Goal: Task Accomplishment & Management: Manage account settings

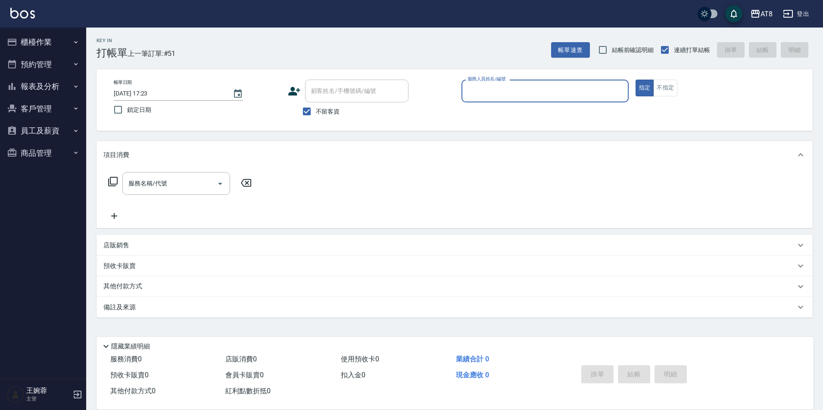
scroll to position [4, 0]
click at [50, 37] on button "櫃檯作業" at bounding box center [42, 42] width 79 height 22
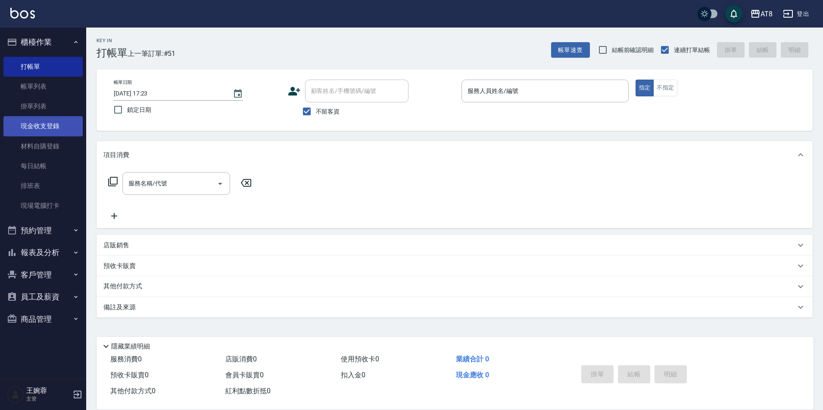
click at [43, 129] on link "現金收支登錄" at bounding box center [42, 126] width 79 height 20
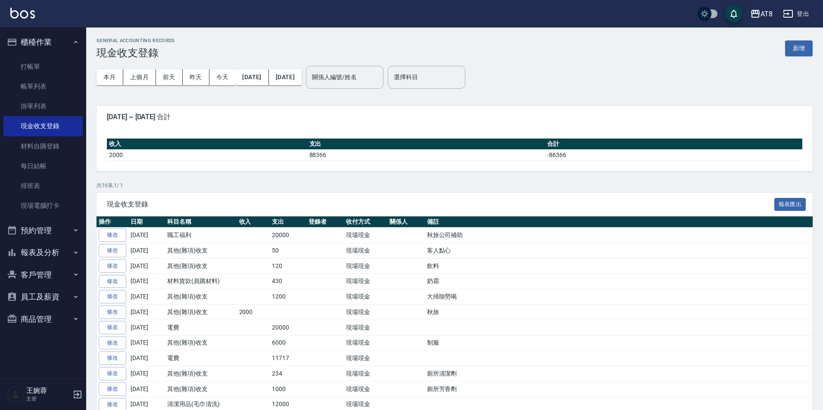
click at [800, 50] on button "新增" at bounding box center [799, 48] width 28 height 16
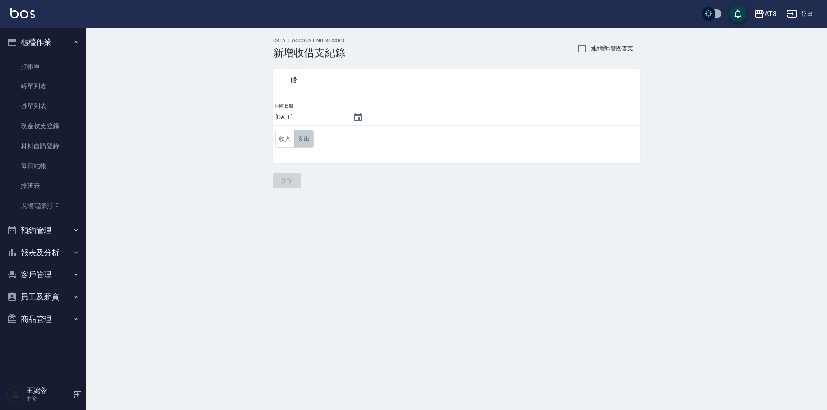
click at [301, 139] on button "支出" at bounding box center [303, 139] width 19 height 18
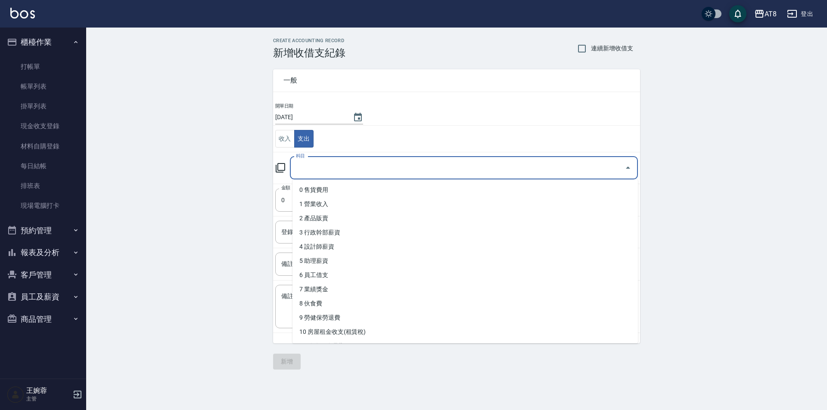
click at [341, 168] on input "科目" at bounding box center [457, 168] width 327 height 15
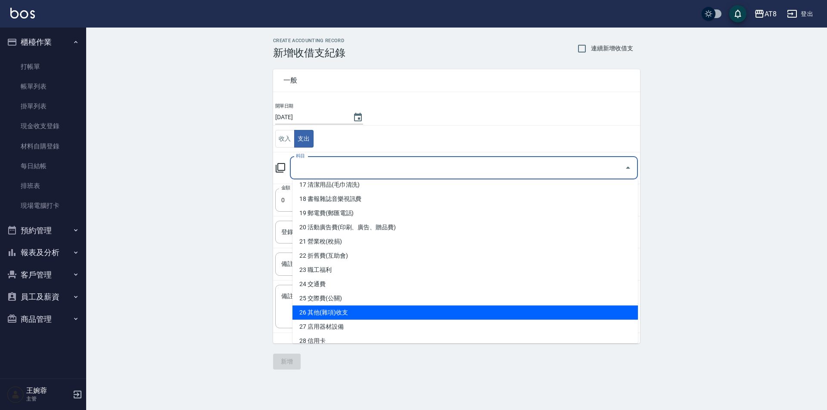
click at [616, 313] on li "26 其他(雜項)收支" at bounding box center [464, 313] width 345 height 14
type input "26 其他(雜項)收支"
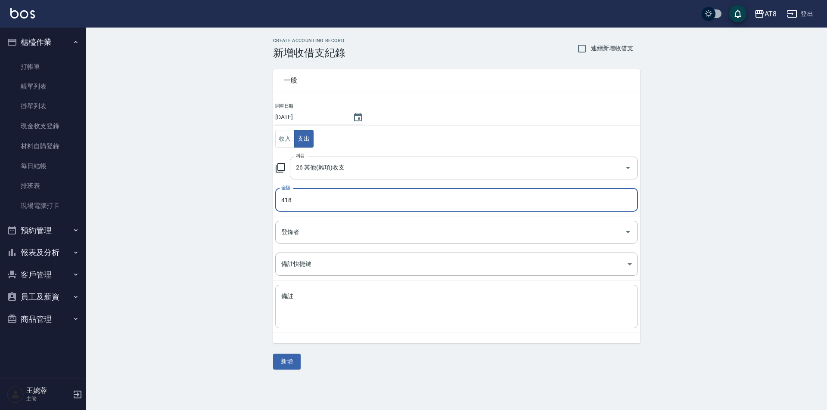
type input "418"
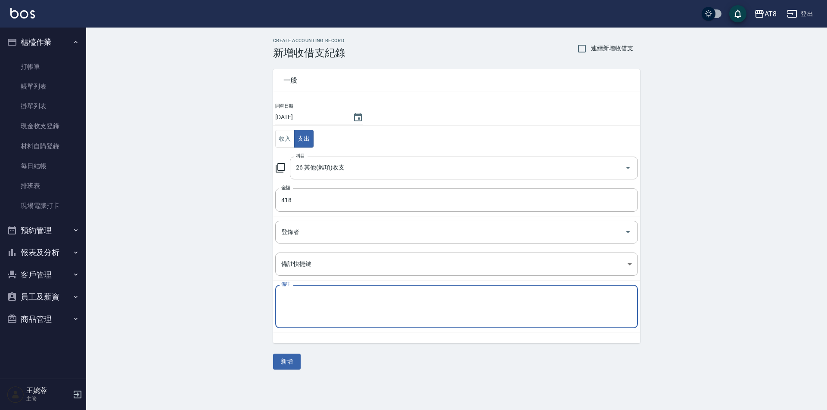
click at [555, 320] on textarea "備註" at bounding box center [456, 306] width 351 height 29
type textarea "洗手乳"
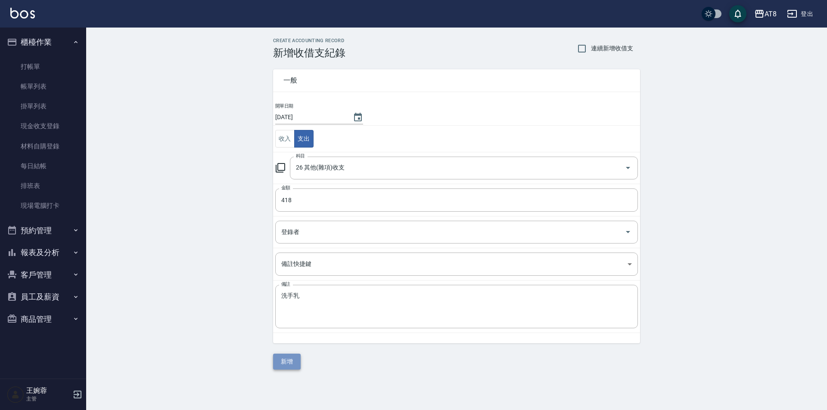
click at [293, 360] on button "新增" at bounding box center [287, 362] width 28 height 16
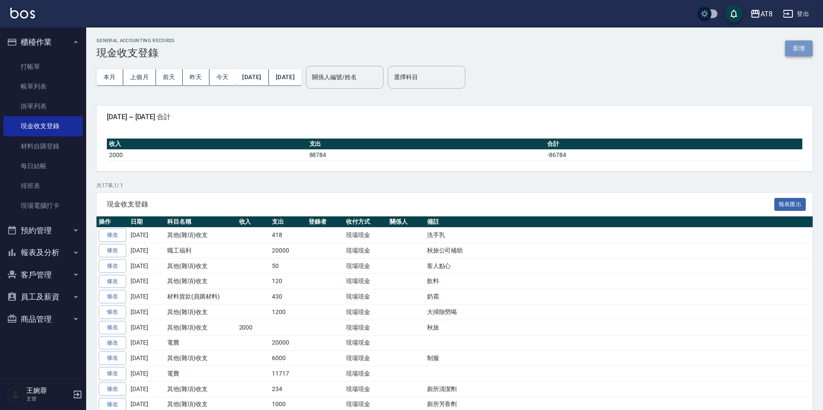
click at [792, 49] on button "新增" at bounding box center [799, 48] width 28 height 16
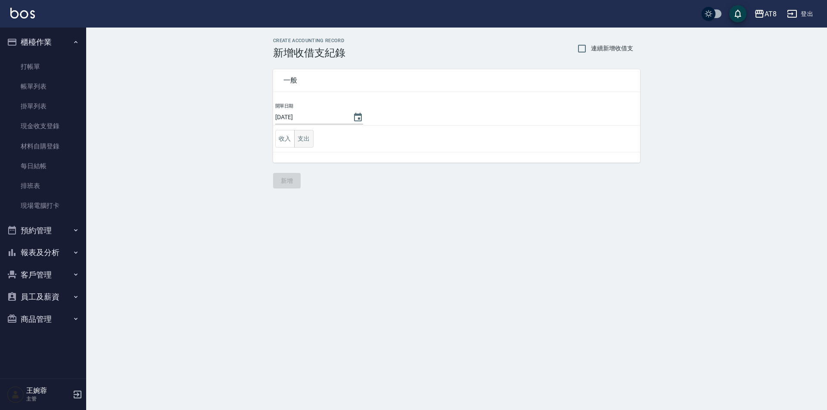
click at [311, 140] on button "支出" at bounding box center [303, 139] width 19 height 18
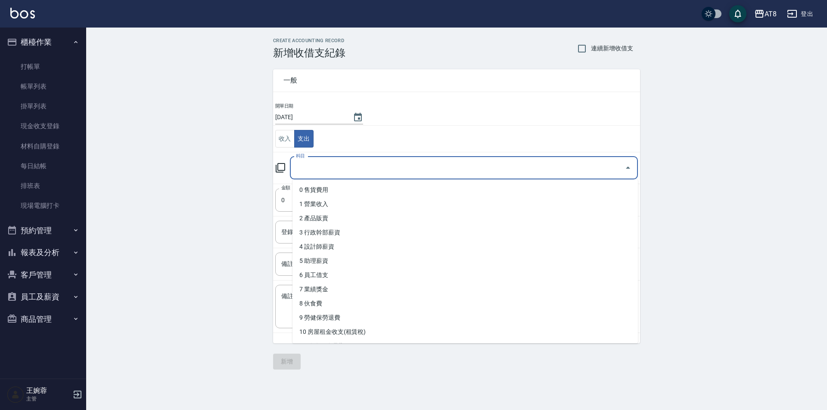
click at [314, 166] on input "科目" at bounding box center [457, 168] width 327 height 15
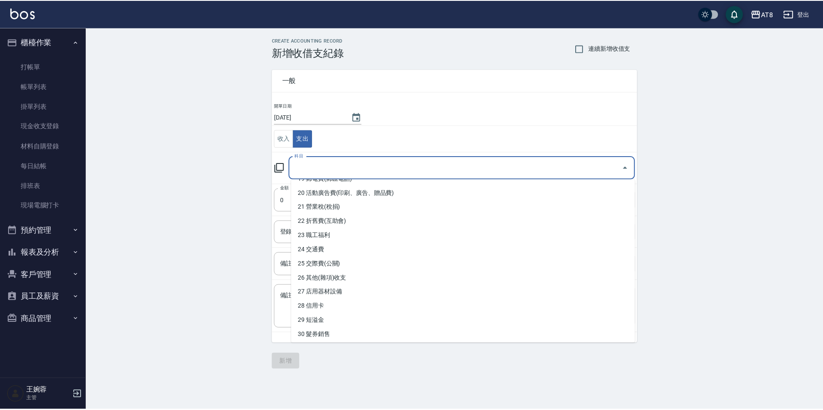
scroll to position [298, 0]
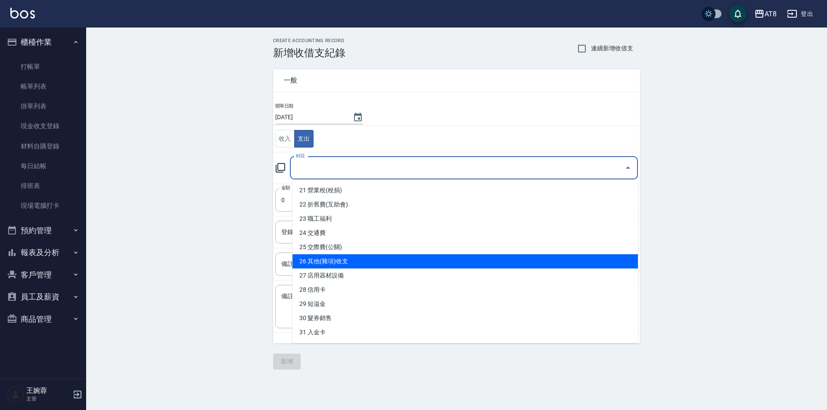
click at [618, 265] on li "26 其他(雜項)收支" at bounding box center [464, 262] width 345 height 14
type input "26 其他(雜項)收支"
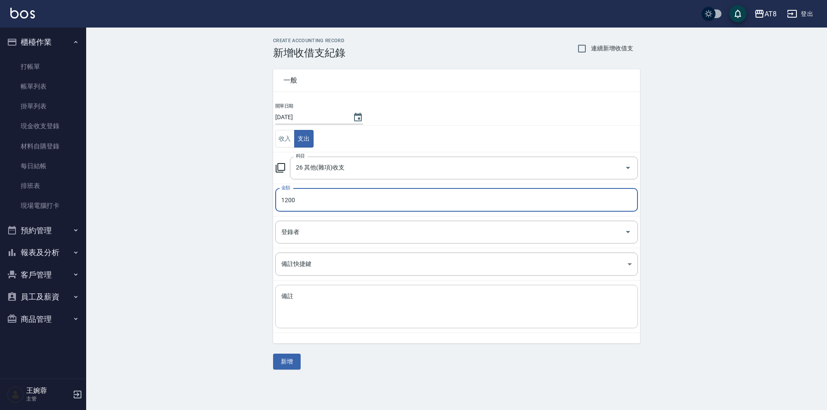
type input "1200"
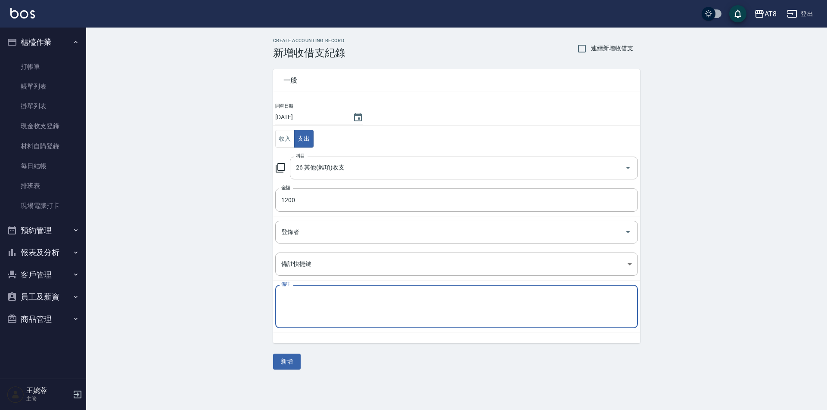
click at [575, 313] on textarea "備註" at bounding box center [456, 306] width 351 height 29
type textarea "助理制服"
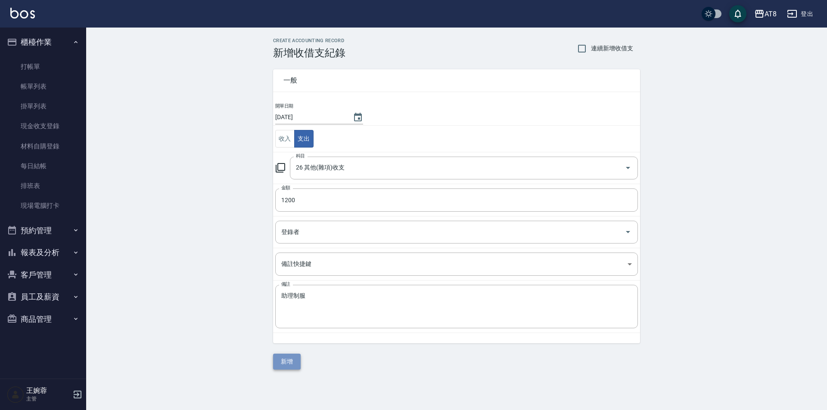
click at [279, 355] on button "新增" at bounding box center [287, 362] width 28 height 16
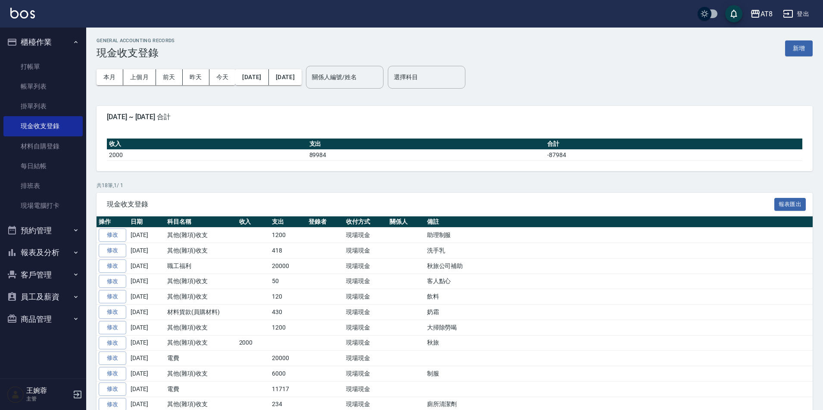
click at [27, 8] on img at bounding box center [22, 13] width 25 height 11
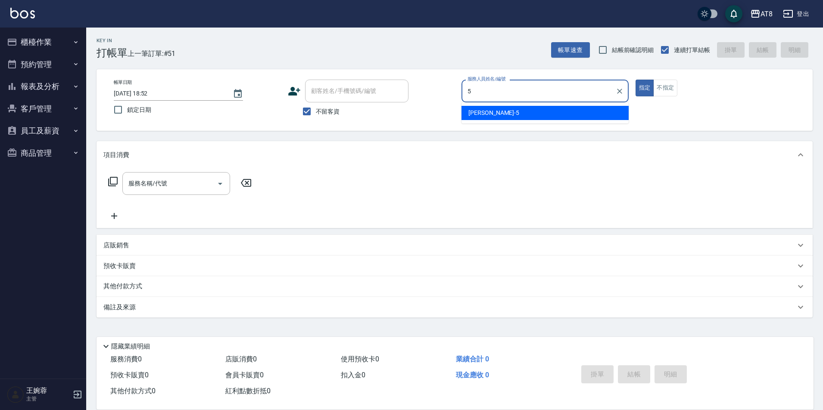
type input "HANK-5"
type button "true"
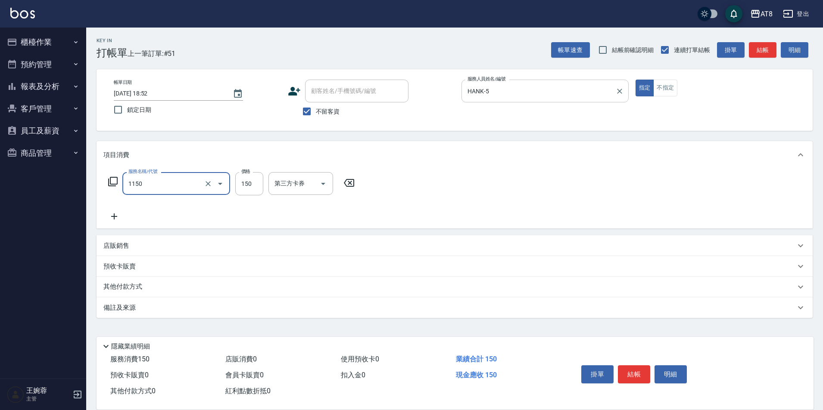
type input "洗髮(1150)"
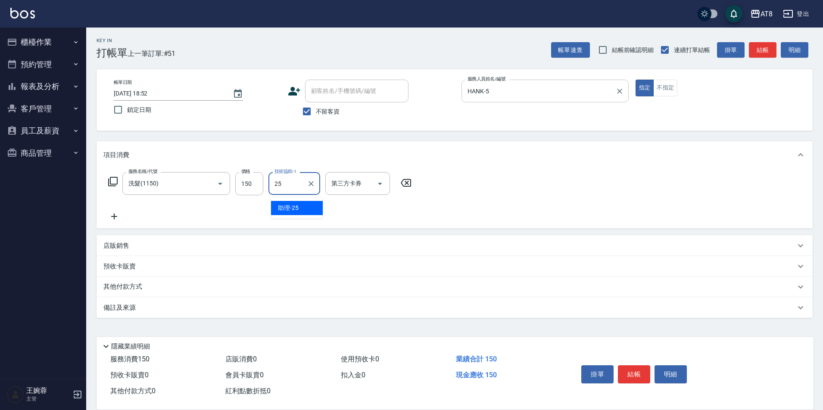
type input "助理-25"
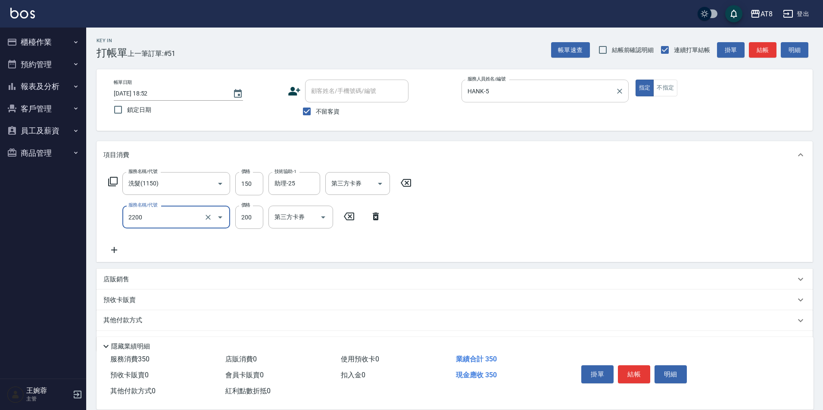
type input "剪髮(2200)"
click at [645, 366] on button "結帳" at bounding box center [634, 375] width 32 height 18
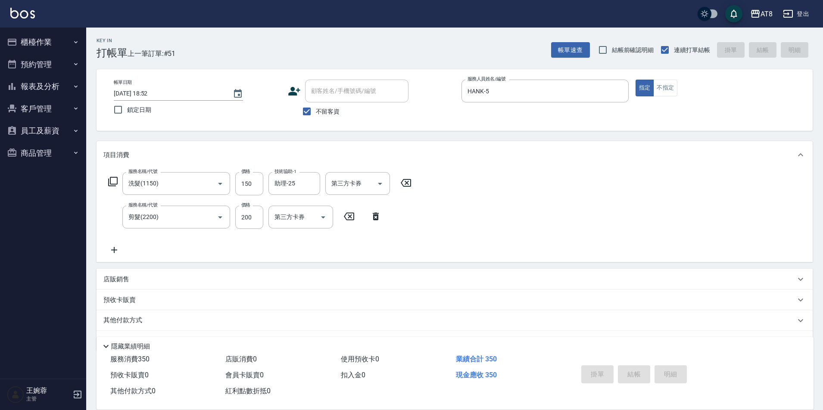
type input "2025/08/16 19:07"
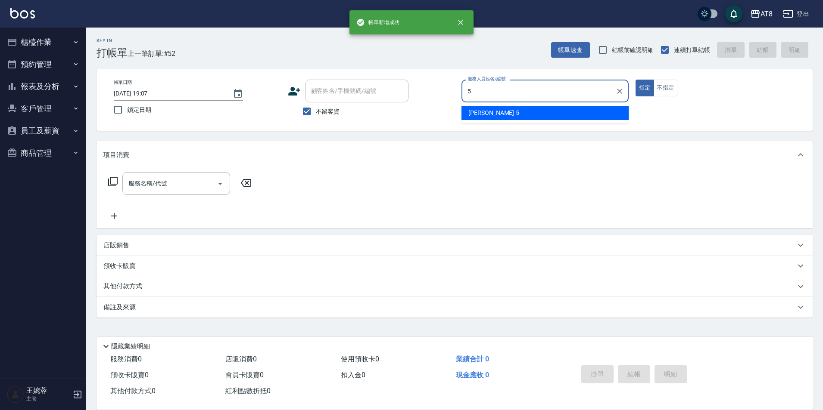
type input "HANK-5"
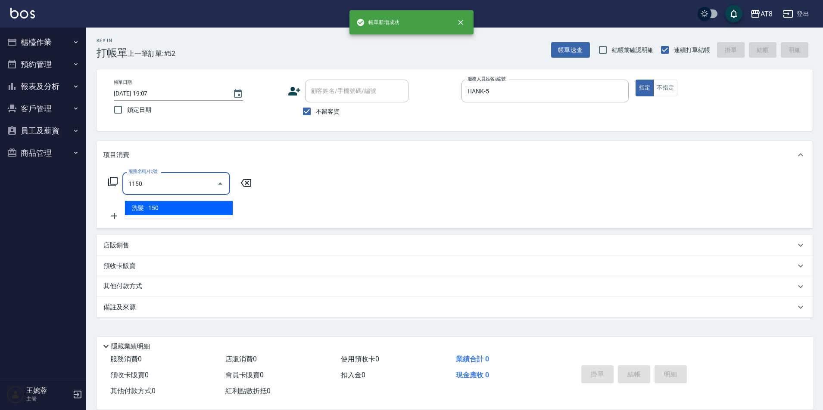
type input "洗髮(1150)"
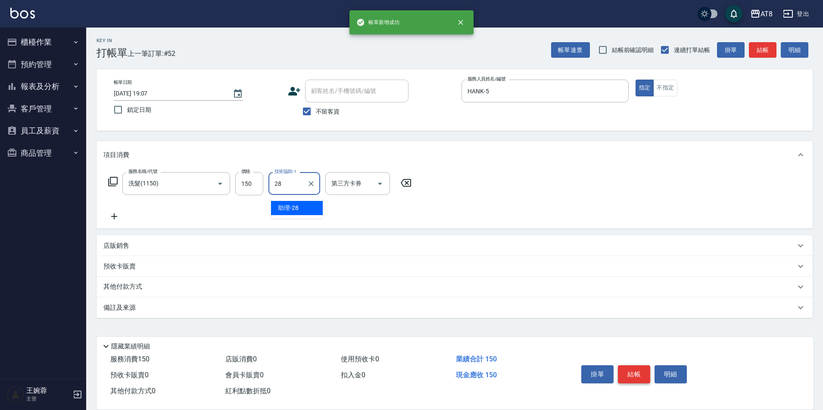
type input "助理-28"
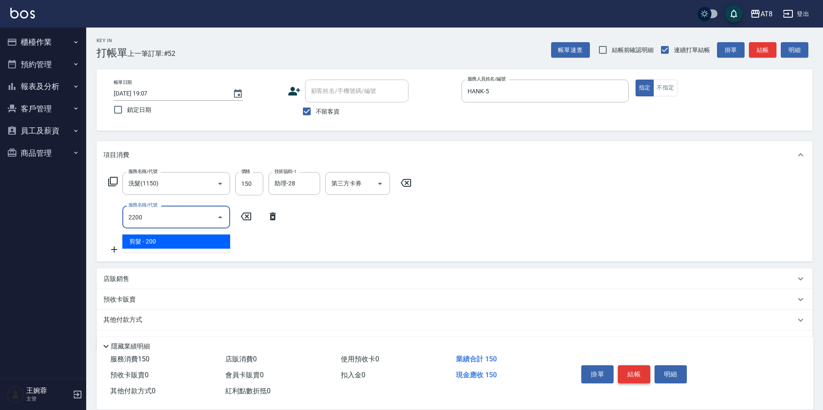
type input "剪髮(2200)"
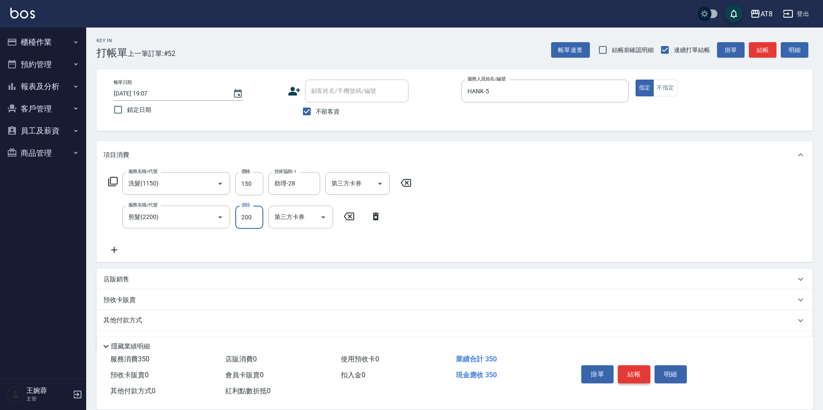
click at [645, 366] on button "結帳" at bounding box center [634, 375] width 32 height 18
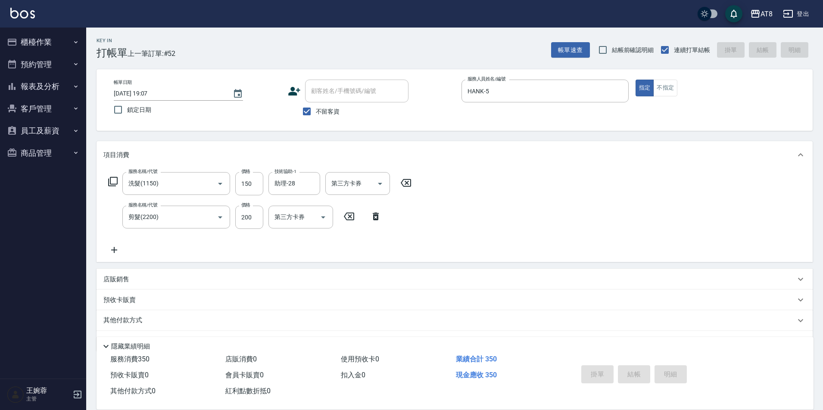
type input "2025/08/16 19:08"
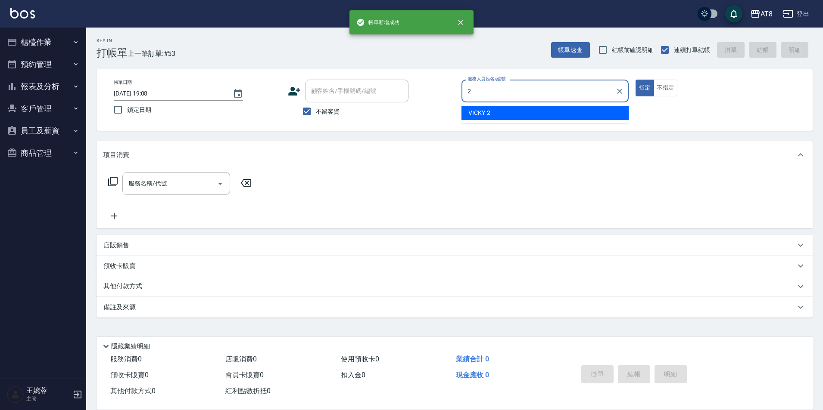
type input "VICKY-2"
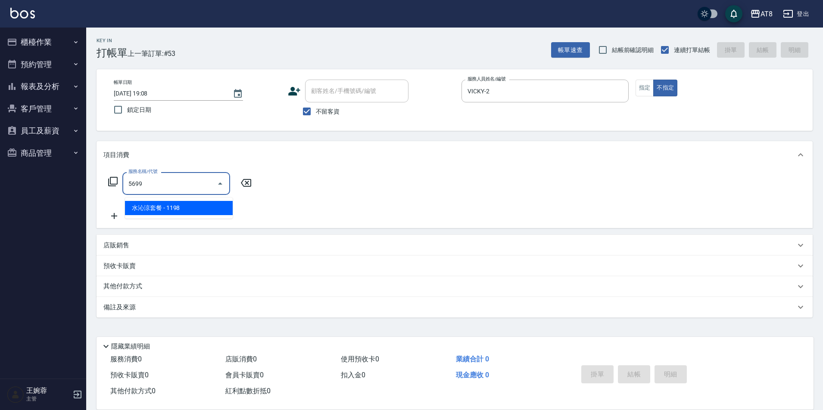
type input "水沁涼套餐(5699)"
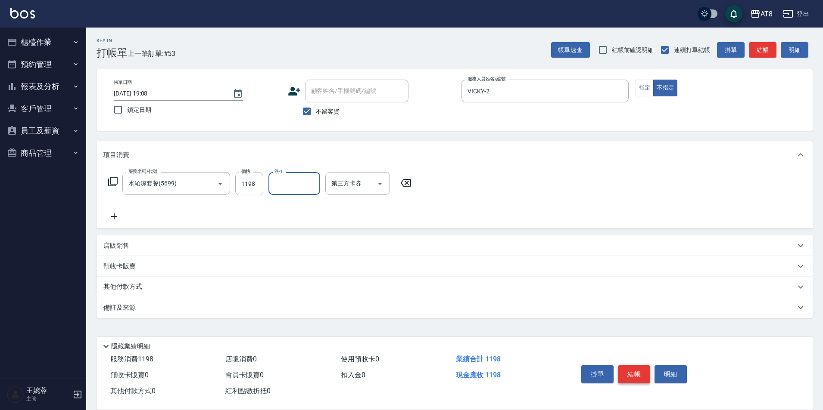
click at [645, 366] on button "結帳" at bounding box center [634, 375] width 32 height 18
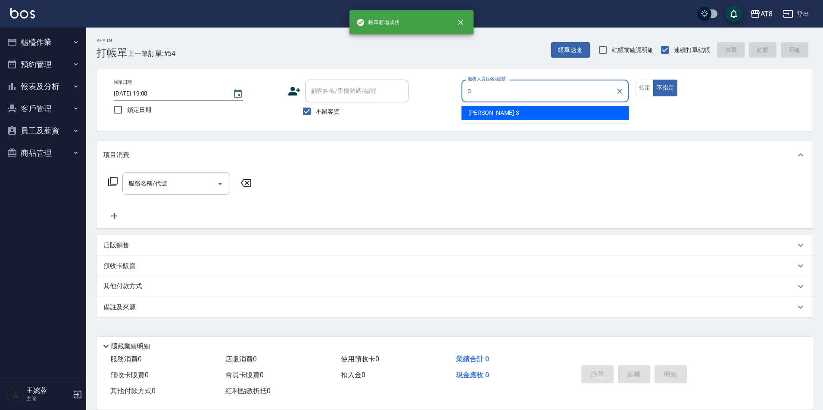
type input "RACHEL-3"
type button "false"
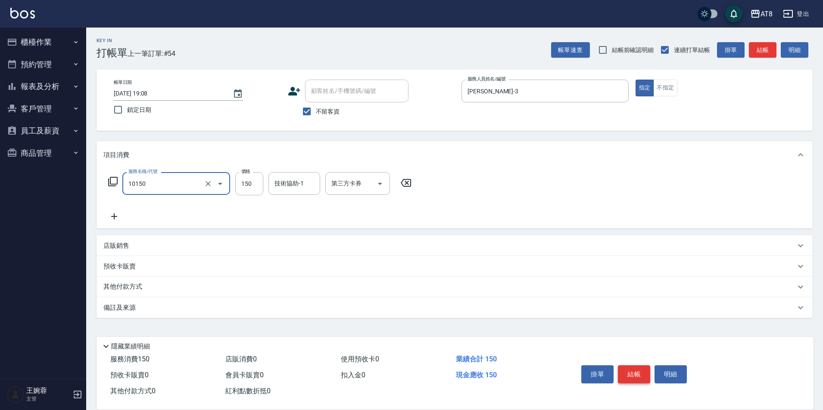
type input "入金洗髮150(10150)"
type input "200"
click at [378, 188] on icon "Open" at bounding box center [380, 184] width 10 height 10
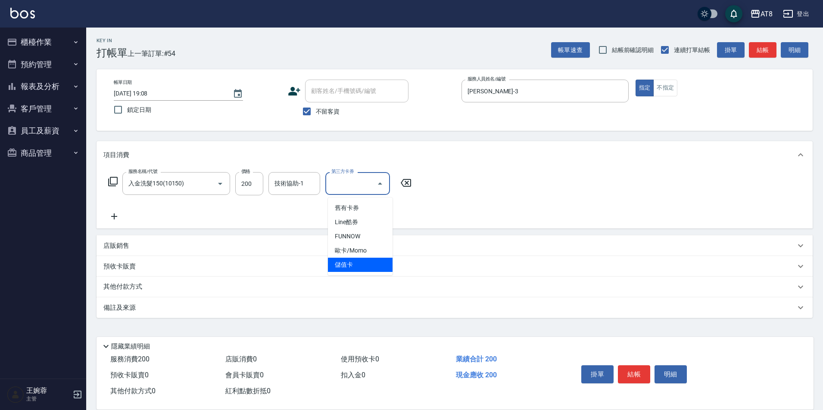
click at [379, 267] on span "儲值卡" at bounding box center [360, 265] width 65 height 14
type input "儲值卡"
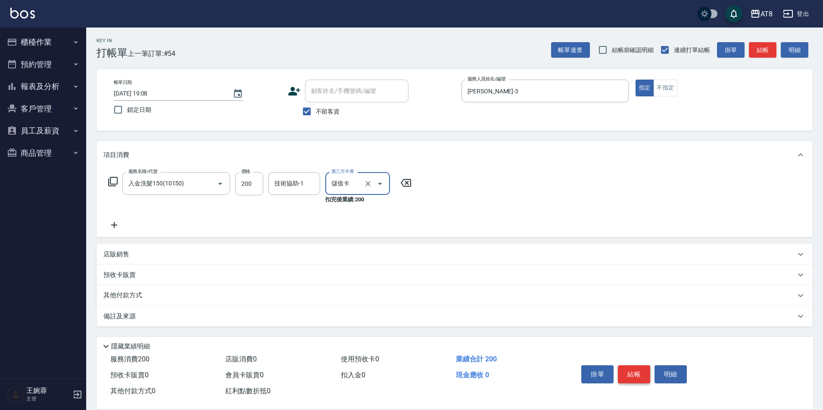
click at [637, 366] on button "結帳" at bounding box center [634, 375] width 32 height 18
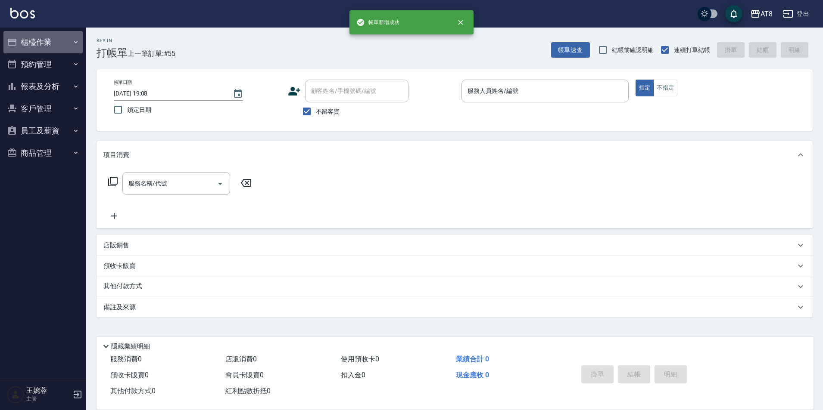
click at [43, 44] on button "櫃檯作業" at bounding box center [42, 42] width 79 height 22
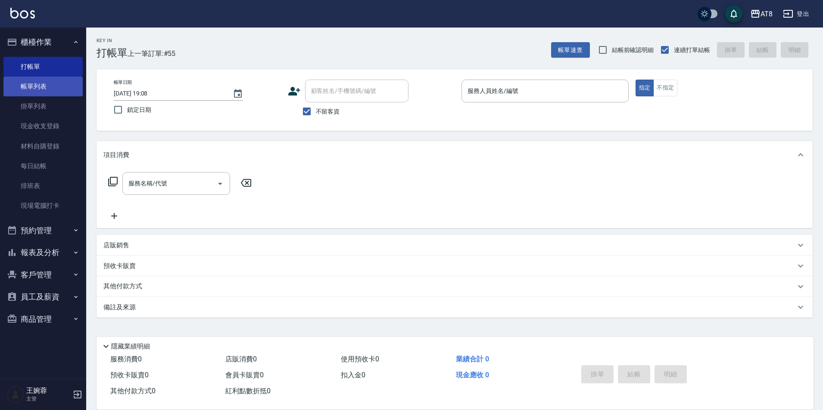
click at [44, 88] on link "帳單列表" at bounding box center [42, 87] width 79 height 20
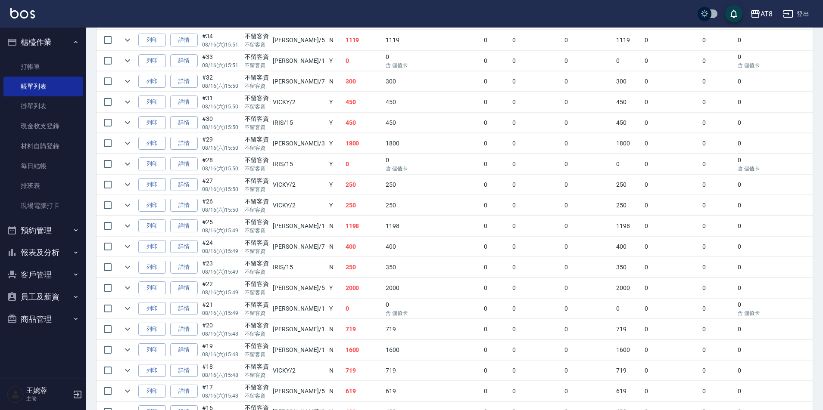
scroll to position [698, 0]
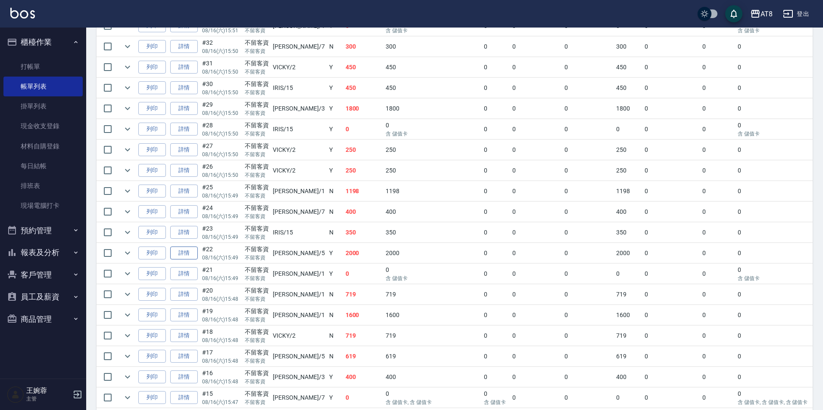
click at [191, 260] on link "詳情" at bounding box center [184, 253] width 28 height 13
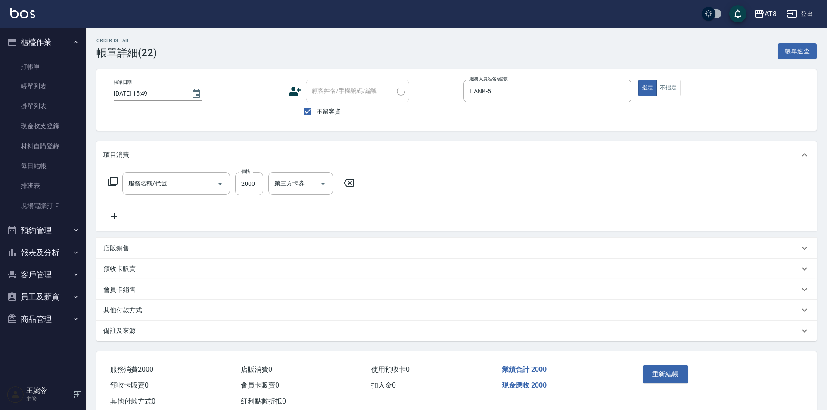
type input "2025/08/16 15:49"
checkbox input "true"
type input "HANK-5"
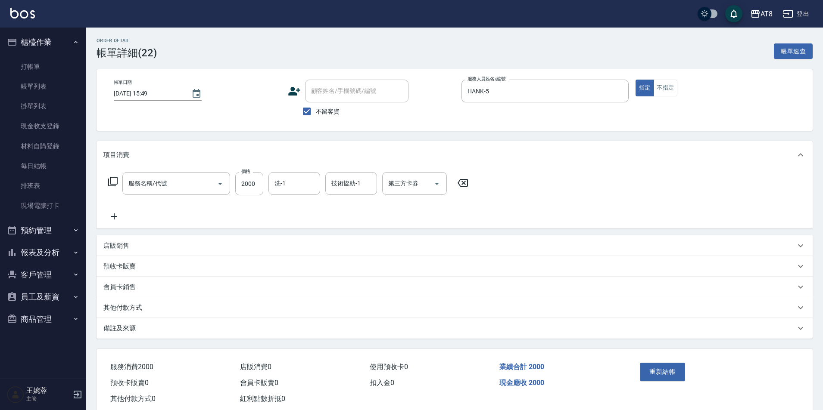
type input "燙髮(32000)"
click at [465, 187] on icon at bounding box center [462, 183] width 10 height 8
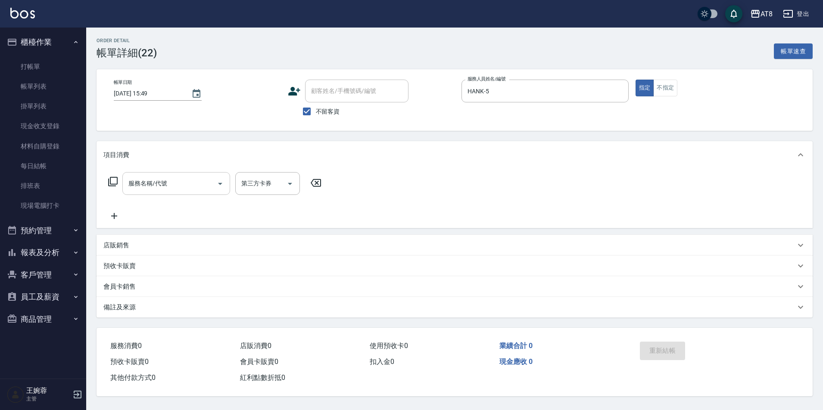
click at [195, 186] on input "服務名稱/代號" at bounding box center [169, 183] width 87 height 15
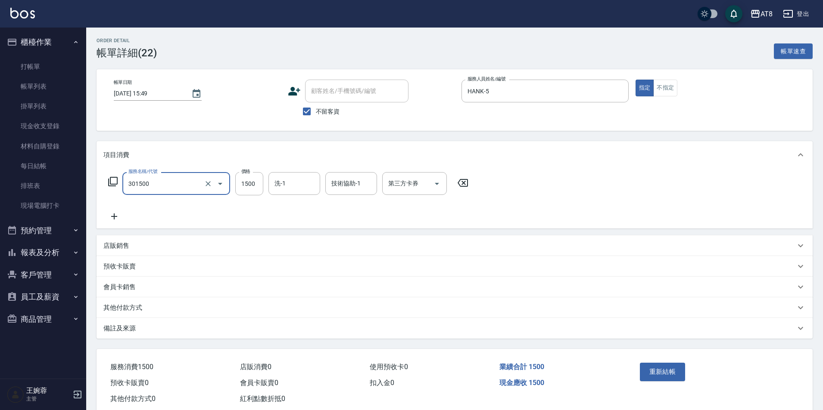
type input "入金燙髮1500(301500)"
type input "助理-25"
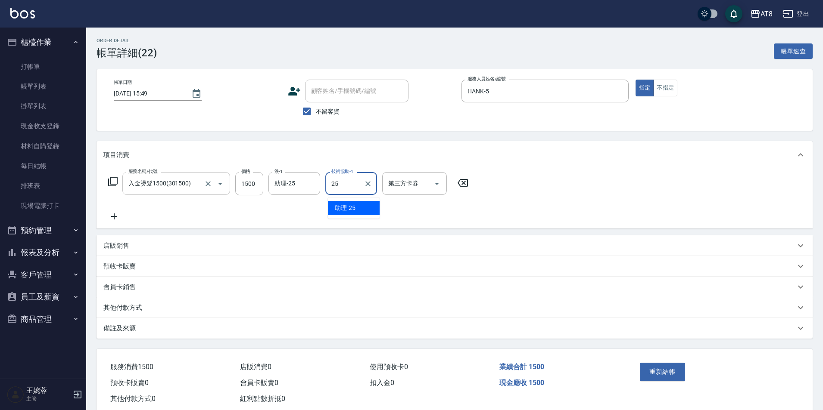
type input "助理-25"
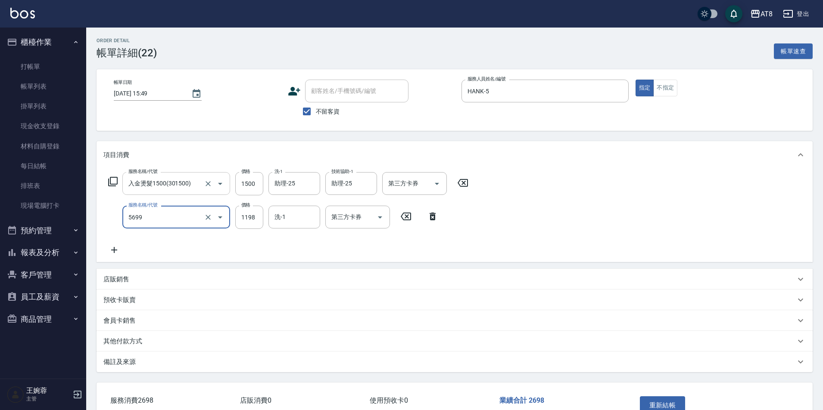
type input "水沁涼套餐(5699)"
type input "1098"
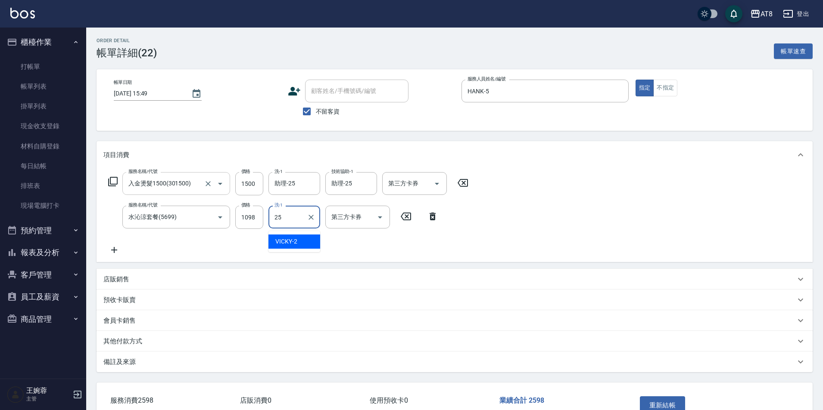
type input "助理-25"
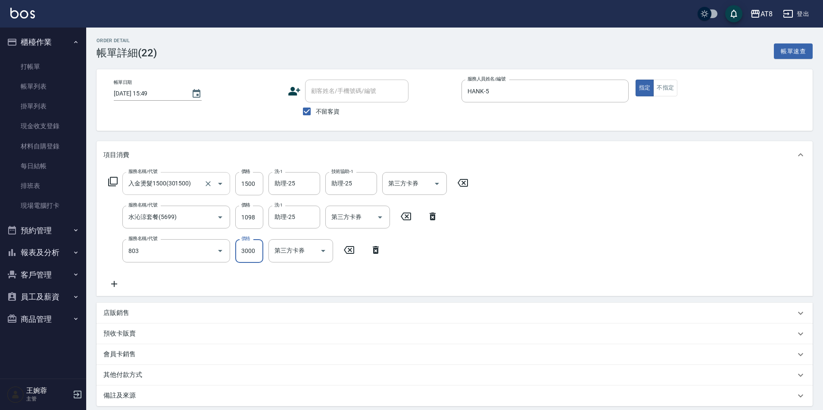
type input "頂級豪華3(803)"
click at [385, 225] on div at bounding box center [379, 217] width 13 height 23
type input "3698"
click at [382, 210] on div at bounding box center [379, 217] width 13 height 23
click at [382, 215] on icon "Open" at bounding box center [380, 217] width 10 height 10
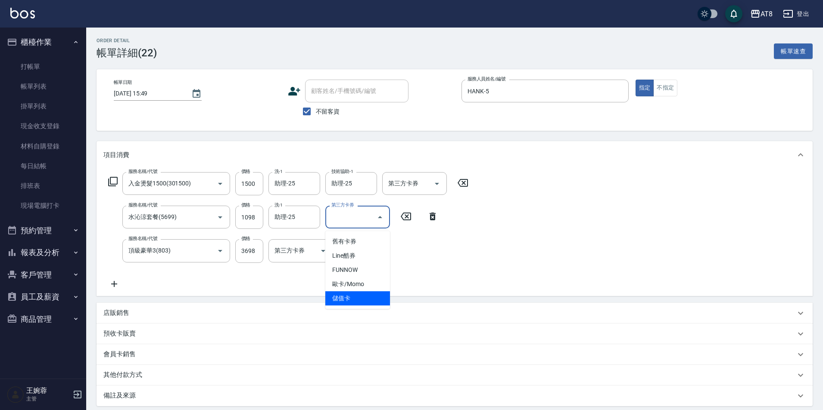
click at [364, 294] on span "儲值卡" at bounding box center [357, 299] width 65 height 14
type input "儲值卡"
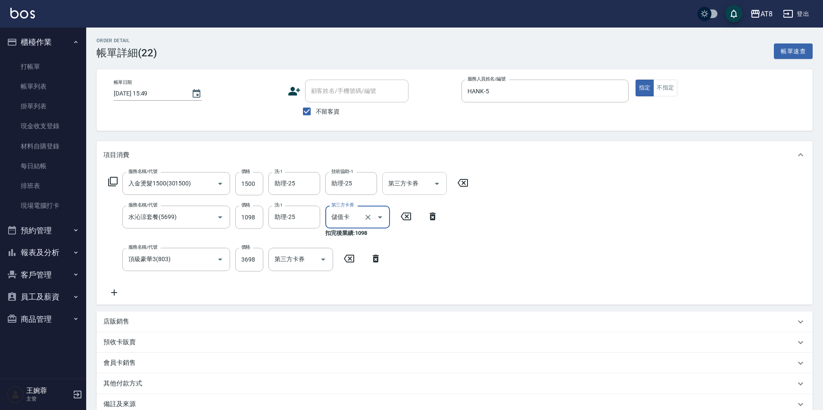
click at [442, 184] on icon "Open" at bounding box center [436, 184] width 10 height 10
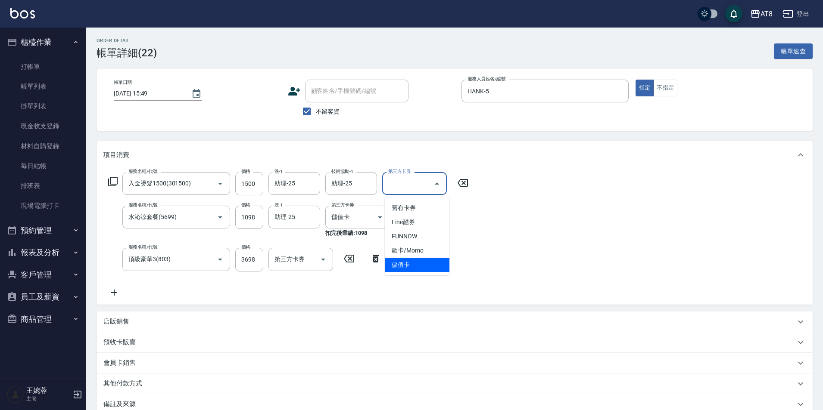
click at [433, 267] on span "儲值卡" at bounding box center [417, 265] width 65 height 14
type input "儲值卡"
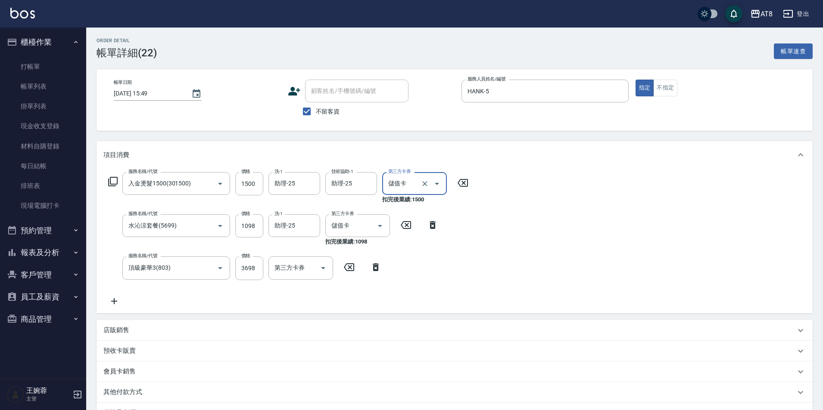
scroll to position [118, 0]
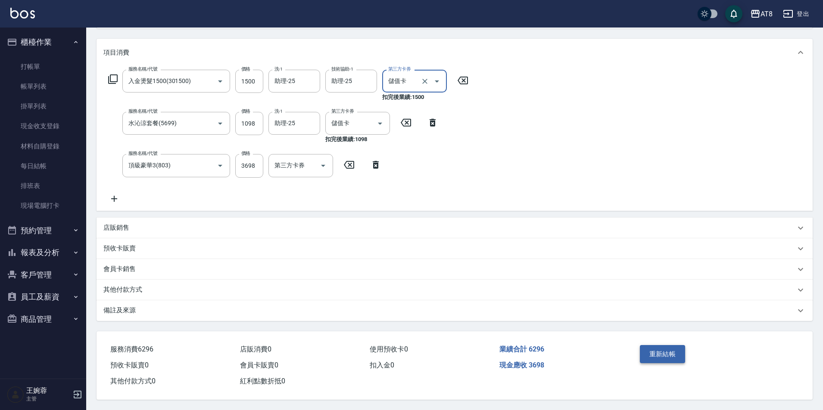
click at [675, 345] on button "重新結帳" at bounding box center [662, 354] width 46 height 18
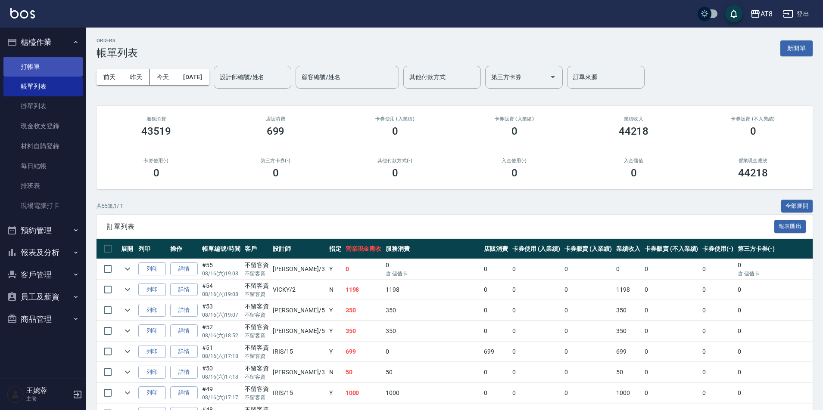
click at [35, 58] on link "打帳單" at bounding box center [42, 67] width 79 height 20
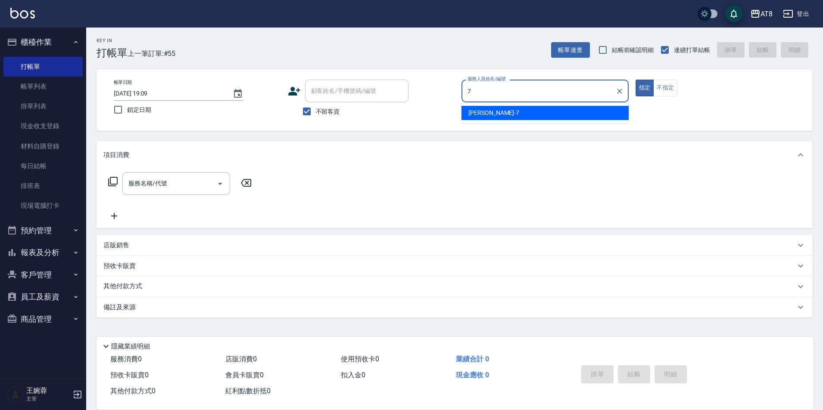
type input "NINA-7"
type button "true"
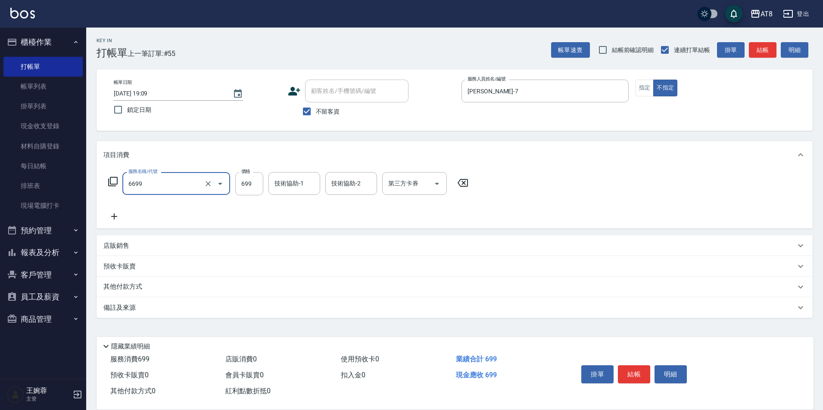
type input "SPA699(6699)"
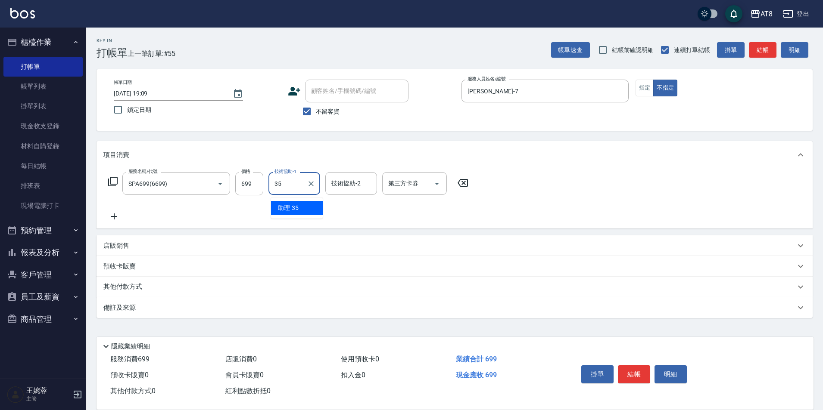
type input "助理-35"
click at [633, 366] on button "結帳" at bounding box center [634, 375] width 32 height 18
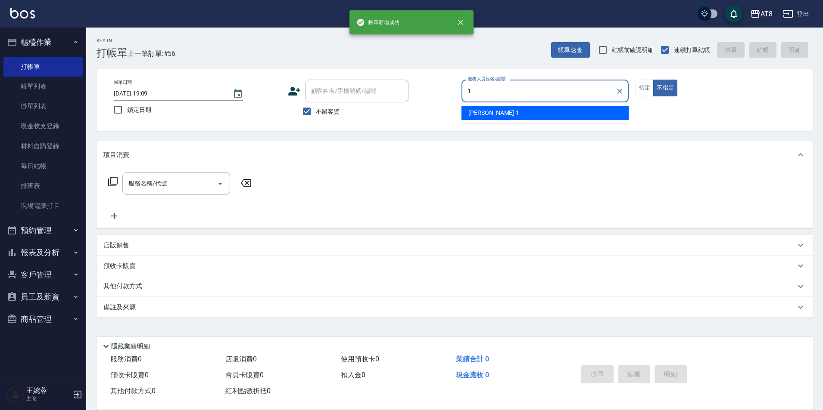
type input "YUKI-1"
type button "false"
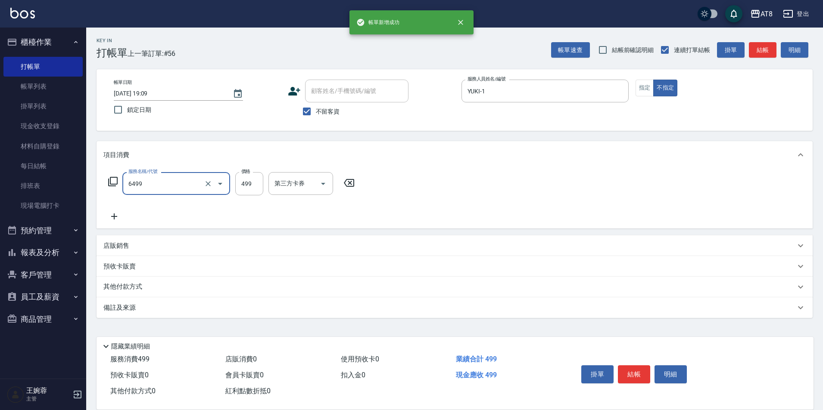
type input "SPA499(6499)"
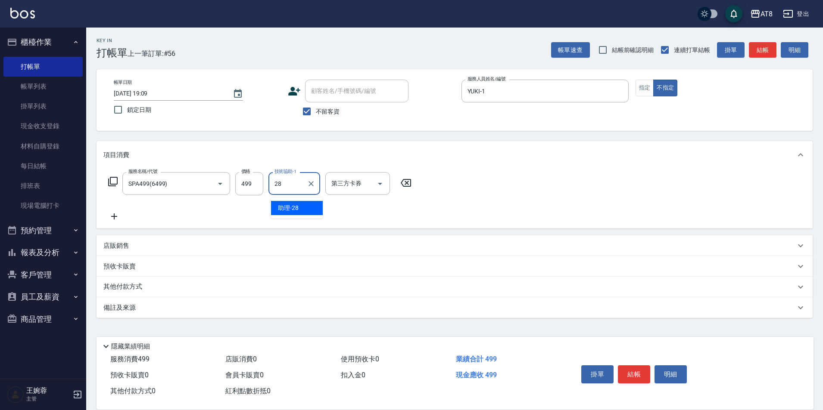
type input "助理-28"
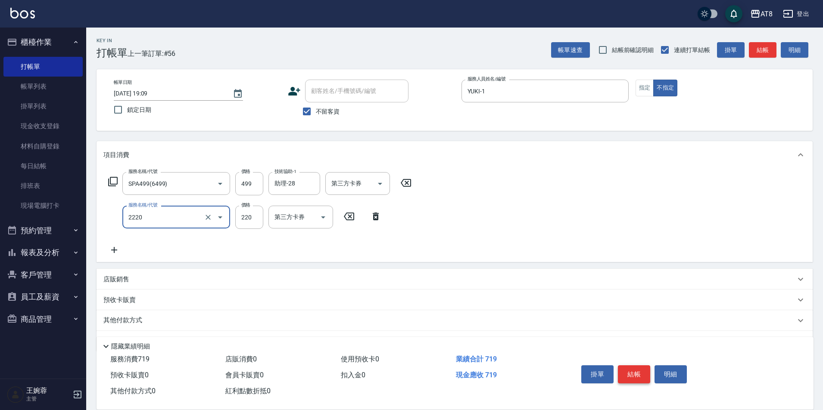
type input "剪髮(2220)"
click at [641, 368] on button "結帳" at bounding box center [634, 375] width 32 height 18
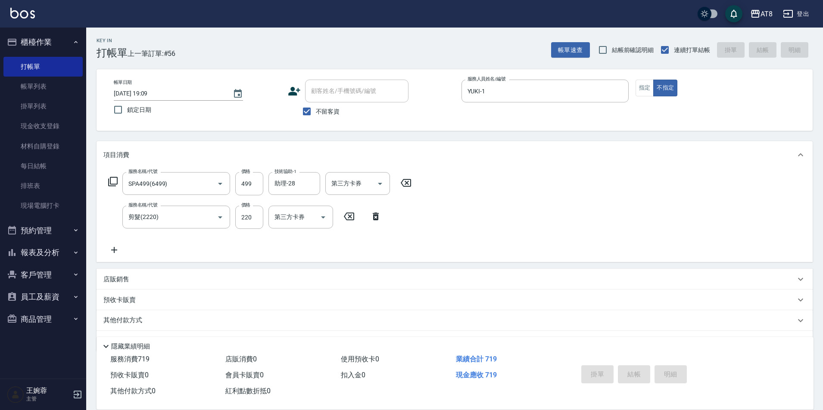
type input "2025/08/16 19:10"
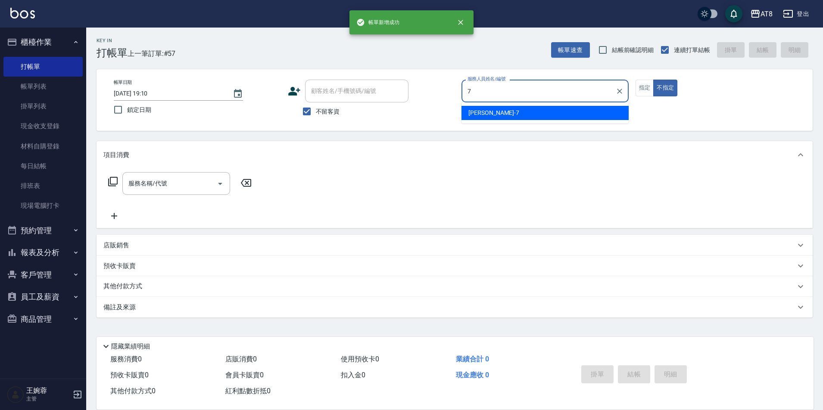
type input "NINA-7"
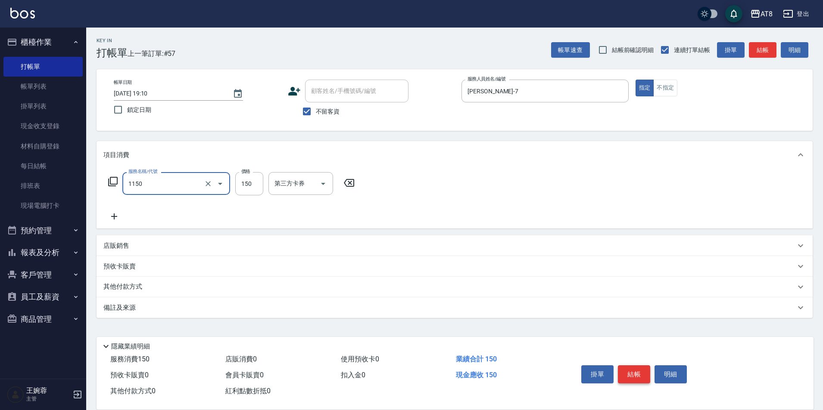
type input "洗髮(1150)"
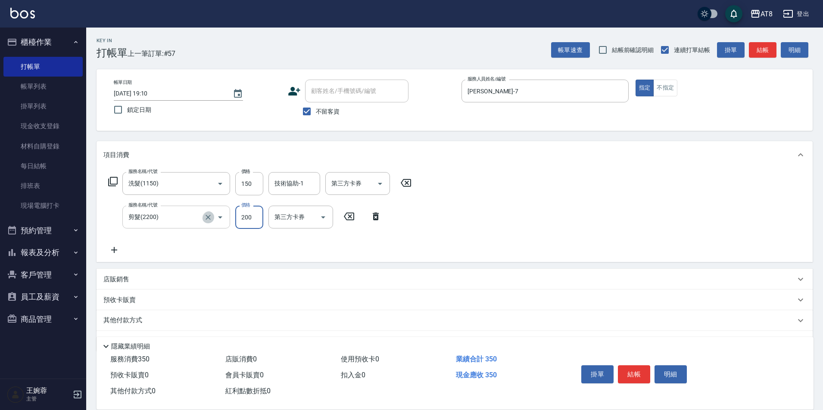
click at [205, 219] on icon "Clear" at bounding box center [207, 217] width 5 height 5
type input "剪髮(2200)"
click at [206, 220] on icon "Clear" at bounding box center [208, 217] width 9 height 9
type input "剪髮(2150)"
type input "170"
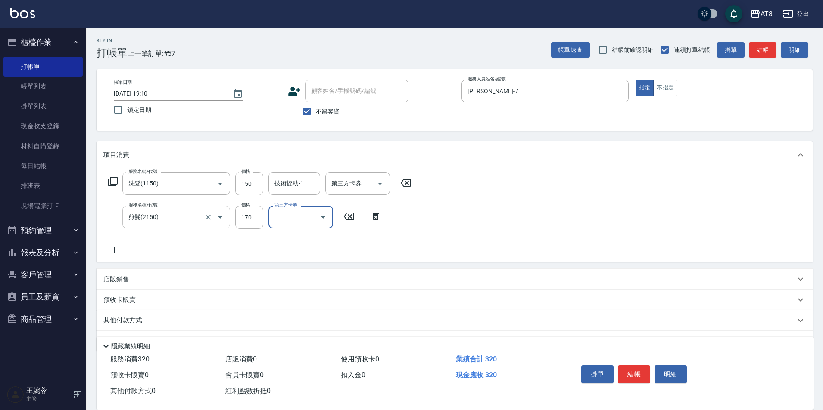
click at [626, 362] on div "掛單 結帳 明細" at bounding box center [633, 375] width 112 height 27
click at [636, 366] on button "結帳" at bounding box center [634, 375] width 32 height 18
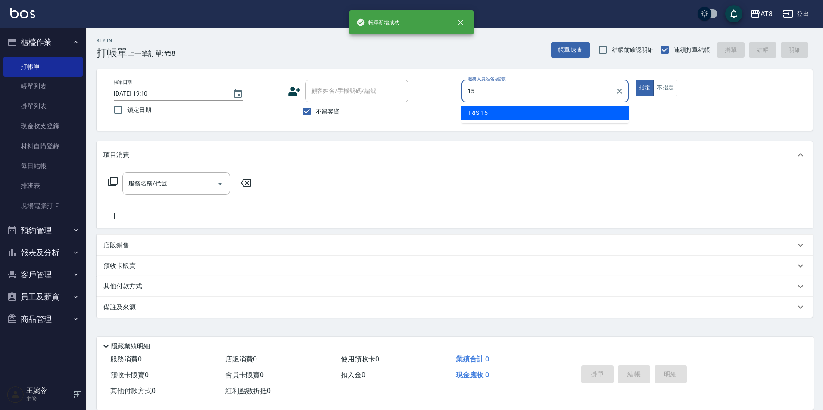
type input "IRIS-15"
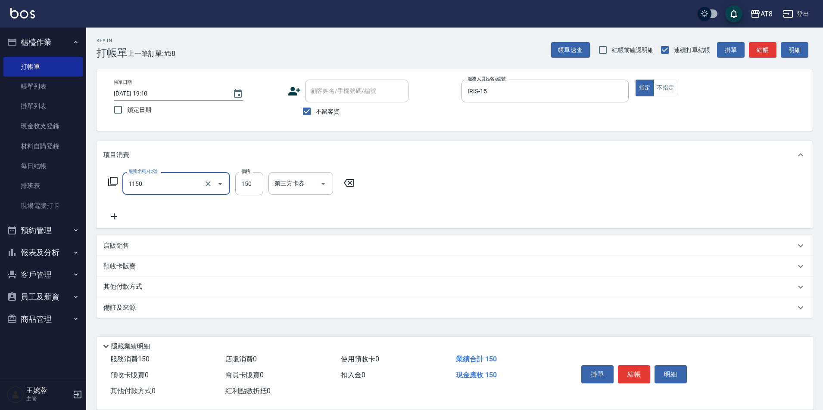
type input "洗髮(1150)"
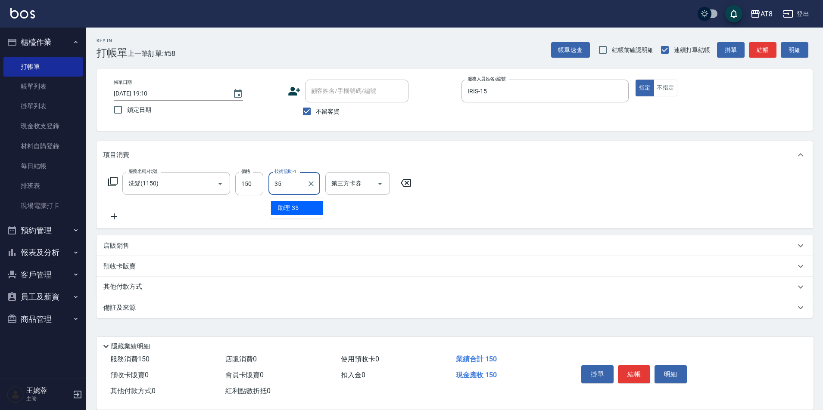
type input "助理-35"
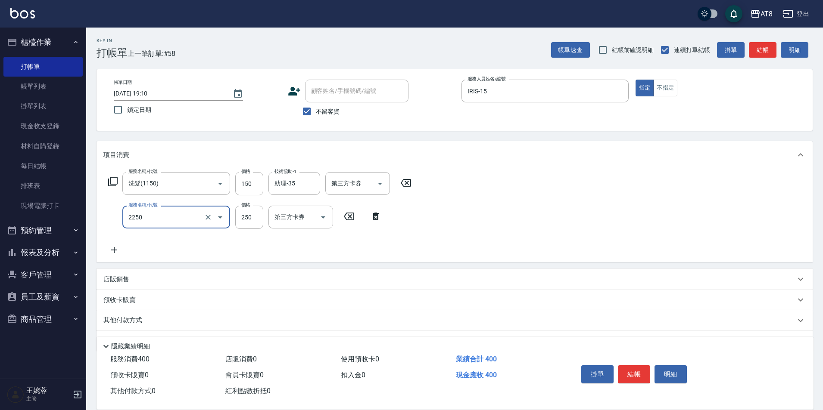
type input "剪髮(2250)"
click at [637, 367] on button "結帳" at bounding box center [634, 375] width 32 height 18
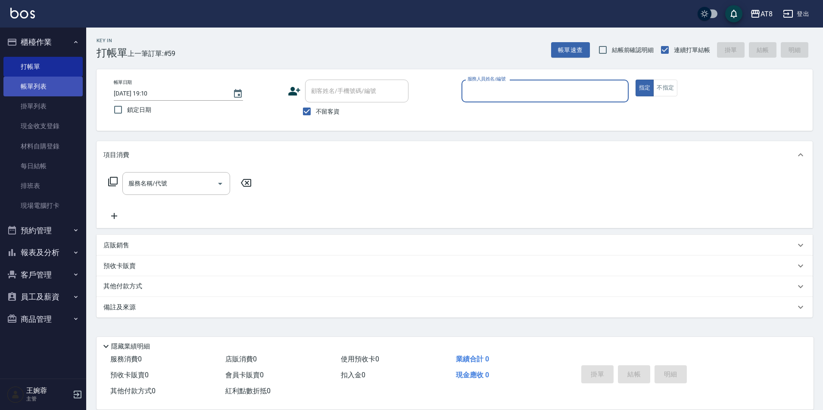
click at [49, 77] on link "帳單列表" at bounding box center [42, 87] width 79 height 20
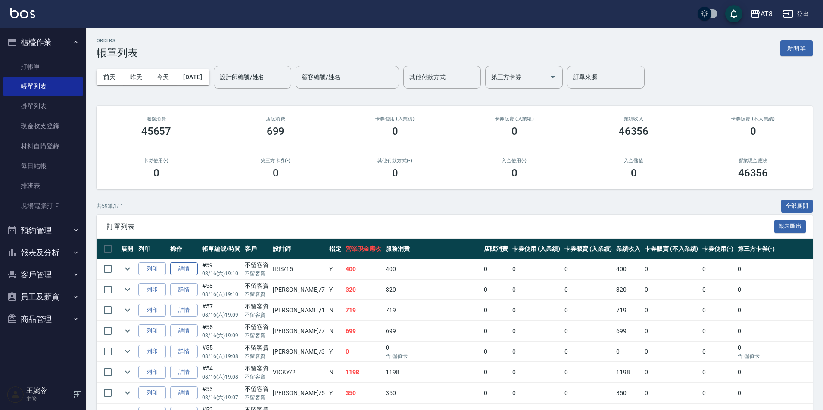
click at [192, 275] on link "詳情" at bounding box center [184, 269] width 28 height 13
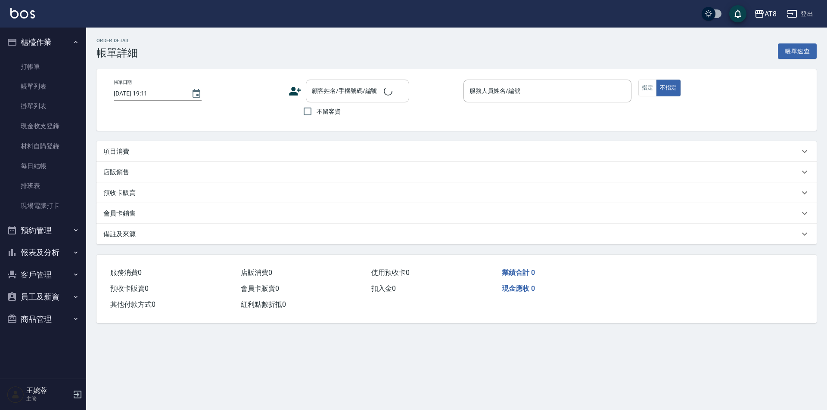
type input "2025/08/16 19:10"
checkbox input "true"
type input "IRIS-15"
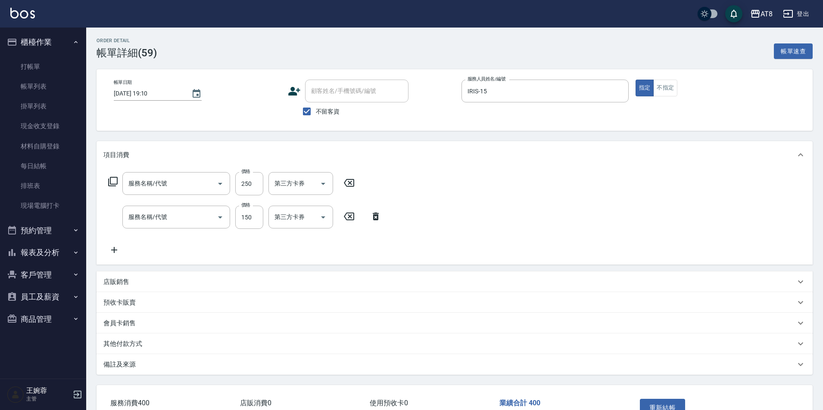
type input "剪髮(2250)"
type input "洗髮(1150)"
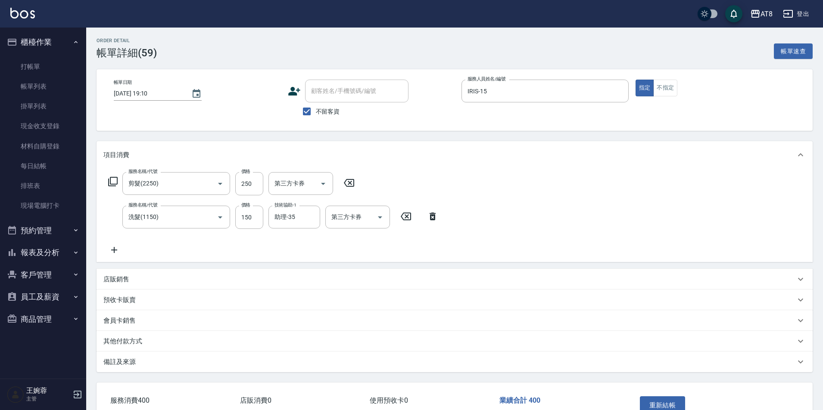
click at [112, 248] on icon at bounding box center [114, 250] width 22 height 10
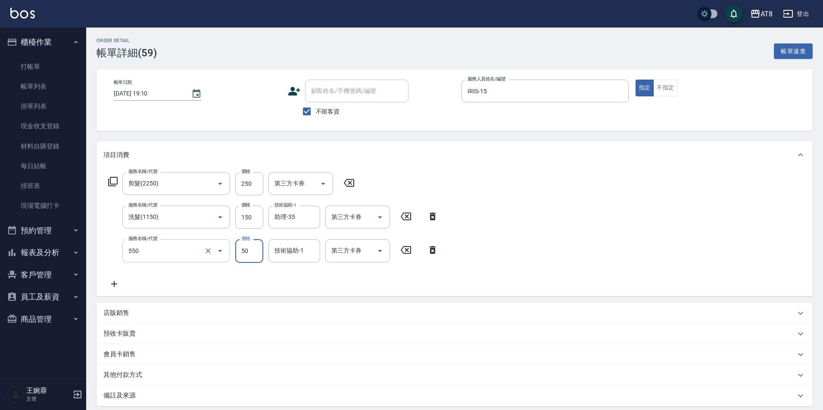
type input "精油或深層(550)"
type input "助理-35"
click at [613, 239] on div "服務名稱/代號 剪髮(2250) 服務名稱/代號 價格 250 價格 第三方卡券 第三方卡券 服務名稱/代號 洗髮(1150) 服務名稱/代號 價格 150 …" at bounding box center [454, 232] width 716 height 127
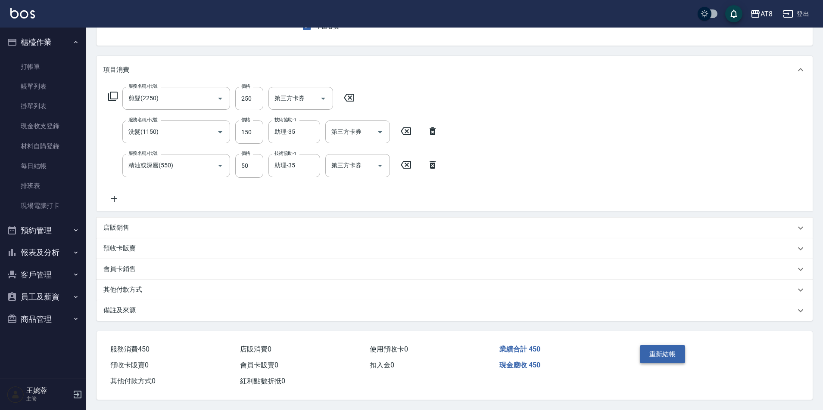
click at [673, 345] on button "重新結帳" at bounding box center [662, 354] width 46 height 18
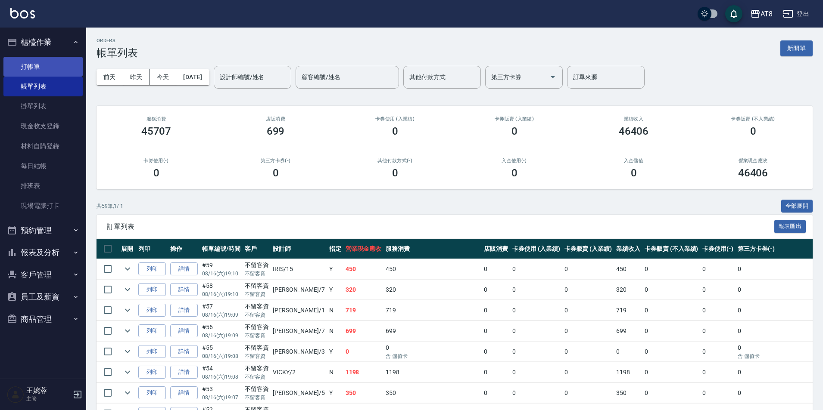
click at [63, 68] on link "打帳單" at bounding box center [42, 67] width 79 height 20
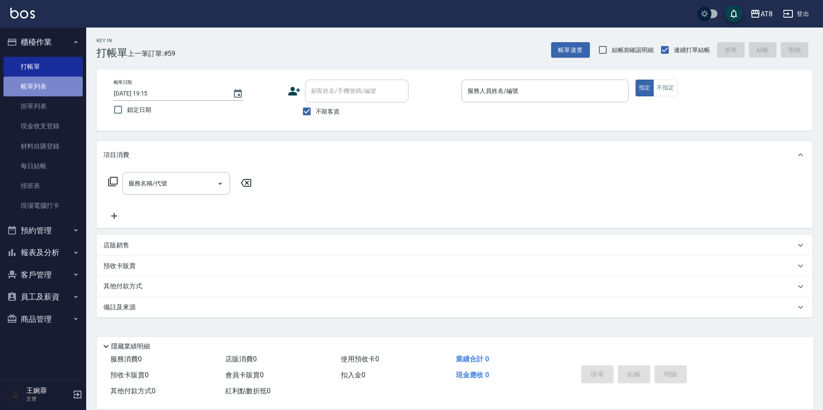
click at [40, 83] on link "帳單列表" at bounding box center [42, 87] width 79 height 20
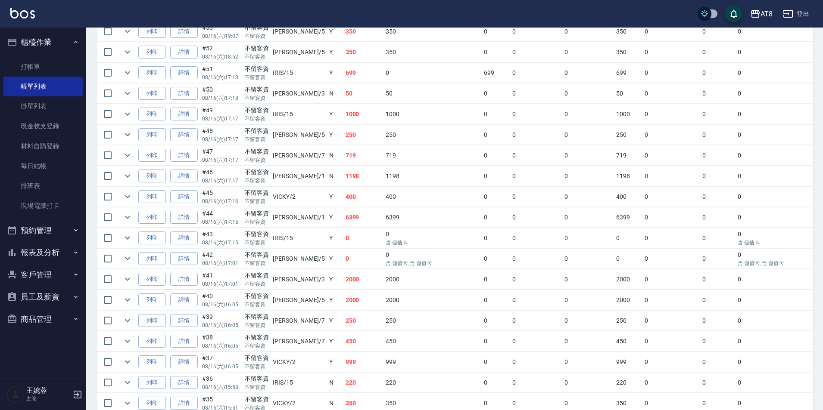
scroll to position [374, 0]
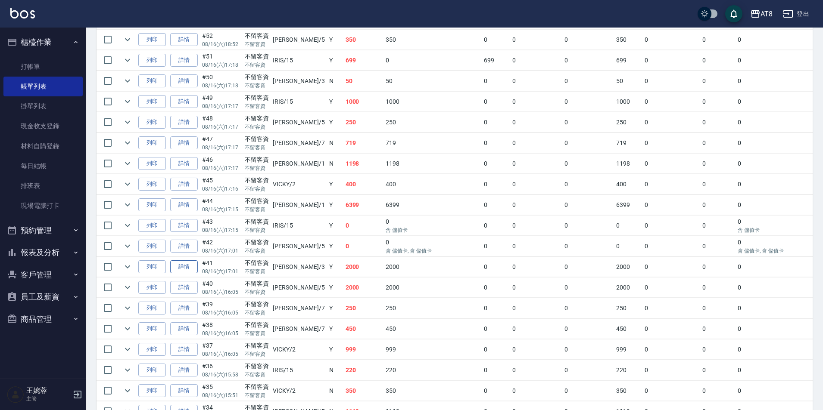
click at [192, 274] on link "詳情" at bounding box center [184, 267] width 28 height 13
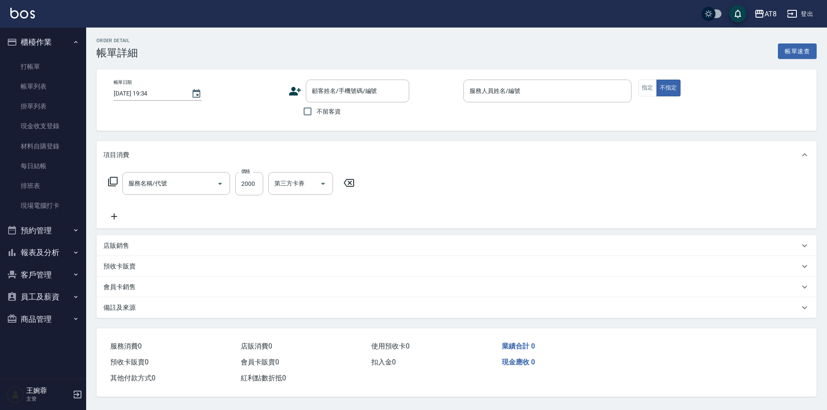
type input "2025/08/16 17:01"
checkbox input "true"
type input "RACHEL-3"
type input "燙髮(32000)"
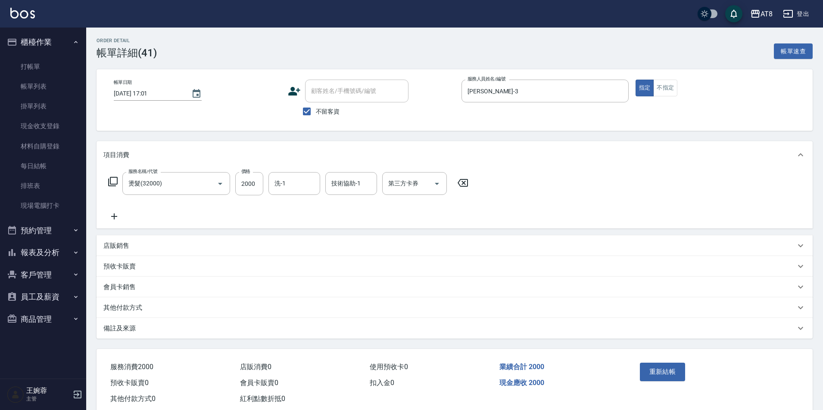
click at [466, 188] on icon at bounding box center [463, 183] width 22 height 10
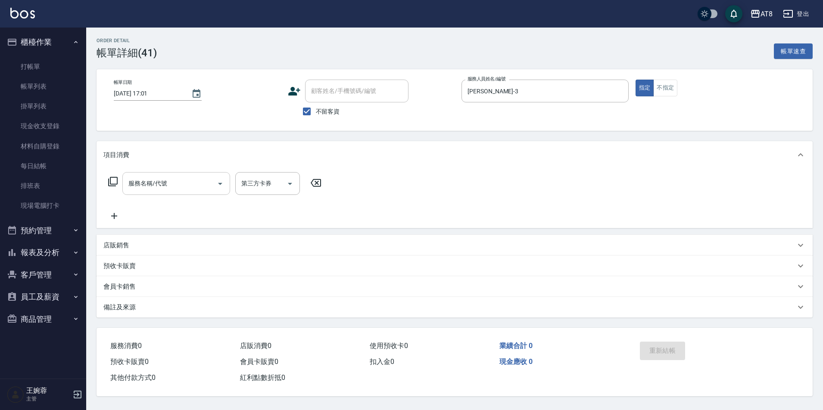
click at [181, 185] on input "服務名稱/代號" at bounding box center [169, 183] width 87 height 15
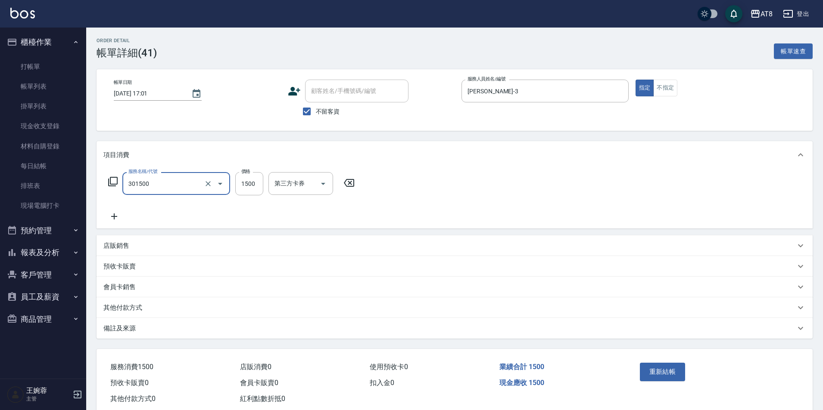
type input "入金燙髮1500(301500)"
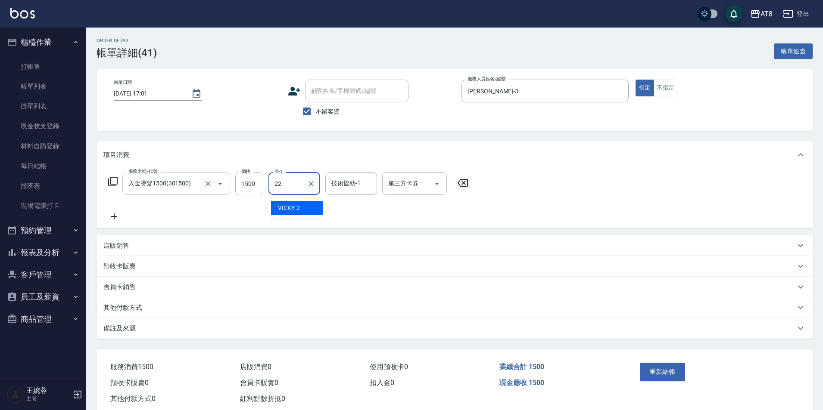
type input "助理-22"
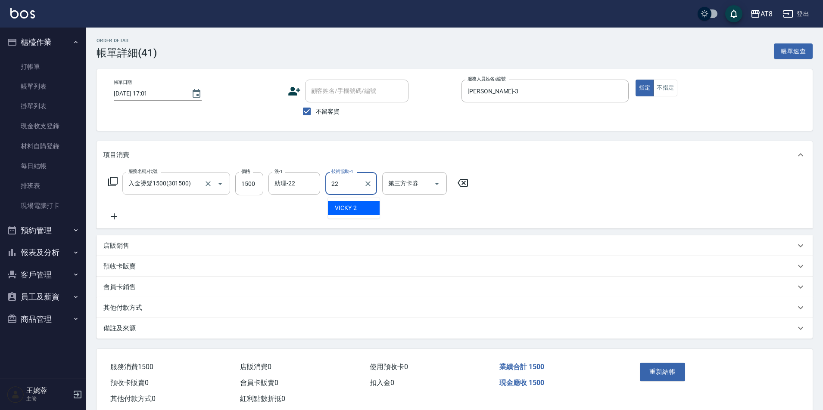
type input "助理-22"
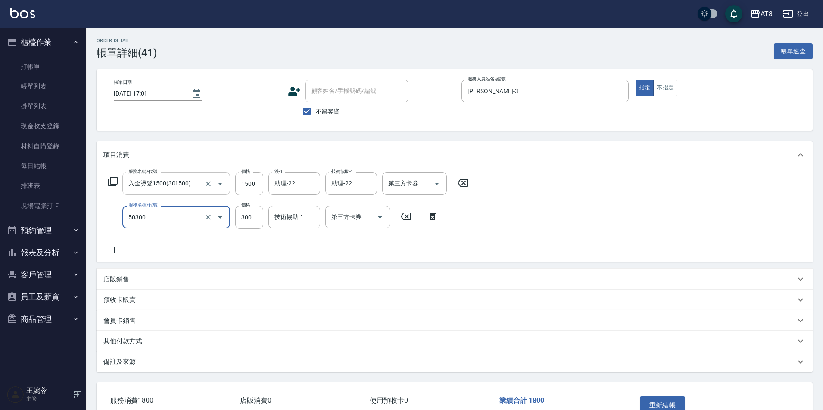
type input "入金護髮.隔離300(50300)"
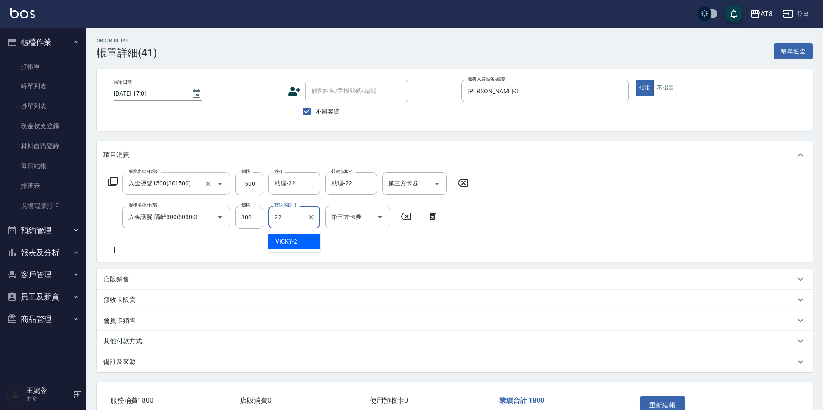
type input "助理-22"
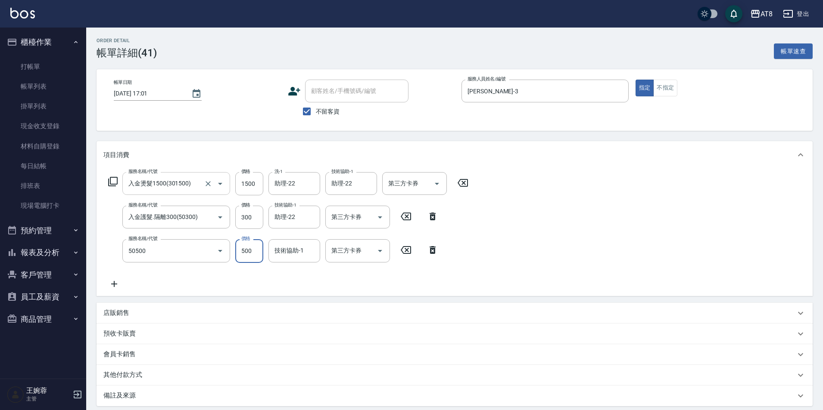
type input "入金護髮500(50500)"
type input "助理-22"
click at [115, 318] on p "店販銷售" at bounding box center [116, 313] width 26 height 9
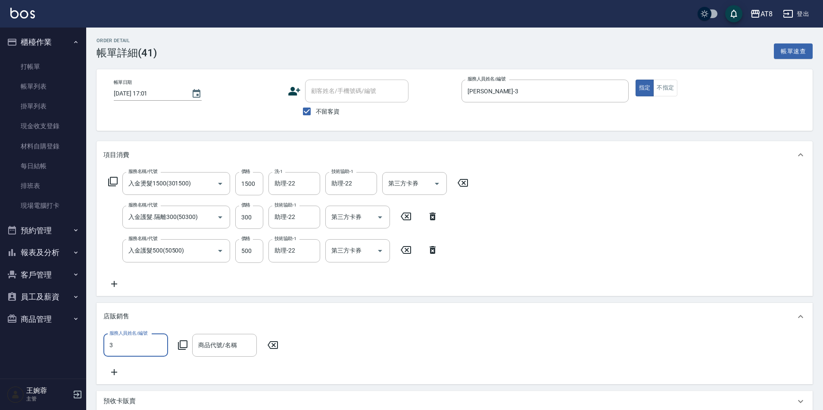
type input "RACHEL-3"
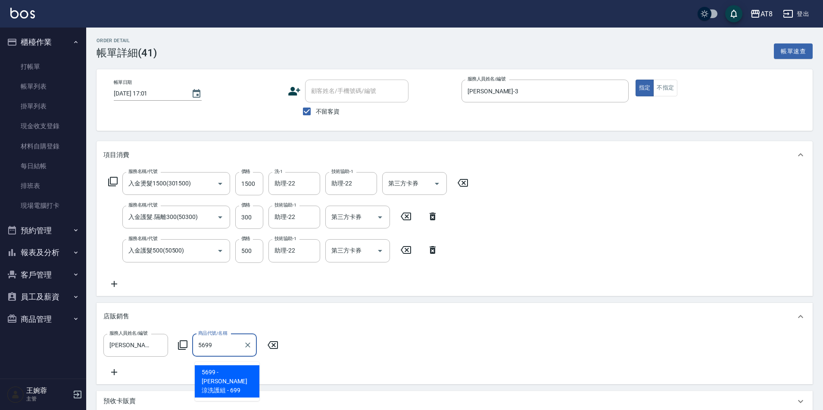
type input "水水沁涼洗護組"
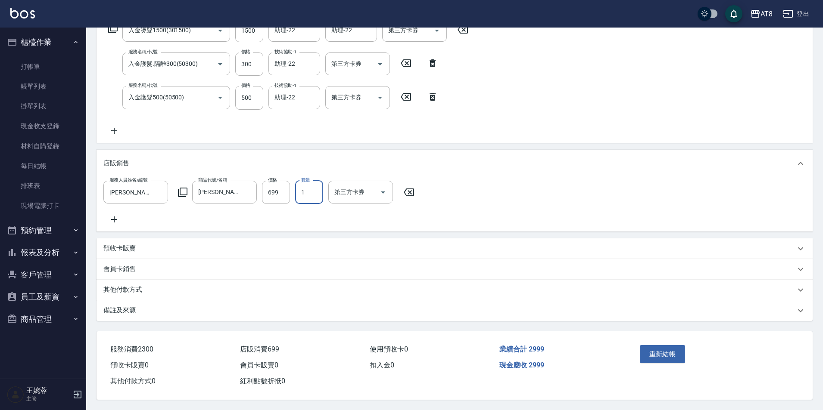
scroll to position [165, 0]
click at [383, 187] on icon "Open" at bounding box center [383, 192] width 10 height 10
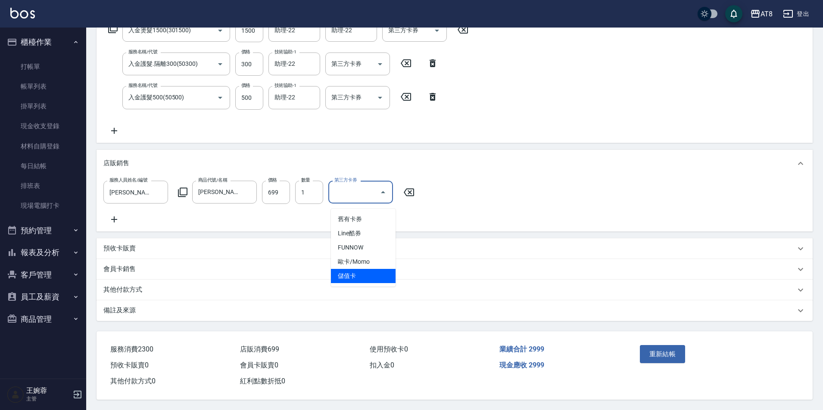
drag, startPoint x: 371, startPoint y: 268, endPoint x: 370, endPoint y: 225, distance: 43.5
click at [371, 269] on span "儲值卡" at bounding box center [363, 276] width 65 height 14
type input "儲值卡"
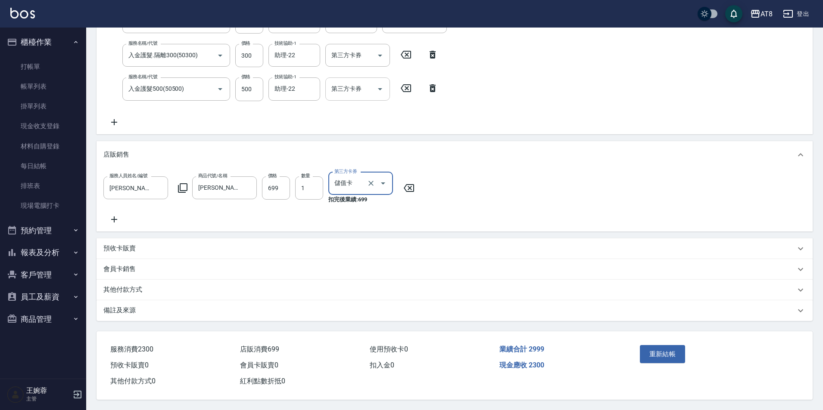
click at [381, 90] on icon "Open" at bounding box center [380, 89] width 10 height 10
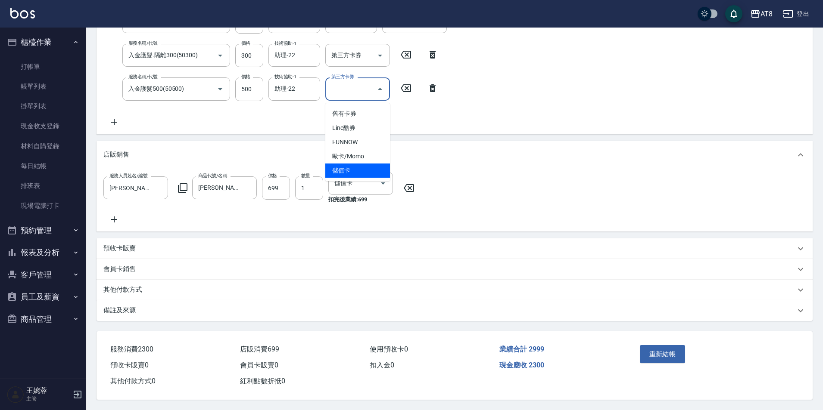
click at [376, 169] on span "儲值卡" at bounding box center [357, 171] width 65 height 14
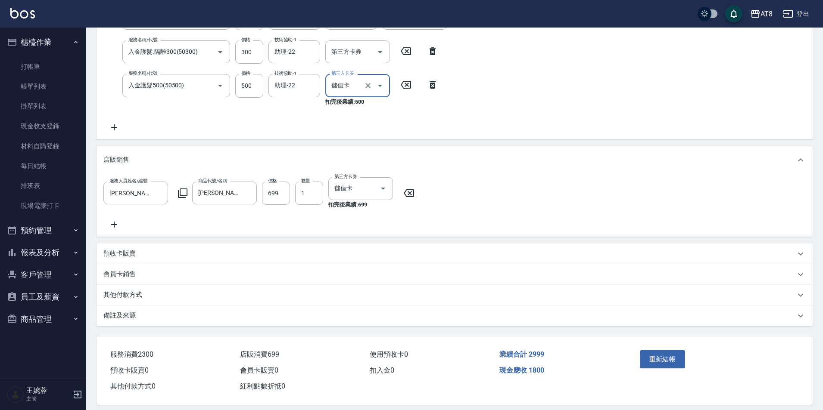
type input "儲值卡"
click at [380, 56] on icon "Open" at bounding box center [380, 52] width 10 height 10
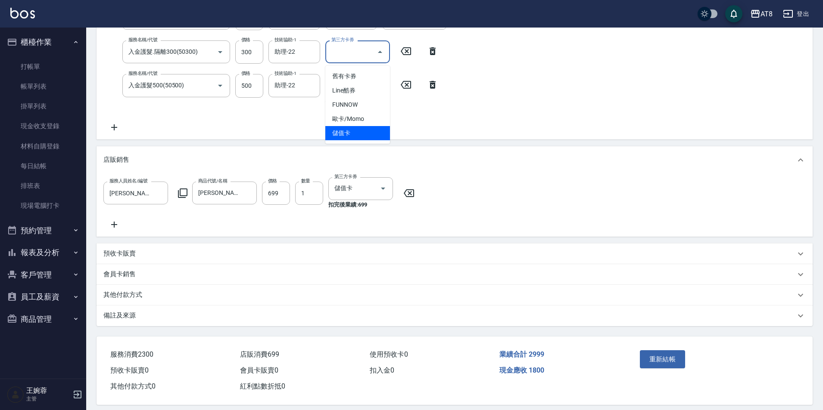
click at [378, 132] on span "儲值卡" at bounding box center [357, 133] width 65 height 14
type input "儲值卡"
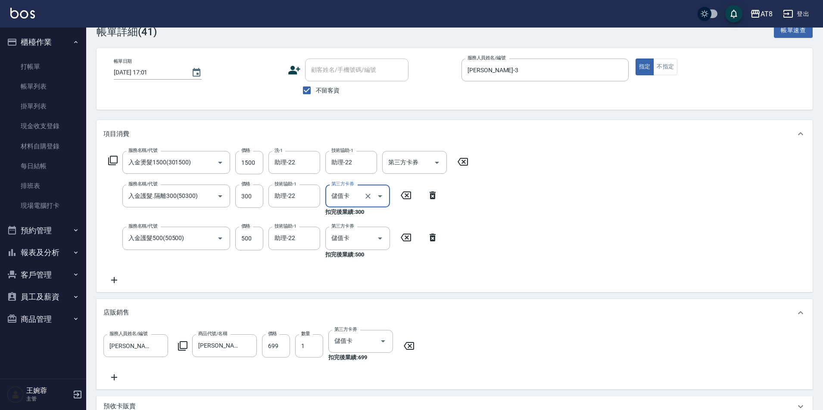
scroll to position [15, 0]
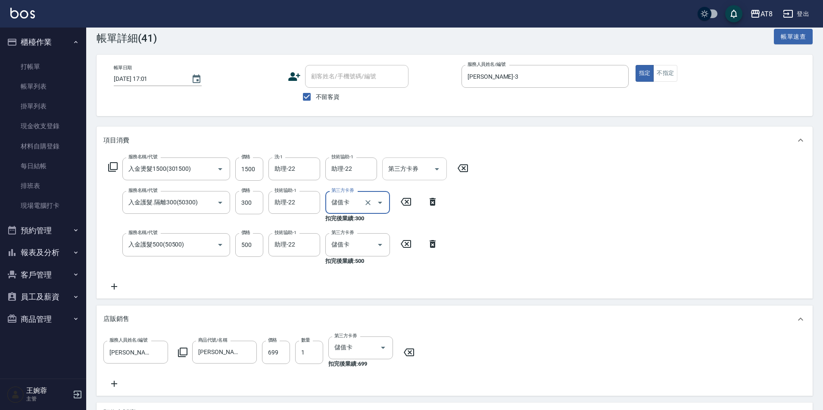
click at [442, 174] on icon "Open" at bounding box center [436, 169] width 10 height 10
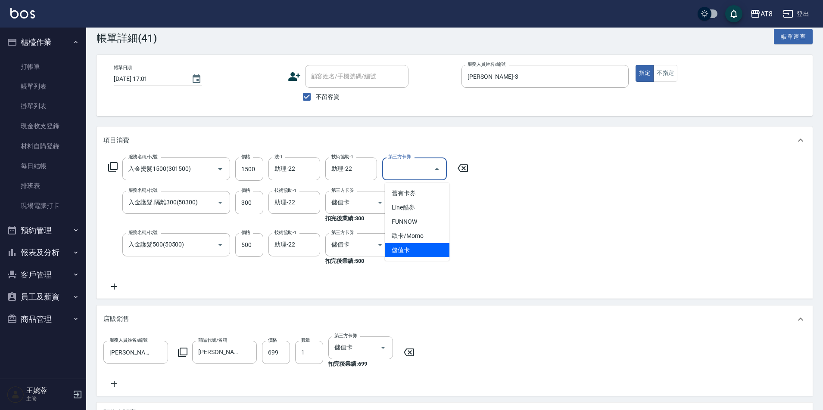
click at [422, 248] on span "儲值卡" at bounding box center [417, 250] width 65 height 14
type input "儲值卡"
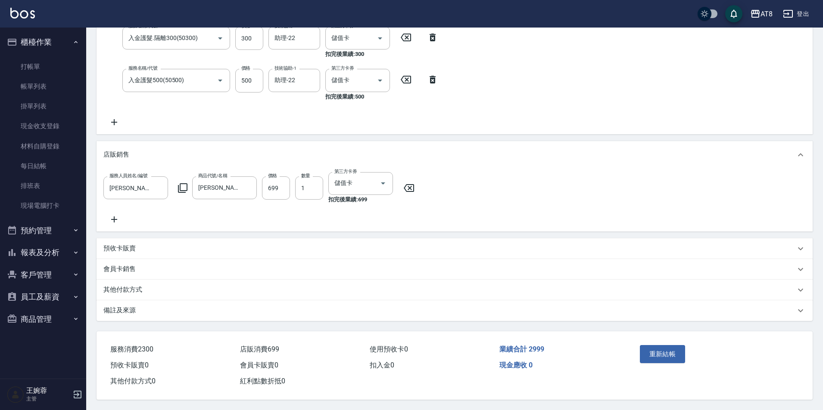
scroll to position [212, 0]
click at [661, 349] on button "重新結帳" at bounding box center [662, 354] width 46 height 18
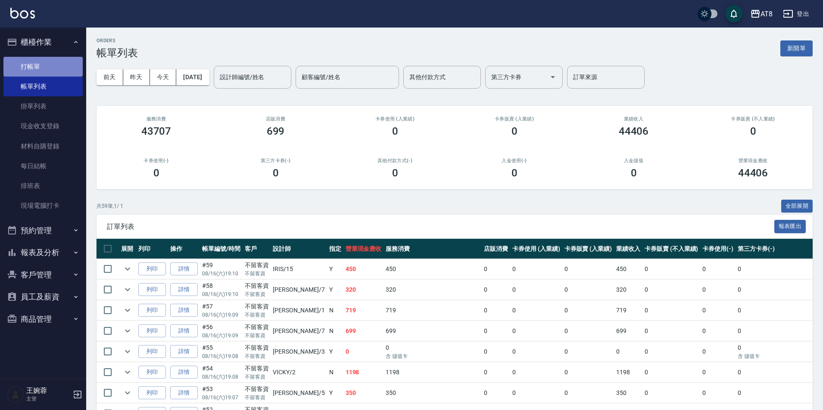
click at [49, 67] on link "打帳單" at bounding box center [42, 67] width 79 height 20
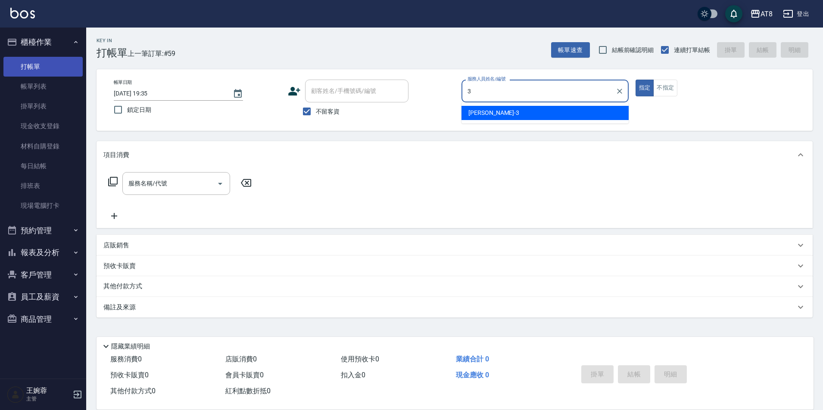
type input "RACHEL-3"
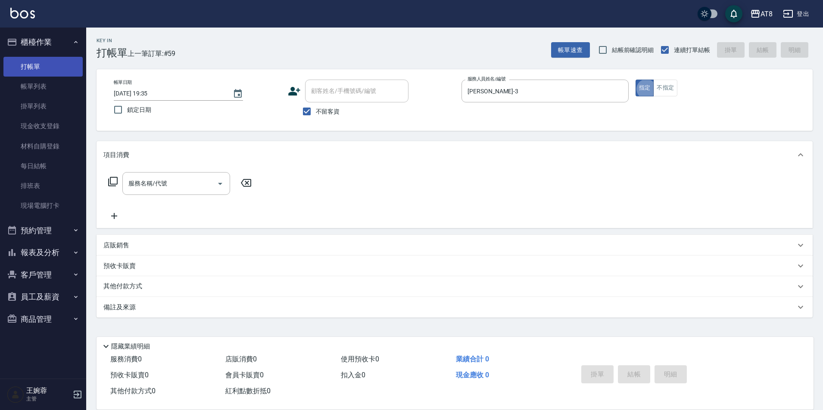
type button "true"
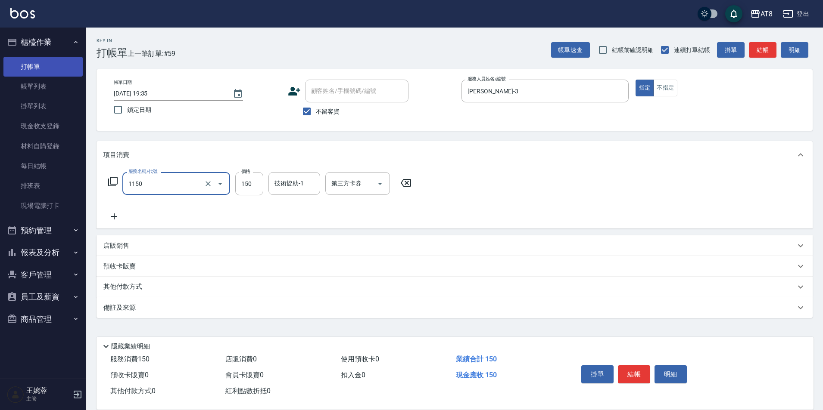
type input "洗髮(1150)"
type input "200"
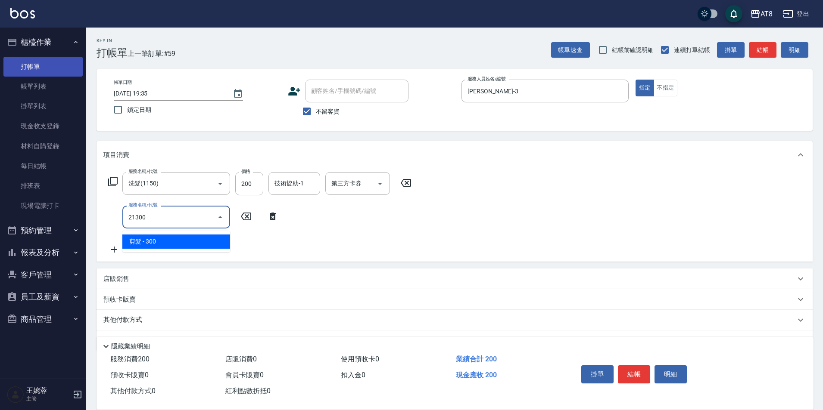
type input "剪髮(21300)"
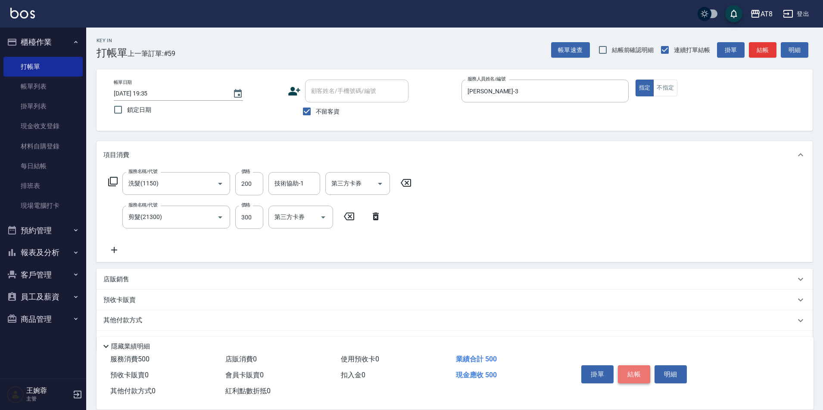
click at [628, 366] on button "結帳" at bounding box center [634, 375] width 32 height 18
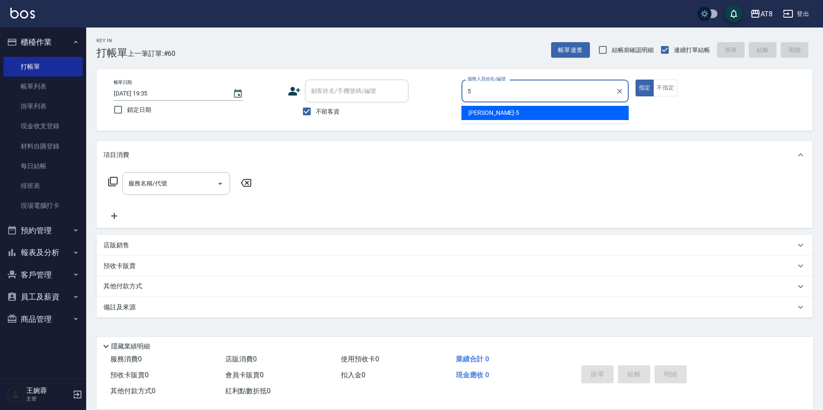
type input "HANK-5"
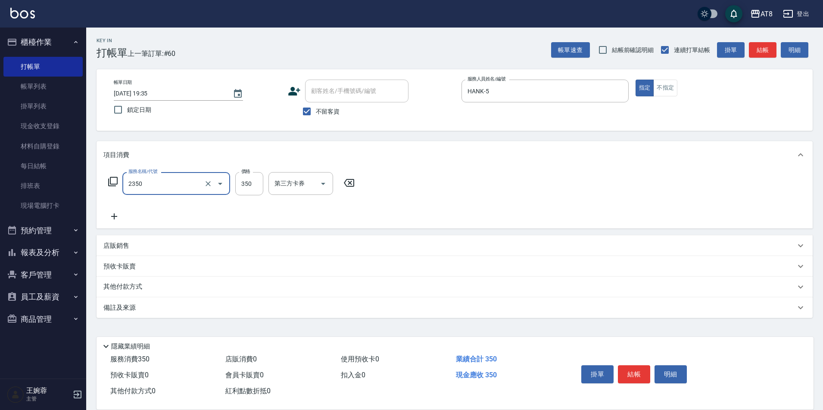
type input "入金洗剪350(2350)"
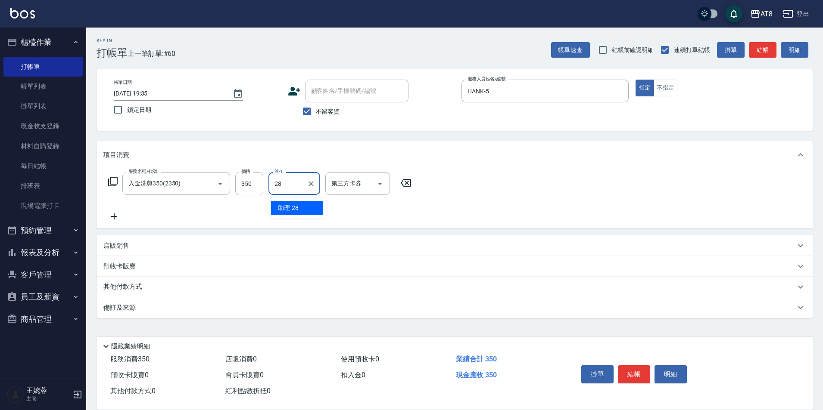
type input "助理-28"
click at [650, 366] on button "結帳" at bounding box center [634, 375] width 32 height 18
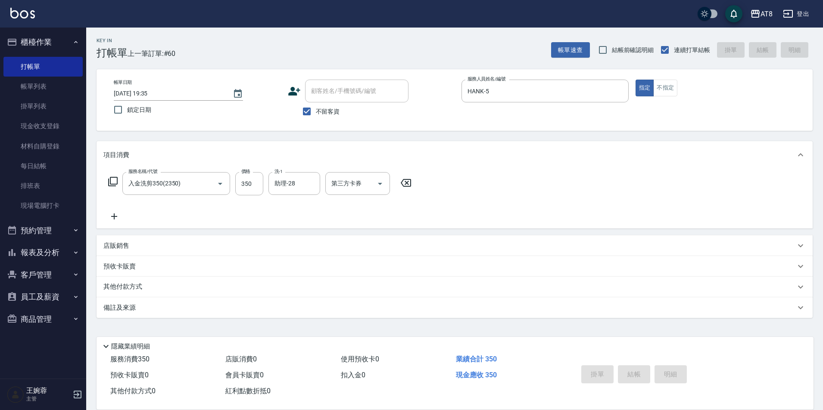
type input "2025/08/16 20:05"
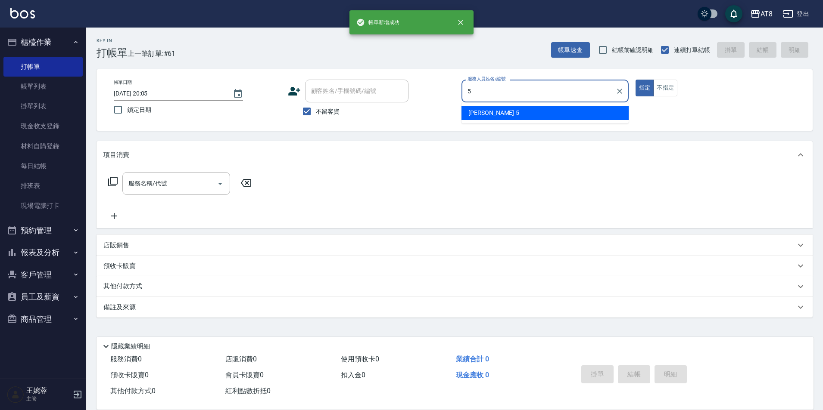
type input "HANK-5"
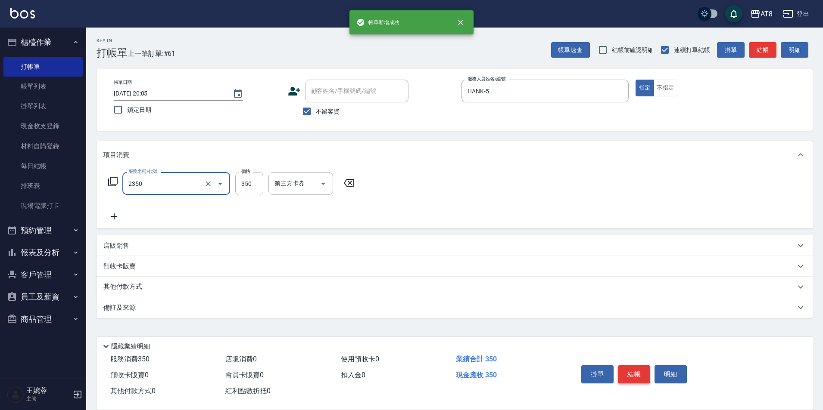
type input "入金洗剪350(2350)"
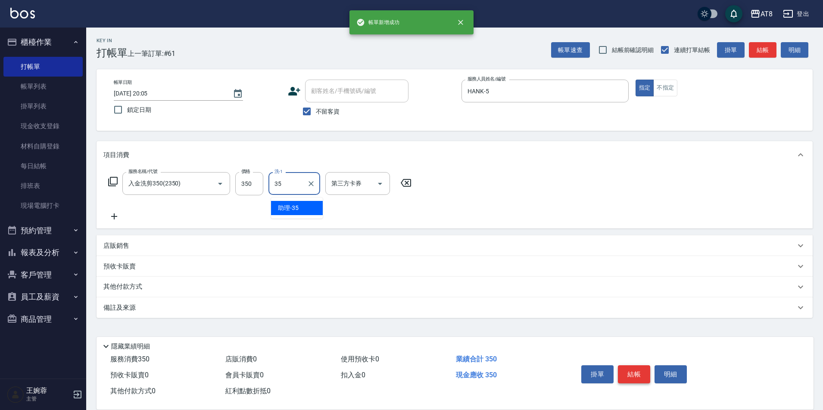
type input "助理-35"
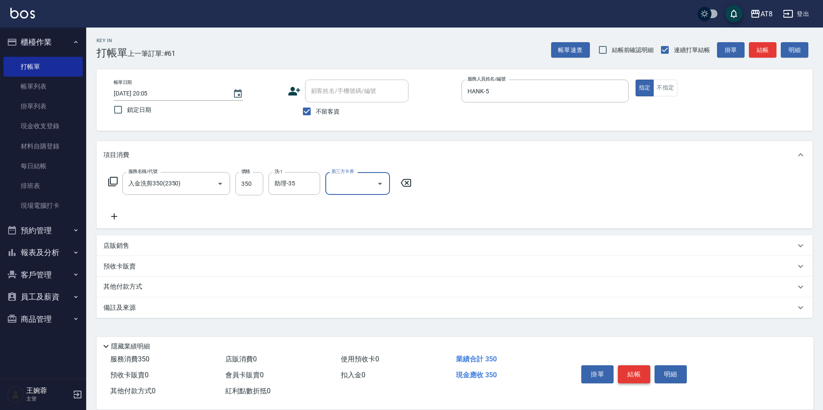
click at [642, 371] on button "結帳" at bounding box center [634, 375] width 32 height 18
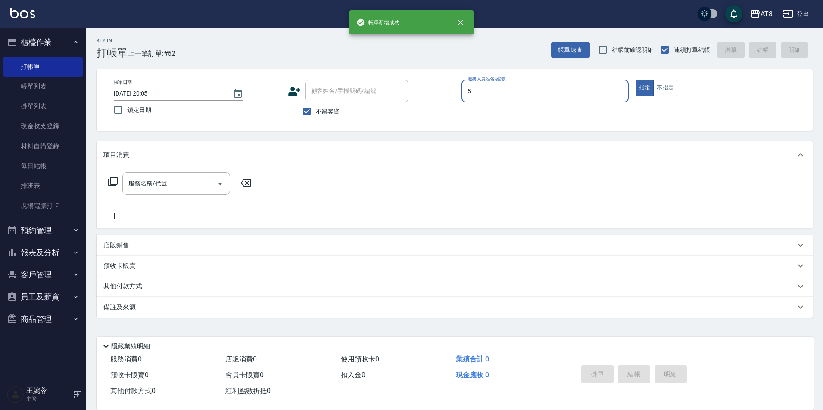
type input "HANK-5"
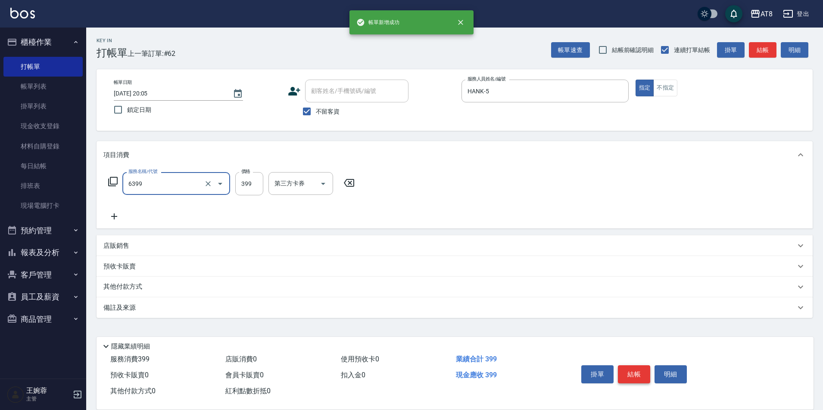
type input "SPA399(6399)"
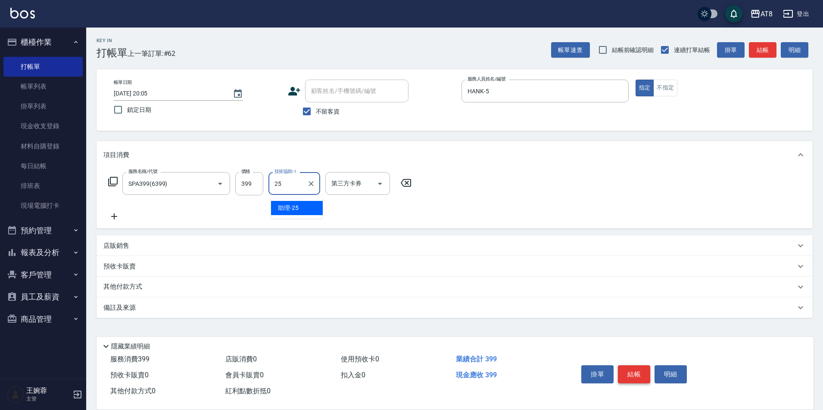
type input "助理-25"
click at [207, 184] on icon "Clear" at bounding box center [208, 184] width 9 height 9
type input "入金SPA399(60399)"
type input "助理-25"
click at [633, 368] on button "結帳" at bounding box center [634, 375] width 32 height 18
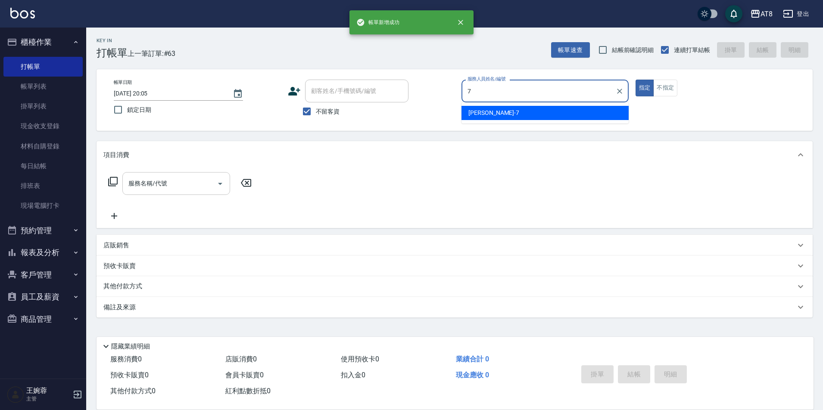
type input "NINA-7"
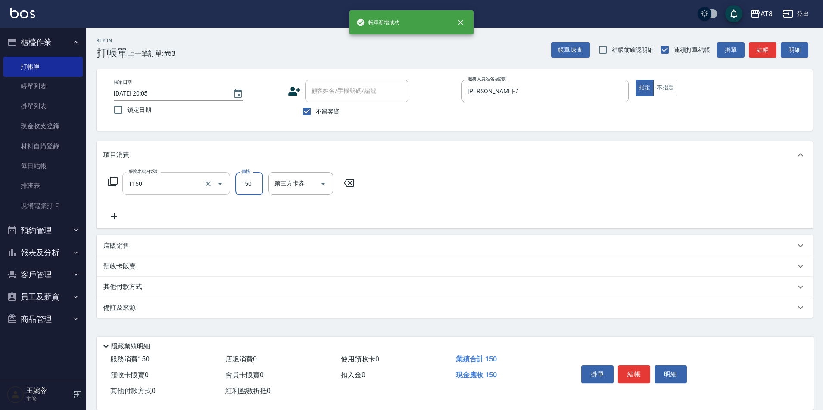
type input "洗髮(1150)"
type input "助理-35"
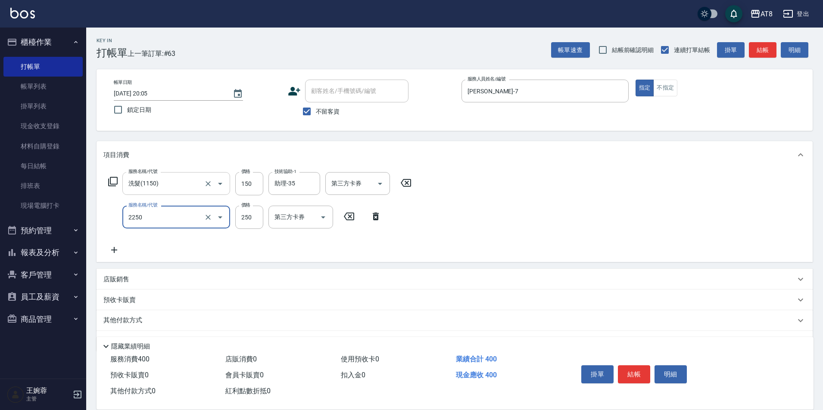
type input "剪髮(2250)"
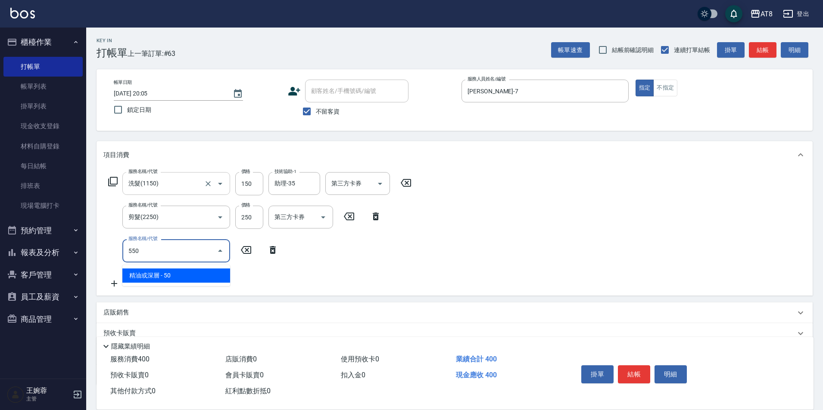
type input "精油或深層(550)"
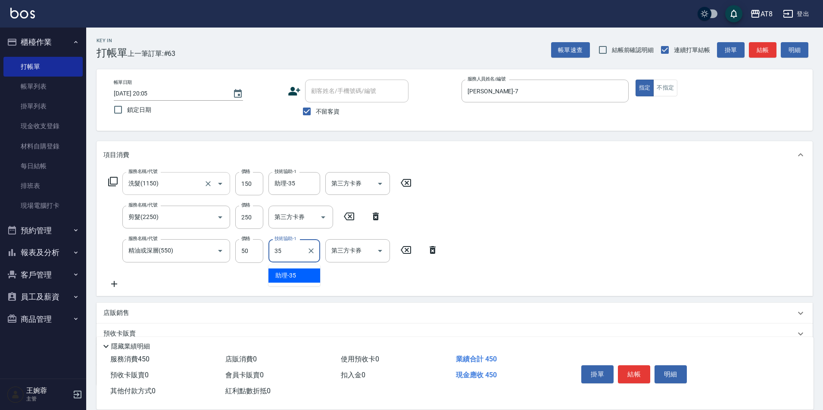
type input "助理-35"
click at [627, 352] on div "掛單 結帳 明細" at bounding box center [685, 376] width 236 height 48
click at [640, 366] on button "結帳" at bounding box center [634, 375] width 32 height 18
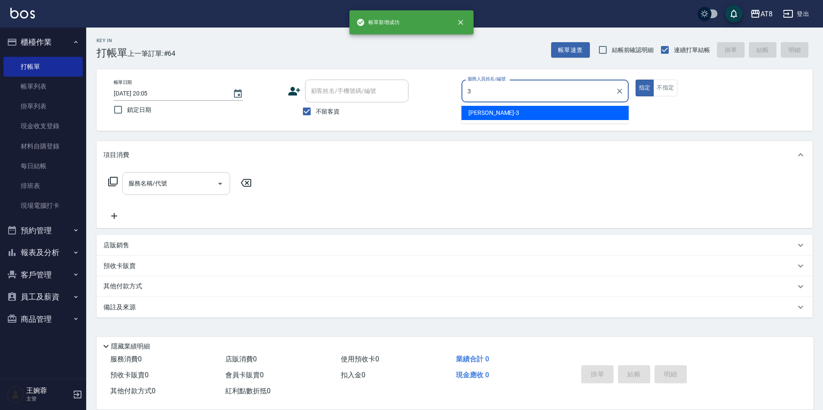
type input "RACHEL-3"
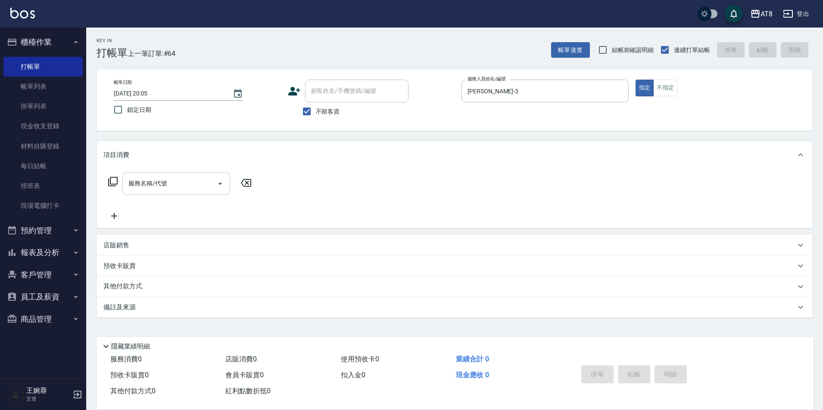
click at [128, 249] on p "店販銷售" at bounding box center [116, 245] width 26 height 9
type input "RACHEL-3"
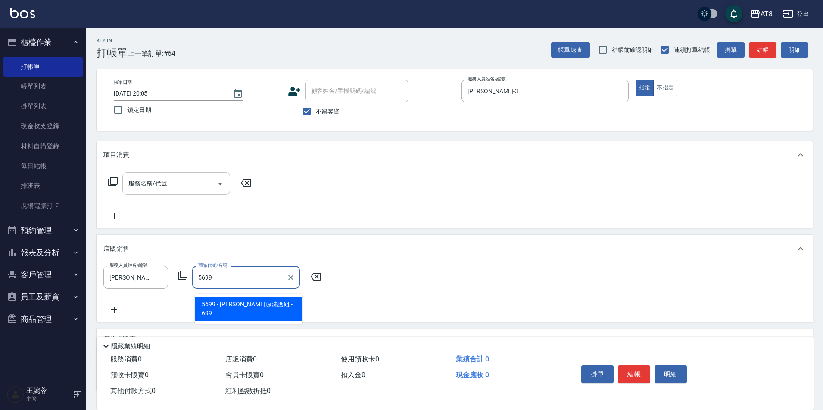
type input "水水沁涼洗護組"
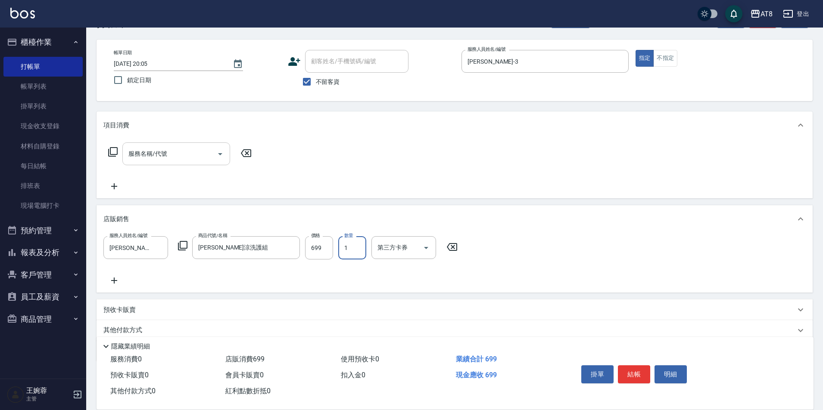
scroll to position [43, 0]
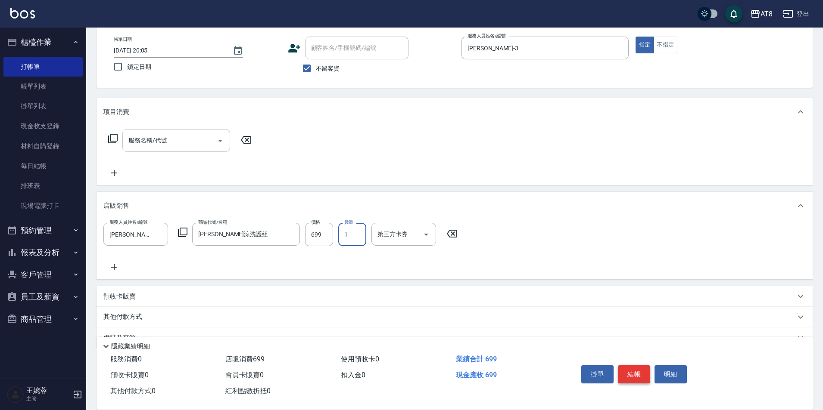
click at [634, 366] on button "結帳" at bounding box center [634, 375] width 32 height 18
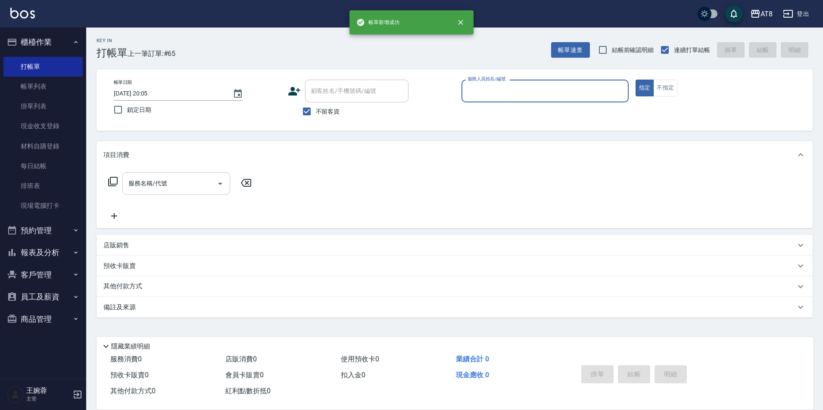
scroll to position [4, 0]
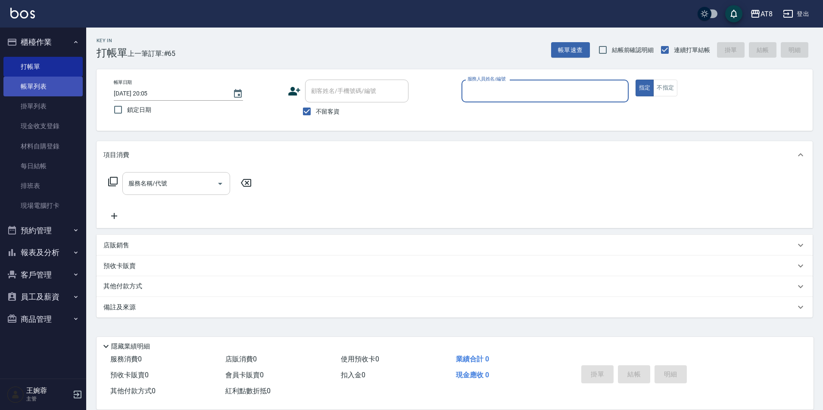
click at [41, 82] on link "帳單列表" at bounding box center [42, 87] width 79 height 20
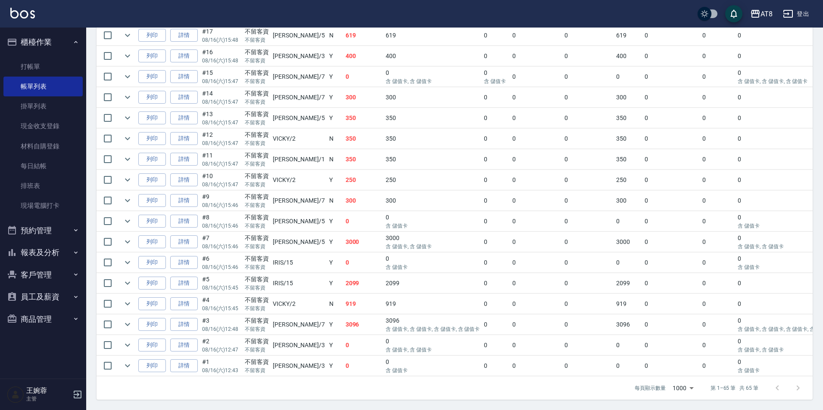
scroll to position [1410, 0]
click at [133, 237] on icon "expand row" at bounding box center [127, 242] width 10 height 10
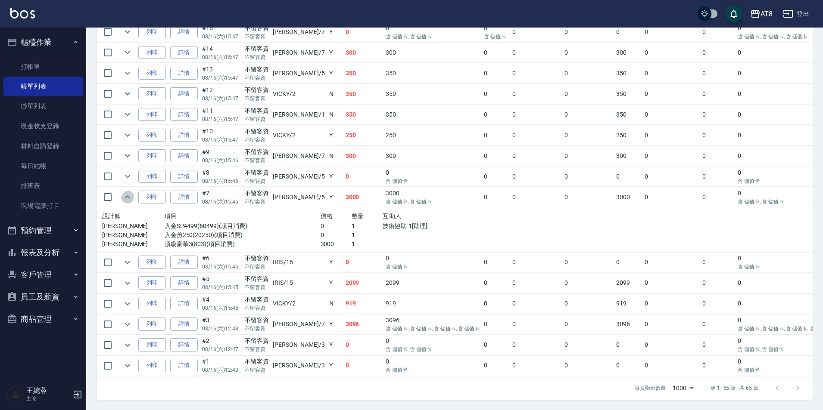
click at [133, 202] on icon "expand row" at bounding box center [127, 197] width 10 height 10
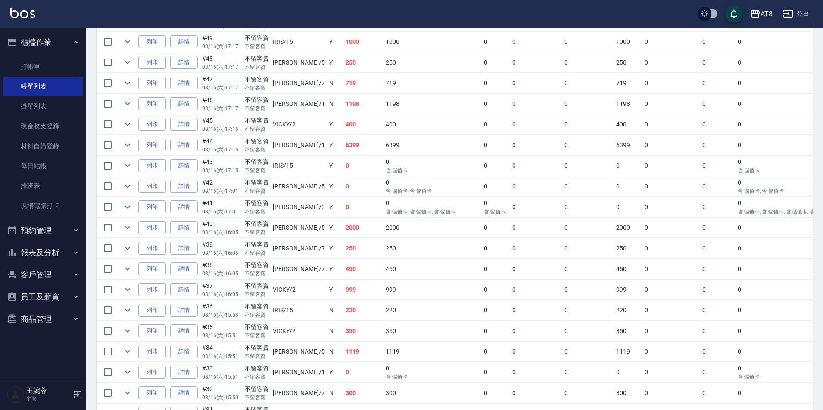
scroll to position [560, 0]
click at [189, 233] on link "詳情" at bounding box center [184, 226] width 28 height 13
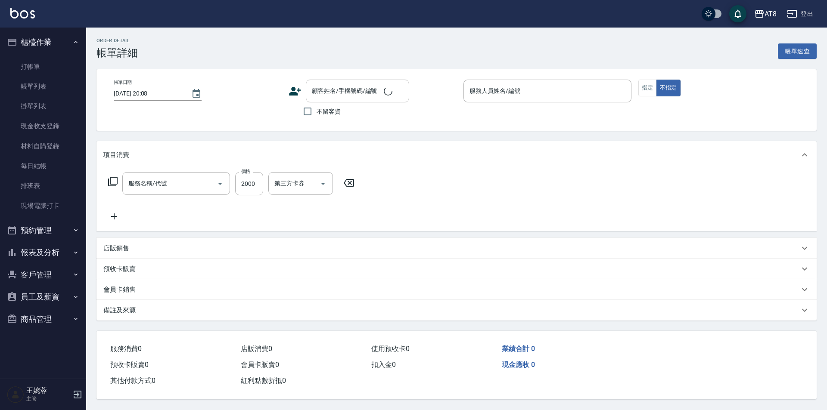
type input "2025/08/16 16:05"
checkbox input "true"
type input "HANK-5"
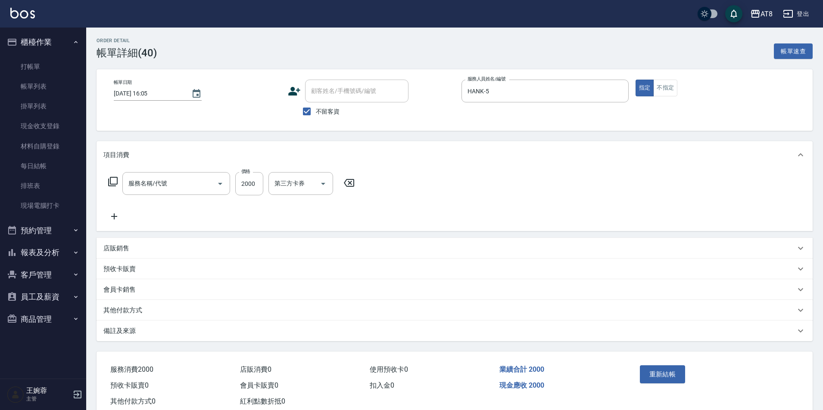
type input "燙髮(32000)"
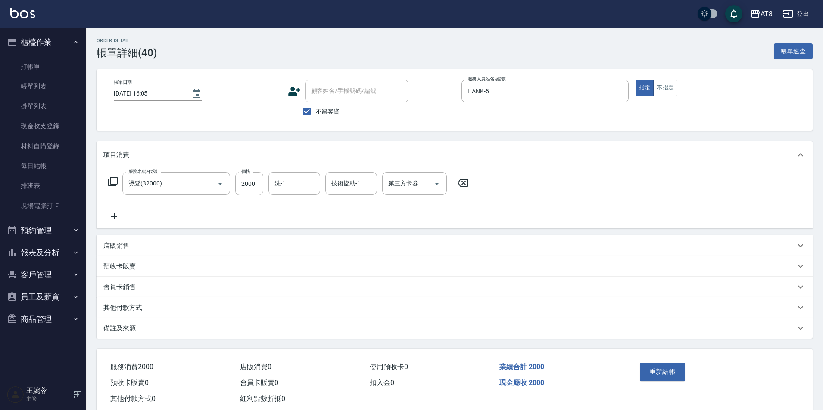
click at [461, 186] on icon at bounding box center [463, 183] width 22 height 10
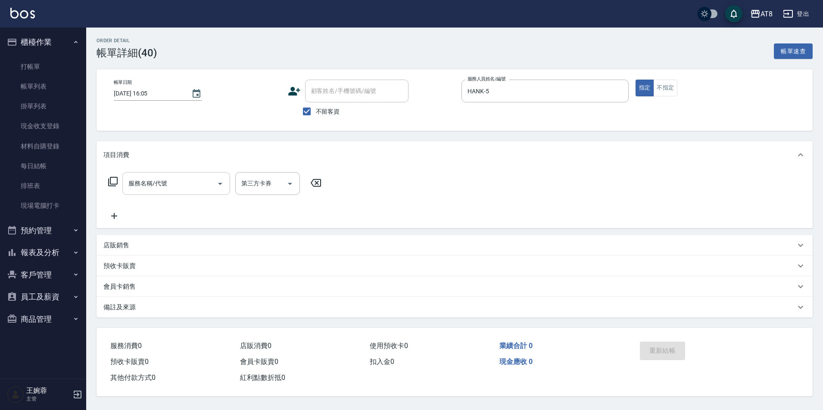
click at [143, 185] on div "服務名稱/代號 服務名稱/代號" at bounding box center [176, 183] width 108 height 23
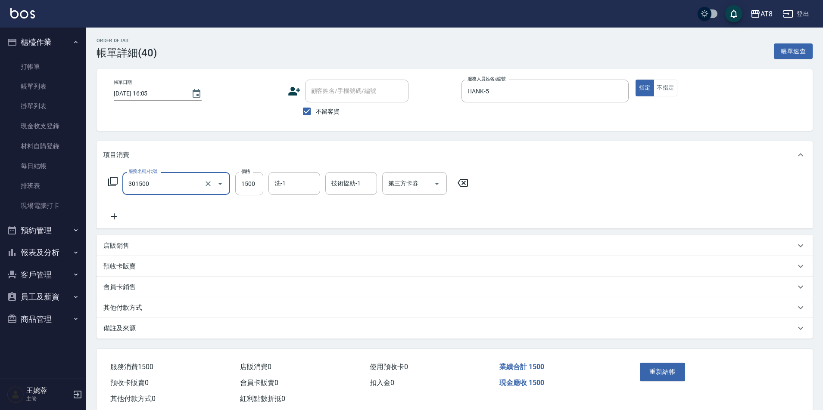
type input "入金燙髮1500(301500)"
type input "1601"
type input "助理-25"
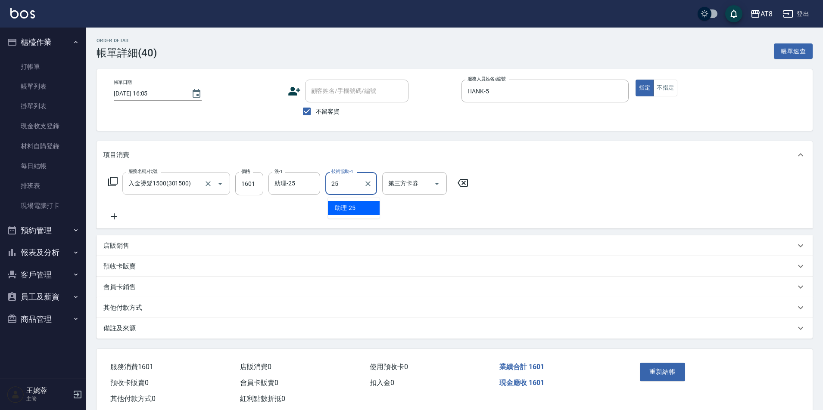
type input "助理-25"
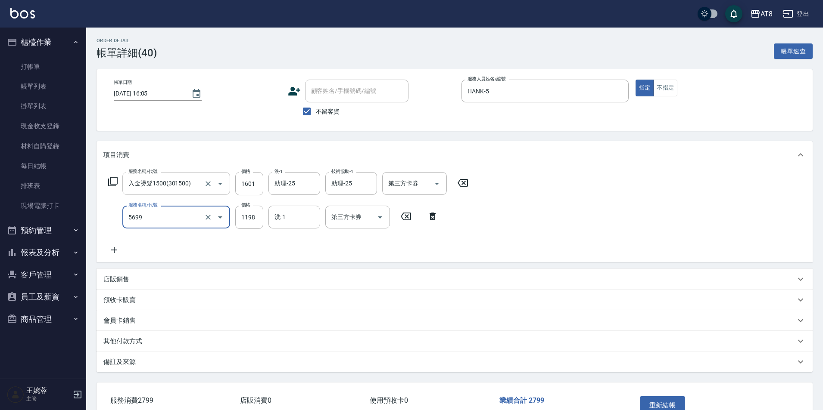
type input "水沁涼套餐(5699)"
type input "1098"
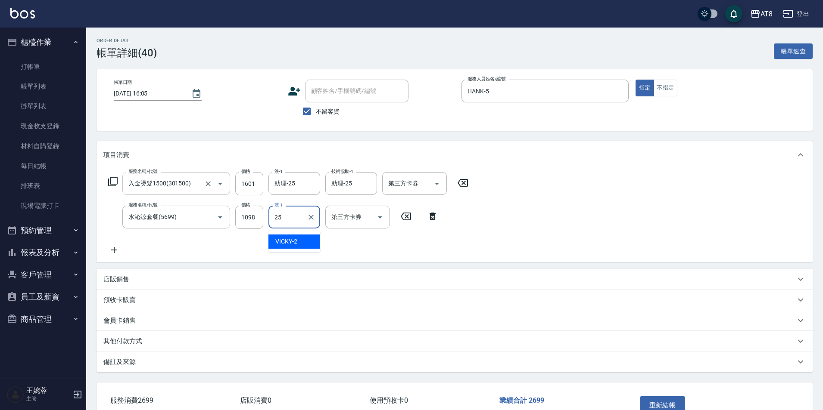
type input "助理-25"
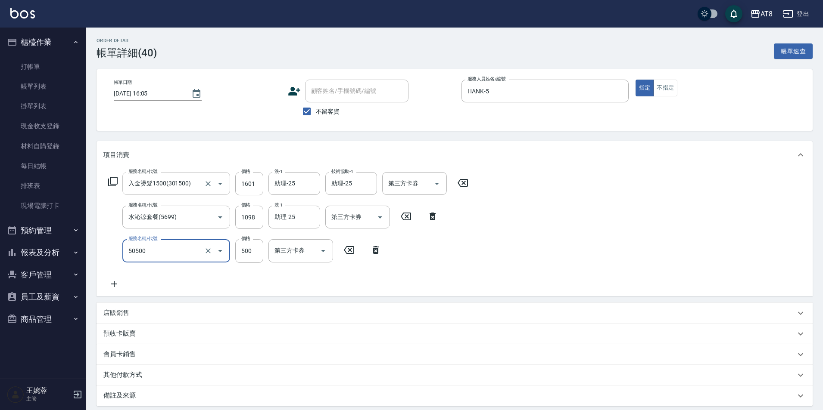
type input "入金護髮500(50500)"
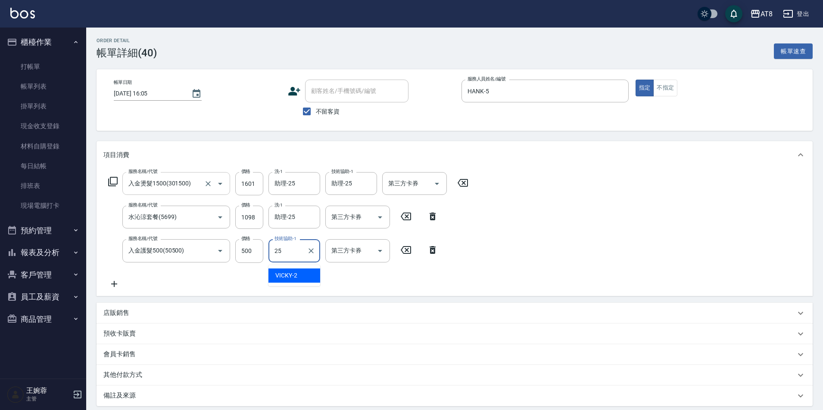
type input "助理-25"
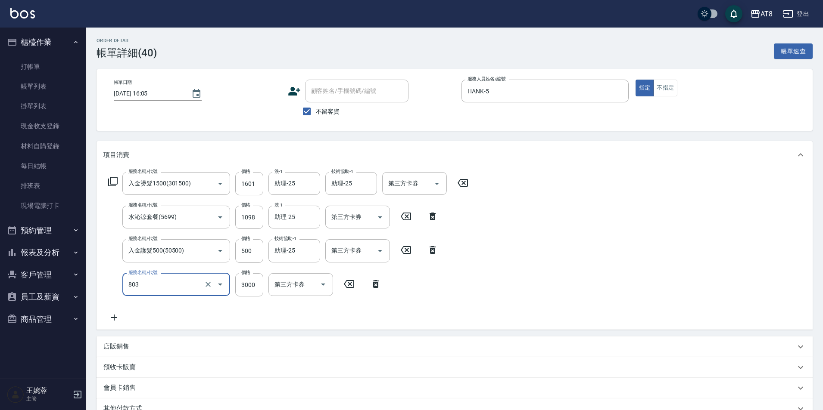
type input "頂級豪華3(803)"
click at [375, 253] on icon "Open" at bounding box center [380, 251] width 10 height 10
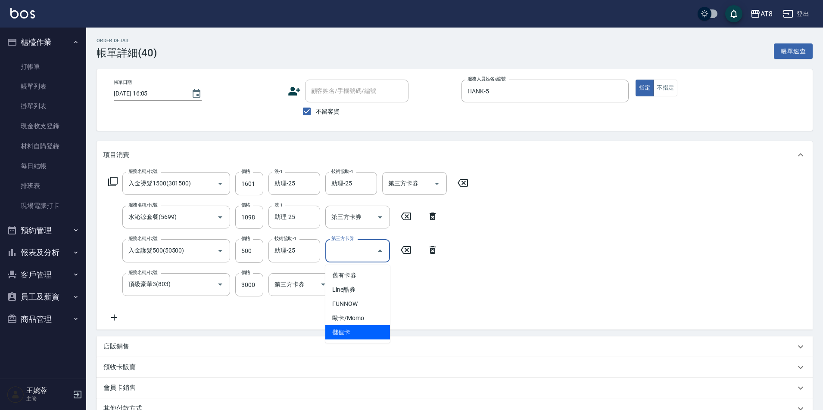
click at [363, 341] on ul "舊有卡券 Line酷券 FUNNOW 歐卡/Momo 儲值卡" at bounding box center [357, 304] width 65 height 78
click at [361, 332] on span "儲值卡" at bounding box center [357, 333] width 65 height 14
type input "儲值卡"
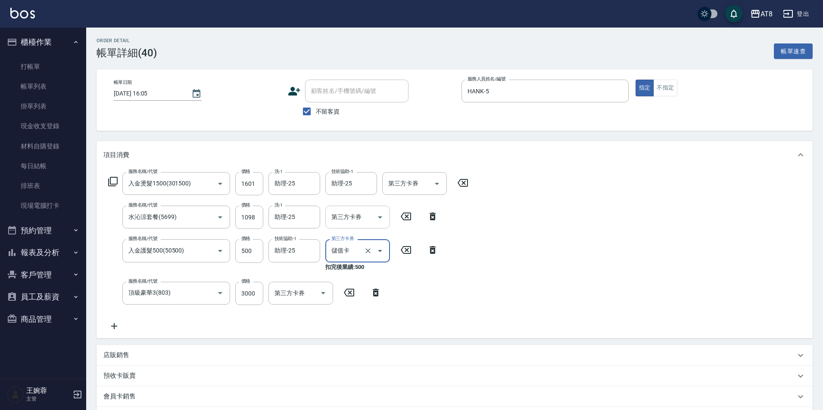
click at [378, 219] on icon "Open" at bounding box center [380, 218] width 4 height 2
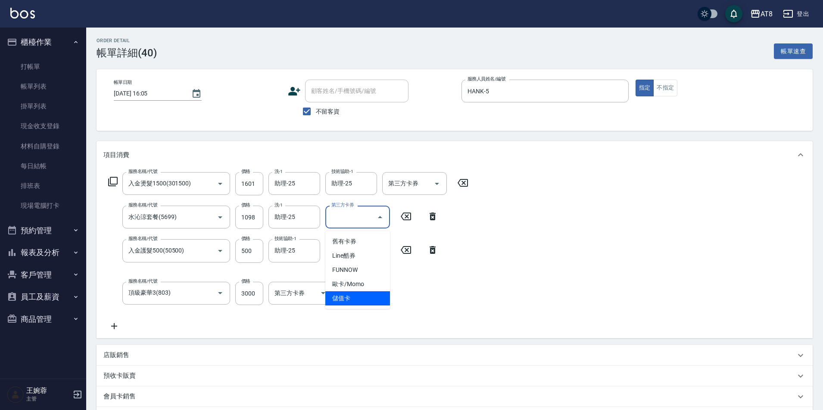
drag, startPoint x: 366, startPoint y: 295, endPoint x: 394, endPoint y: 228, distance: 72.5
click at [367, 293] on span "儲值卡" at bounding box center [357, 299] width 65 height 14
type input "儲值卡"
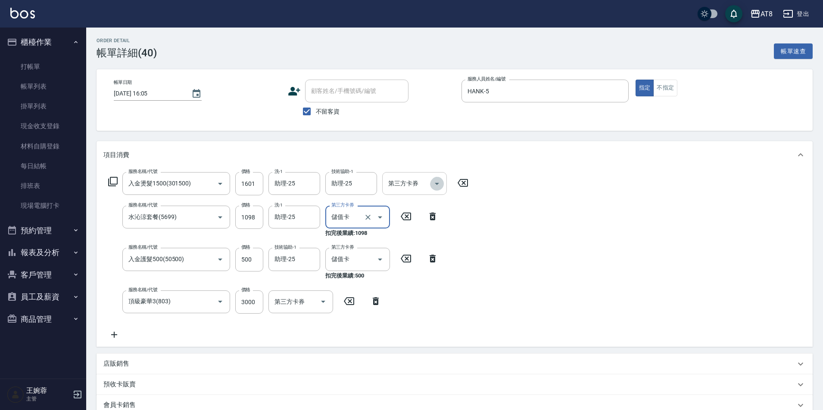
click at [442, 187] on icon "Open" at bounding box center [436, 184] width 10 height 10
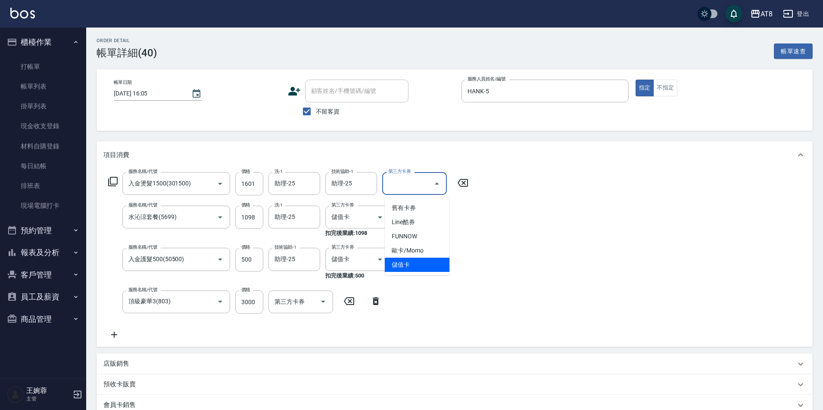
click at [430, 262] on span "儲值卡" at bounding box center [417, 265] width 65 height 14
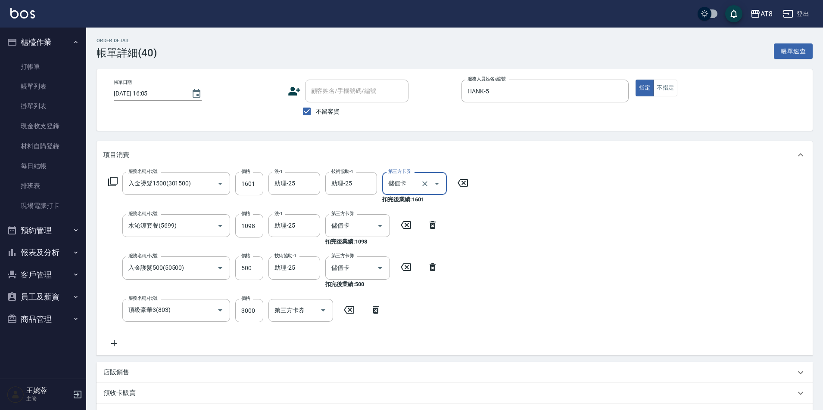
type input "儲值卡"
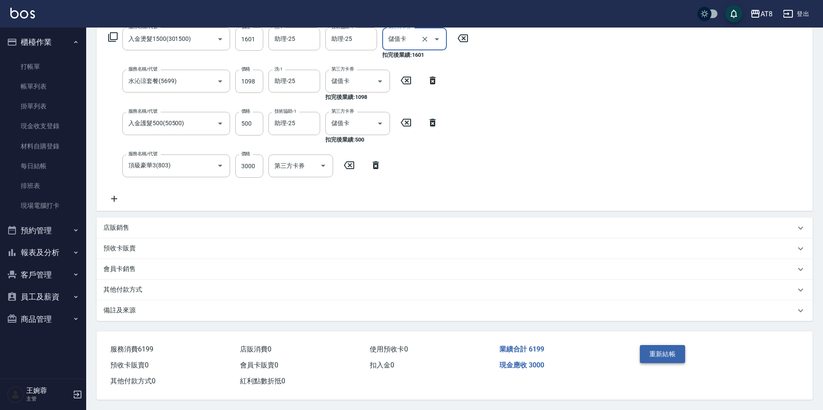
click at [675, 345] on button "重新結帳" at bounding box center [662, 354] width 46 height 18
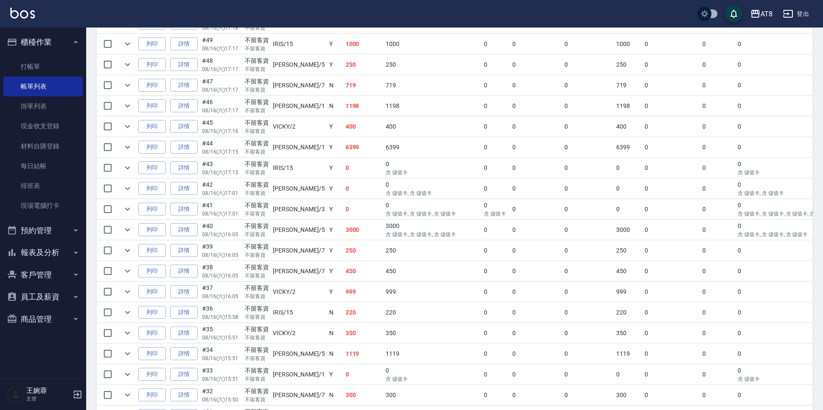
scroll to position [568, 0]
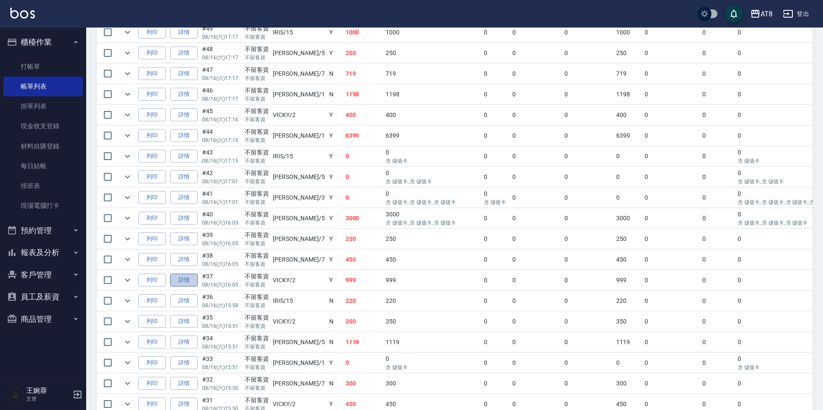
click at [190, 287] on link "詳情" at bounding box center [184, 280] width 28 height 13
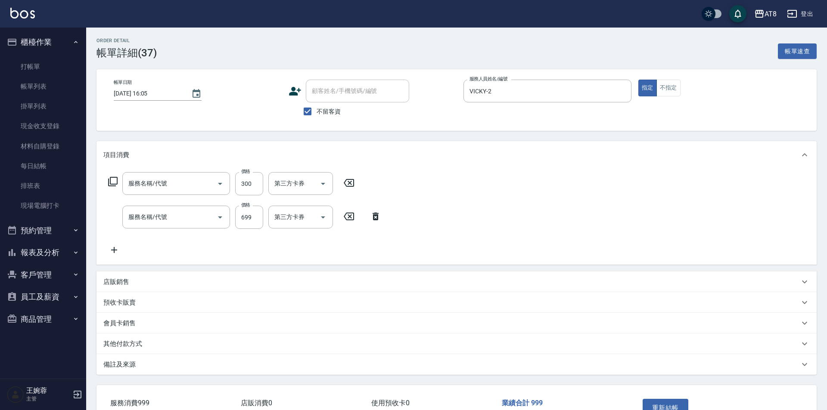
type input "2025/08/16 16:05"
checkbox input "true"
type input "VICKY-2"
type input "剪髮(21300)"
type input "SPA699(6699)"
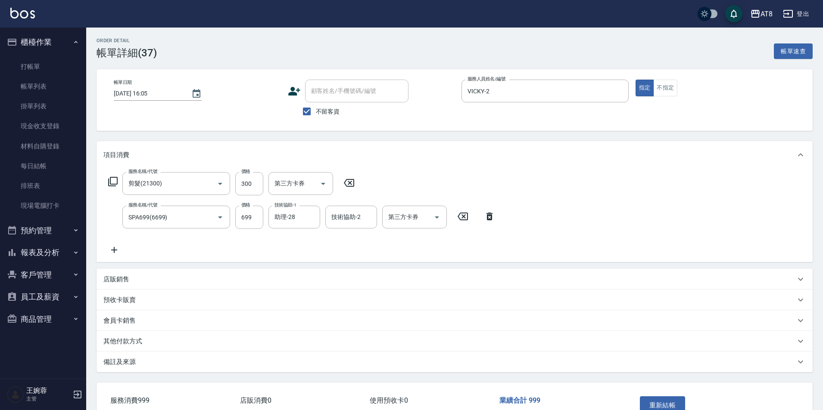
click at [345, 188] on icon at bounding box center [349, 183] width 22 height 10
click at [676, 403] on button "重新結帳" at bounding box center [662, 405] width 46 height 18
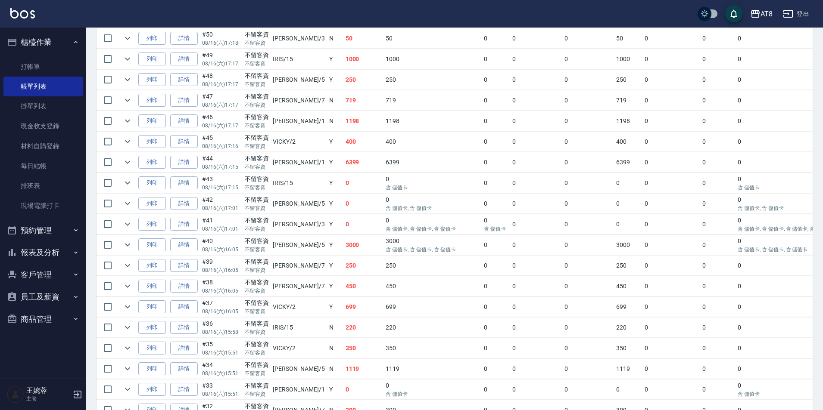
scroll to position [547, 0]
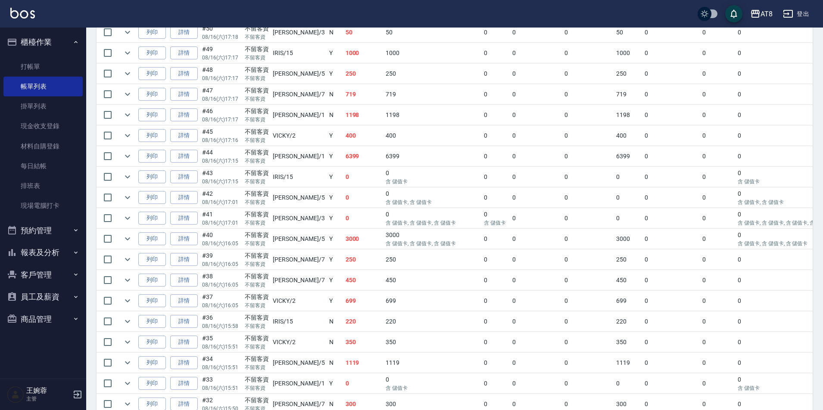
click at [185, 287] on link "詳情" at bounding box center [184, 280] width 28 height 13
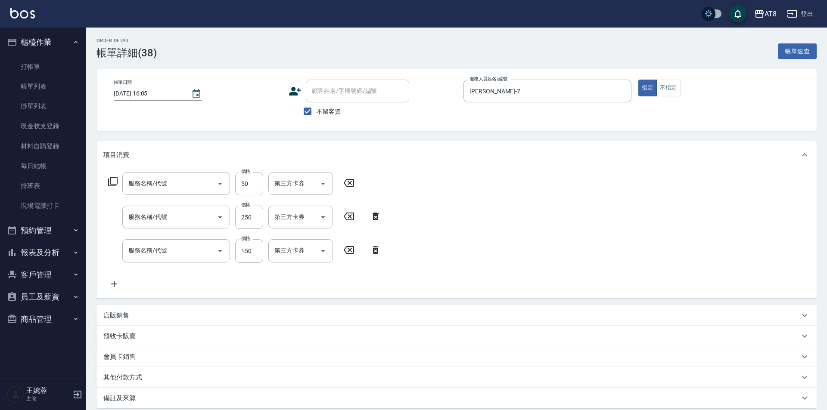
type input "2025/08/16 16:05"
checkbox input "true"
type input "NINA-7"
type input "精油或深層(550)"
type input "剪髮(2250)"
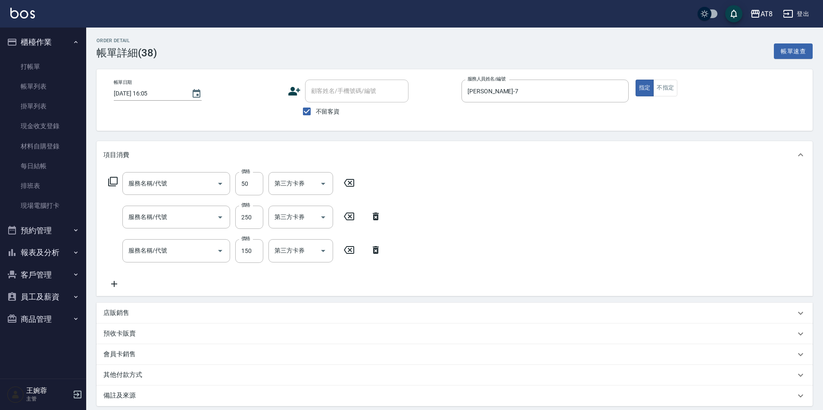
type input "洗髮(1150)"
click at [247, 257] on input "150" at bounding box center [249, 250] width 28 height 23
type input "200"
click at [373, 220] on icon at bounding box center [375, 217] width 6 height 8
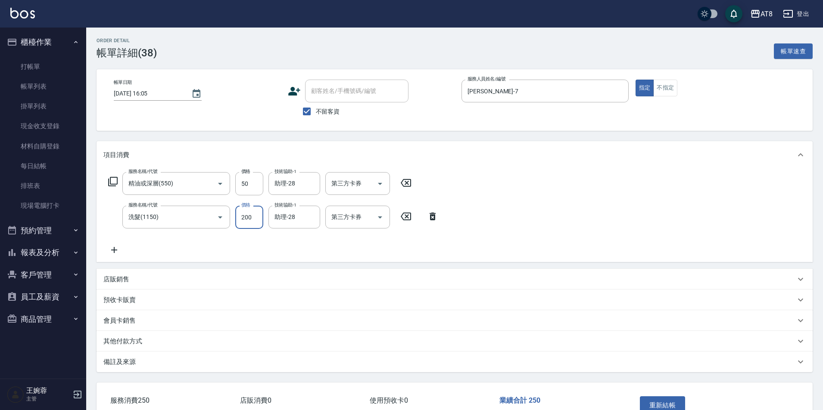
scroll to position [67, 0]
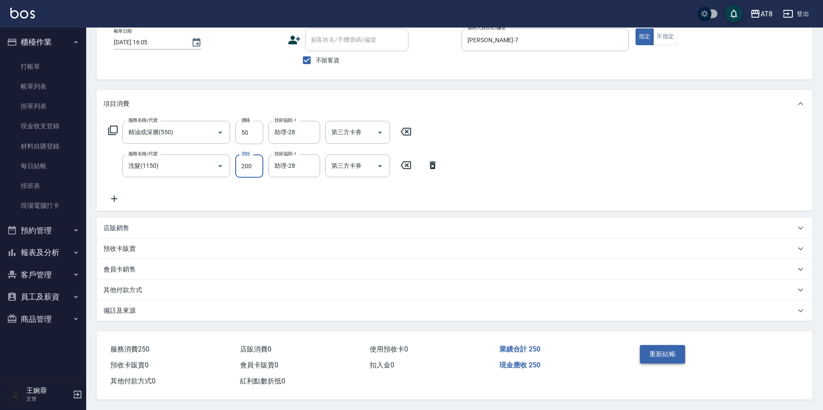
click at [678, 345] on button "重新結帳" at bounding box center [662, 354] width 46 height 18
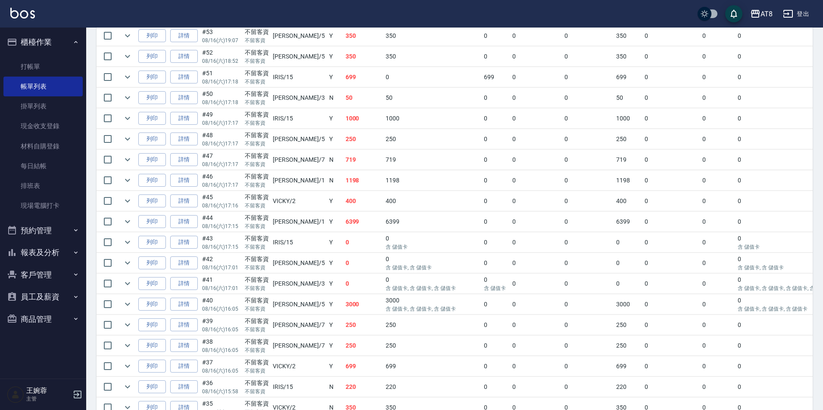
scroll to position [484, 0]
click at [192, 227] on link "詳情" at bounding box center [184, 219] width 28 height 13
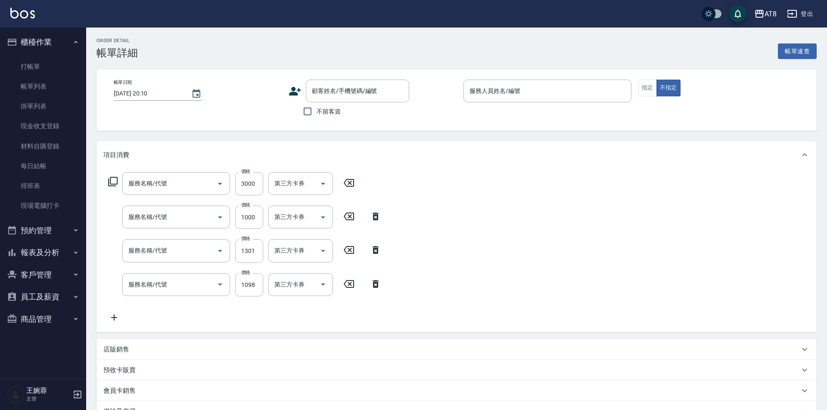
type input "2025/08/16 17:15"
checkbox input "true"
type input "YUKI-1"
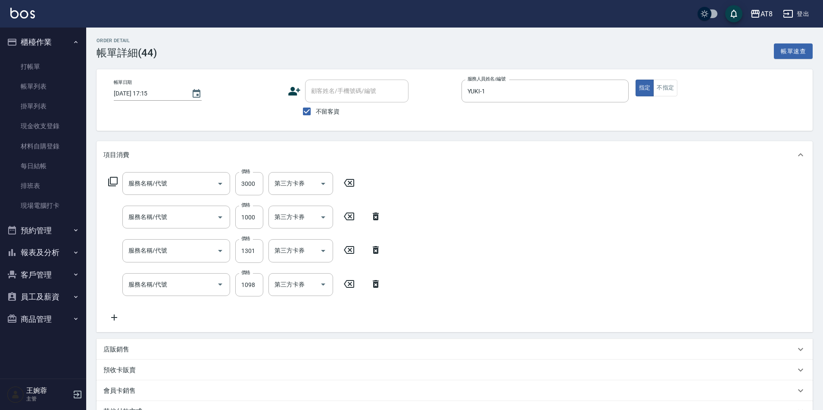
type input "頂級豪華3(803)"
type input "入金護髮1000(501000)"
type input "入金燙髮1500(301500)"
type input "水沁涼套餐(5699)"
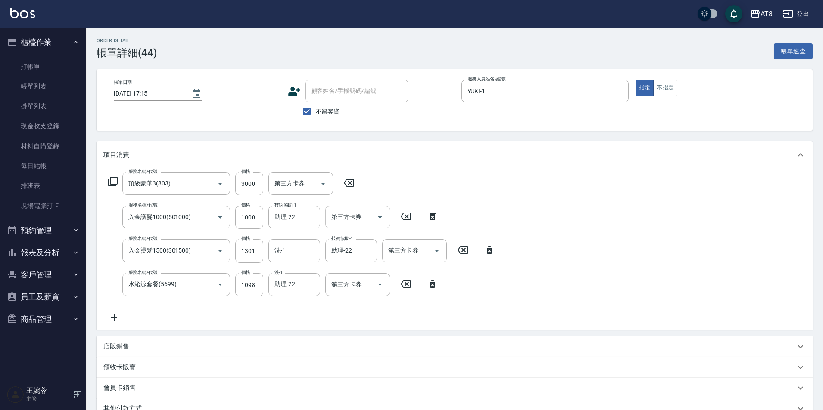
click at [382, 219] on icon "Open" at bounding box center [380, 217] width 10 height 10
drag, startPoint x: 379, startPoint y: 297, endPoint x: 384, endPoint y: 291, distance: 7.9
click at [379, 297] on span "儲值卡" at bounding box center [357, 299] width 65 height 14
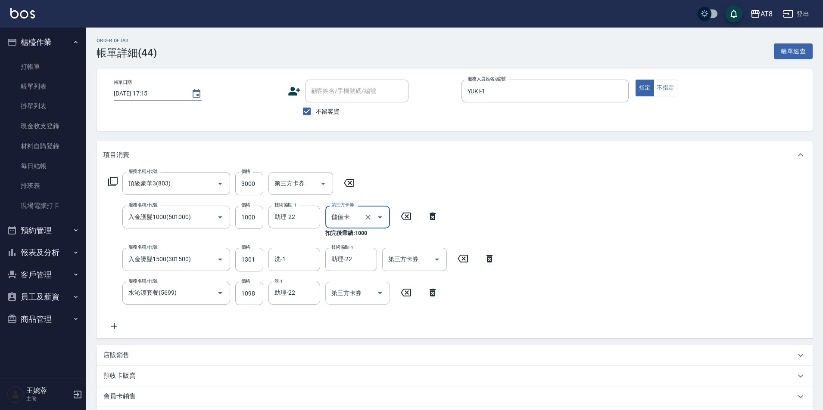
type input "儲值卡"
click at [444, 261] on div "第三方卡券" at bounding box center [414, 259] width 65 height 23
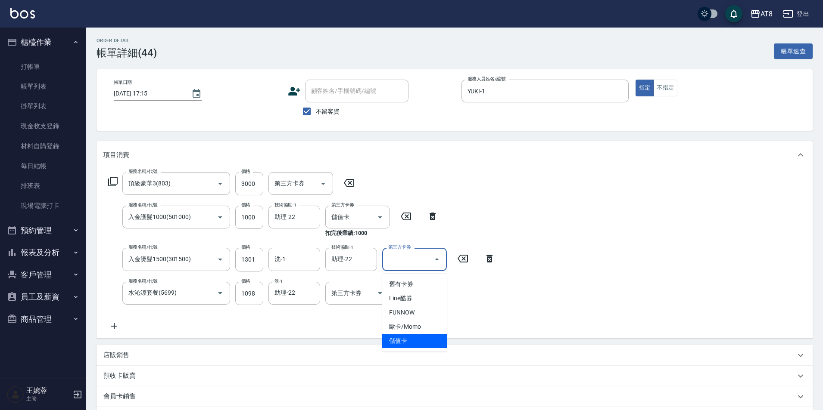
click at [420, 335] on span "儲值卡" at bounding box center [414, 341] width 65 height 14
type input "儲值卡"
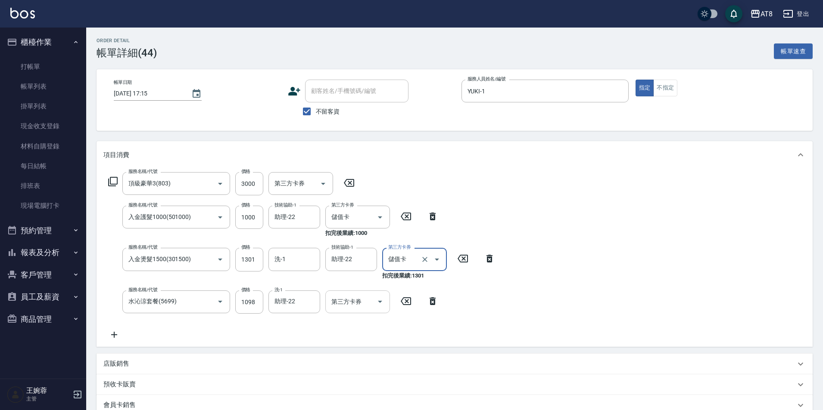
click at [368, 304] on input "第三方卡券" at bounding box center [351, 302] width 44 height 15
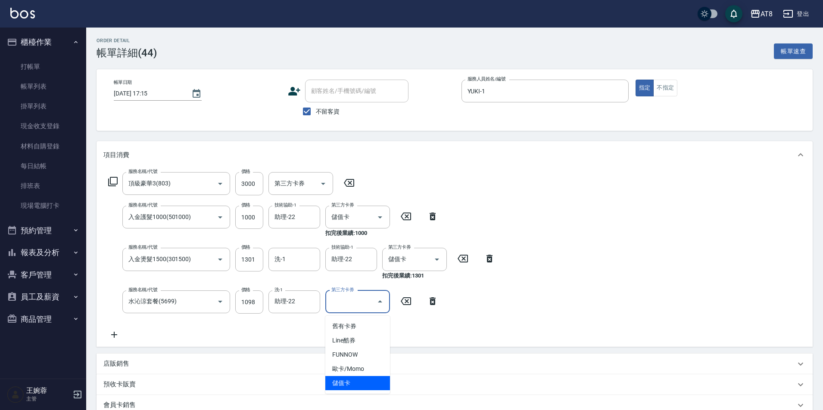
click at [376, 382] on span "儲值卡" at bounding box center [357, 383] width 65 height 14
type input "儲值卡"
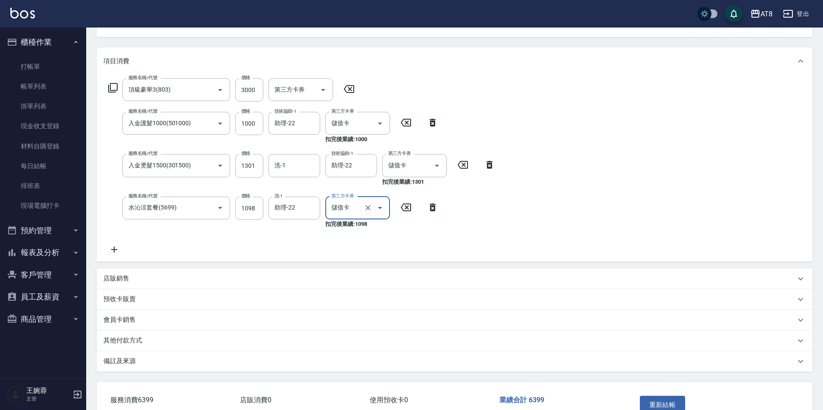
scroll to position [160, 0]
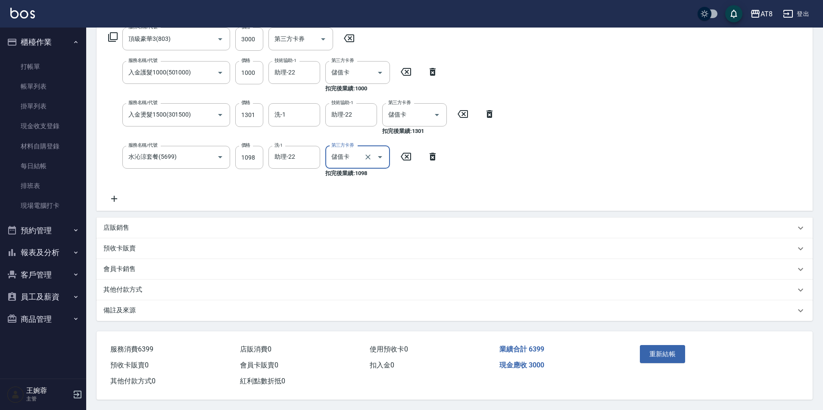
click at [648, 346] on button "重新結帳" at bounding box center [662, 354] width 46 height 18
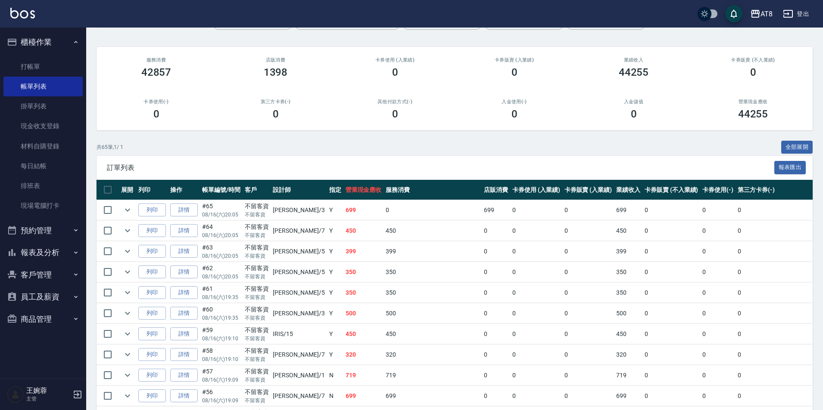
scroll to position [63, 0]
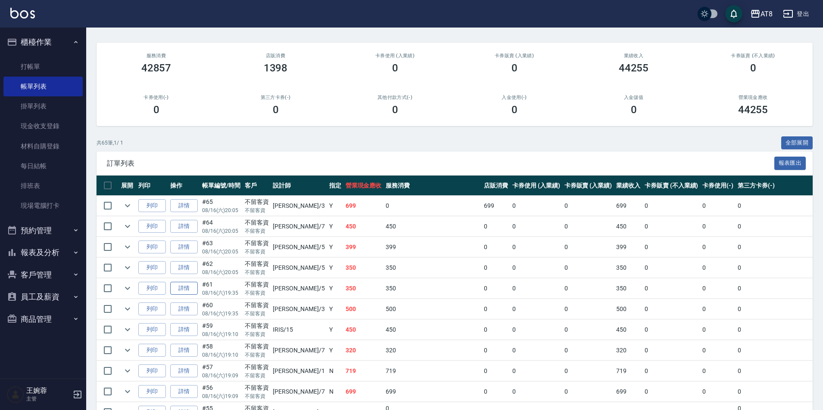
click at [183, 295] on link "詳情" at bounding box center [184, 288] width 28 height 13
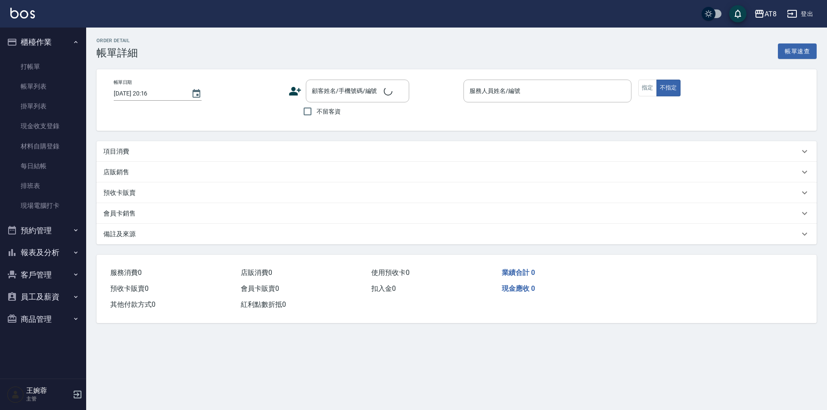
type input "2025/08/16 19:35"
checkbox input "true"
type input "HANK-5"
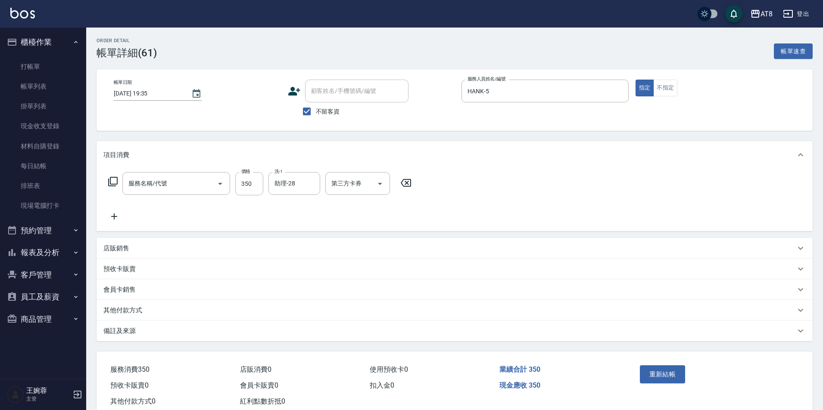
type input "入金洗剪350(2350)"
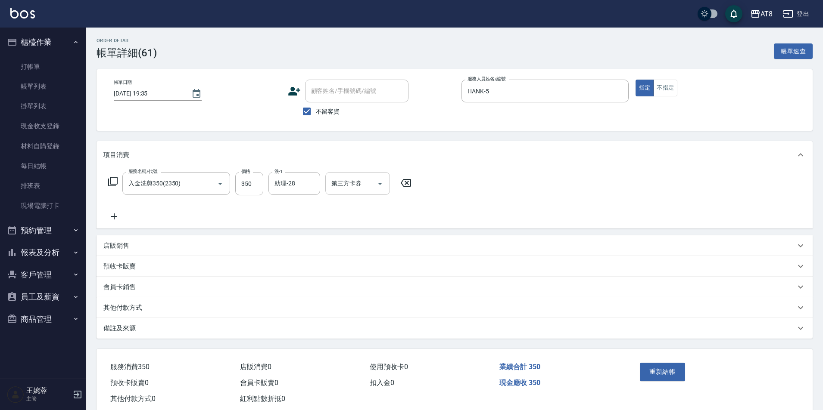
click at [382, 184] on icon "Open" at bounding box center [380, 184] width 10 height 10
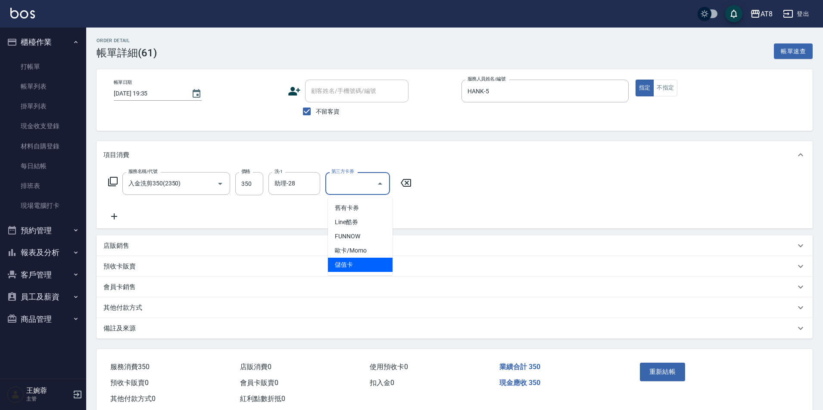
click at [366, 266] on span "儲值卡" at bounding box center [360, 265] width 65 height 14
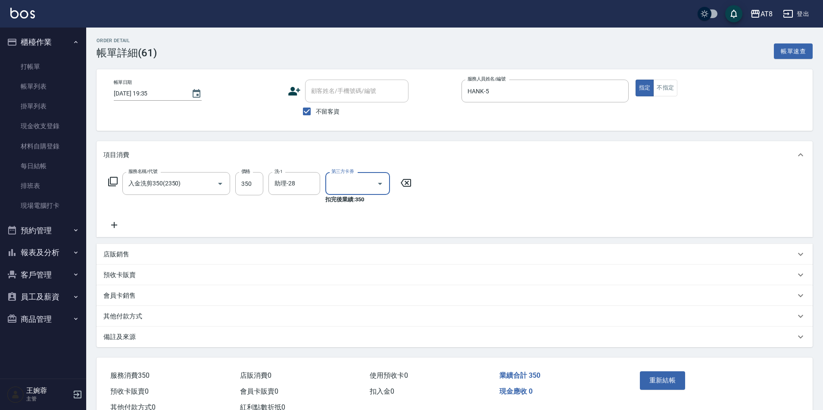
type input "儲值卡"
click at [656, 386] on button "重新結帳" at bounding box center [662, 381] width 46 height 18
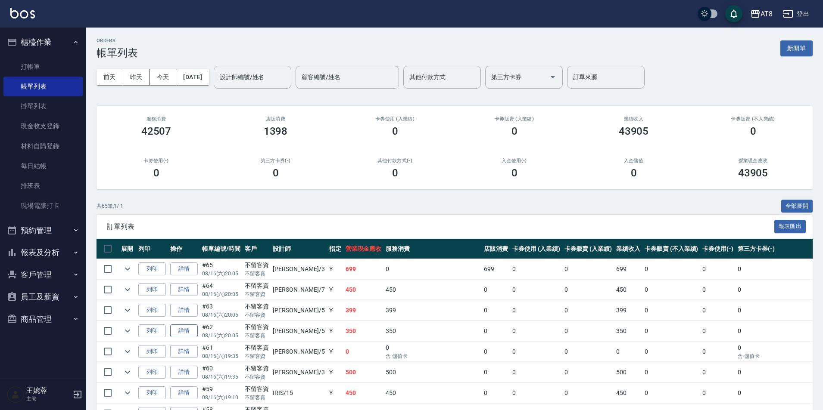
click at [194, 338] on link "詳情" at bounding box center [184, 331] width 28 height 13
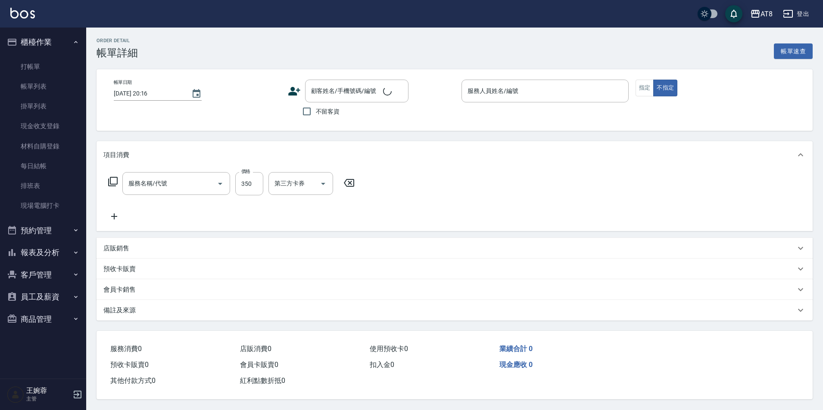
type input "2025/08/16 20:05"
checkbox input "true"
type input "HANK-5"
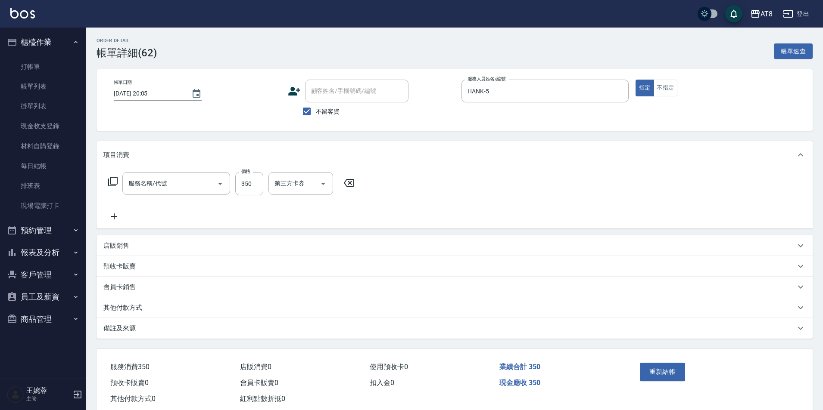
type input "入金洗剪350(2350)"
click at [375, 186] on icon "Open" at bounding box center [380, 184] width 10 height 10
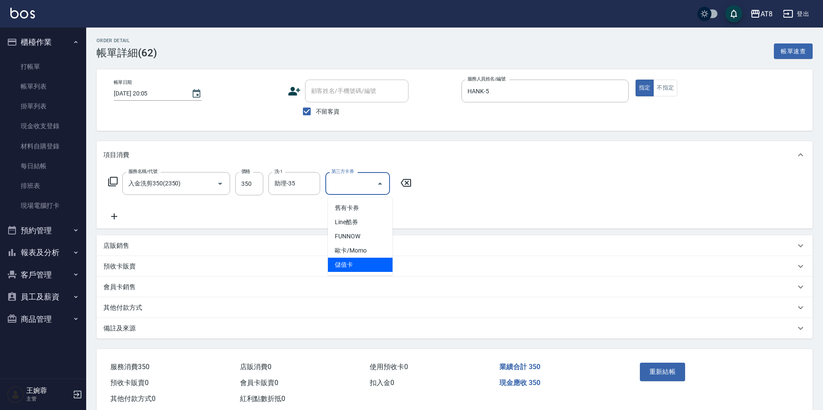
click at [370, 269] on span "儲值卡" at bounding box center [360, 265] width 65 height 14
type input "儲值卡"
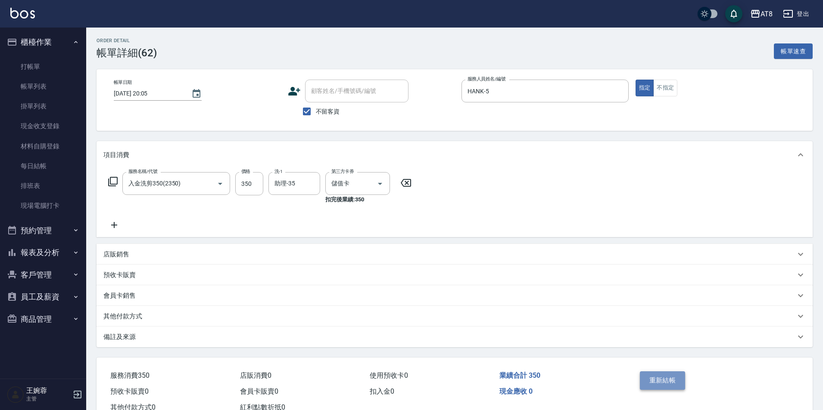
click at [667, 383] on button "重新結帳" at bounding box center [662, 381] width 46 height 18
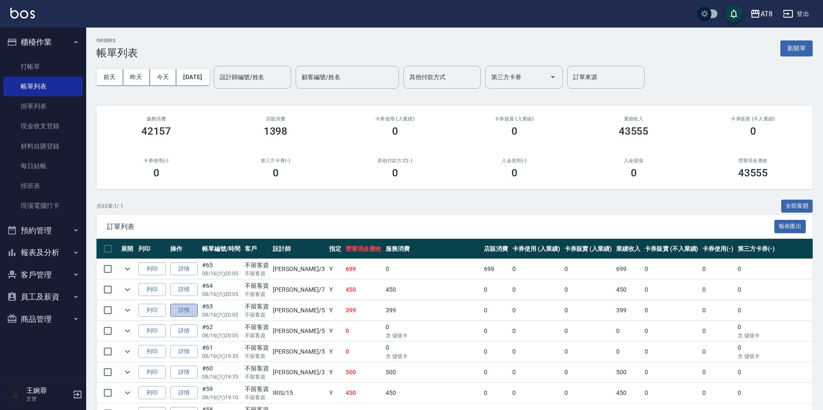
click at [198, 317] on link "詳情" at bounding box center [184, 310] width 28 height 13
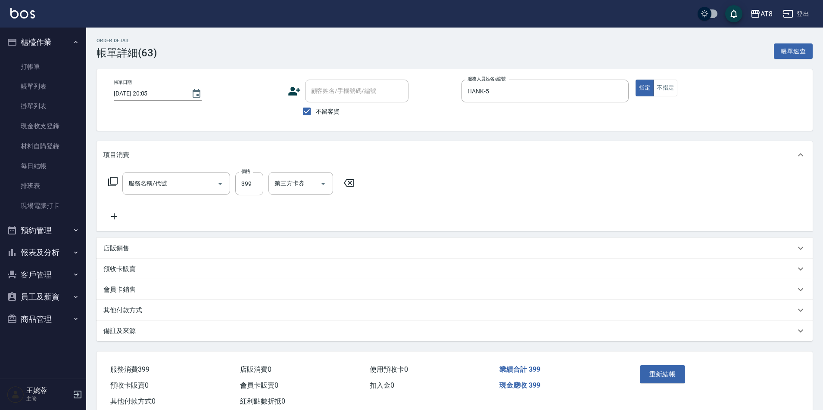
type input "2025/08/16 20:05"
checkbox input "true"
type input "HANK-5"
type input "入金SPA399(60399)"
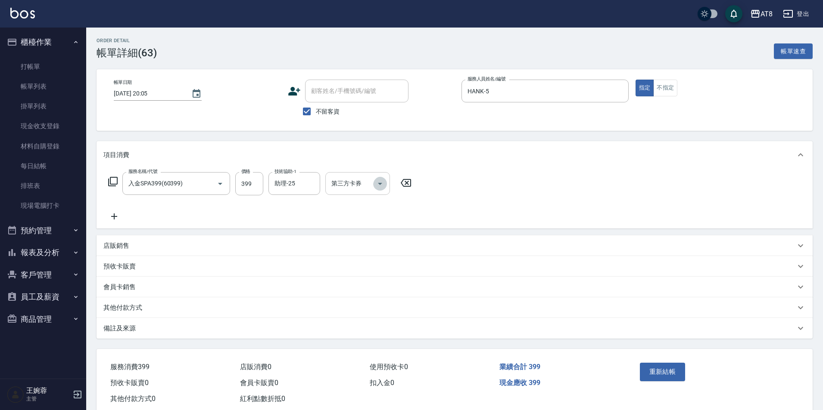
click at [385, 186] on icon "Open" at bounding box center [380, 184] width 10 height 10
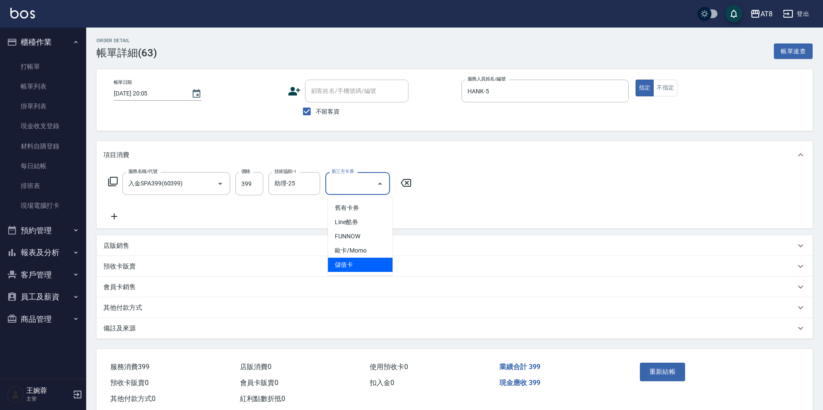
click at [376, 267] on span "儲值卡" at bounding box center [360, 265] width 65 height 14
type input "儲值卡"
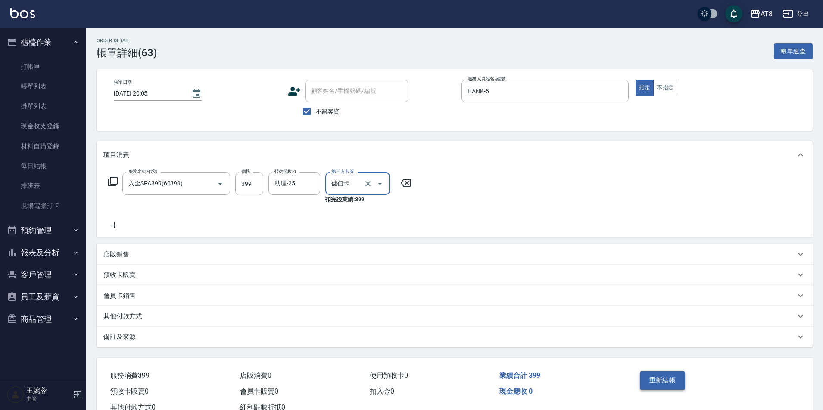
click at [680, 386] on button "重新結帳" at bounding box center [662, 381] width 46 height 18
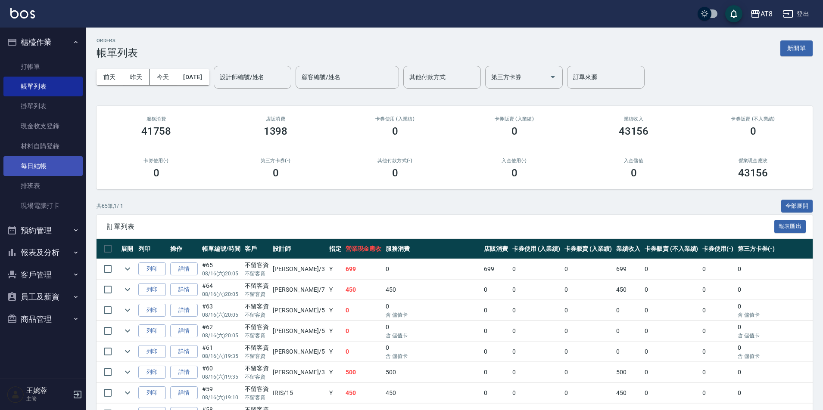
click at [47, 164] on link "每日結帳" at bounding box center [42, 166] width 79 height 20
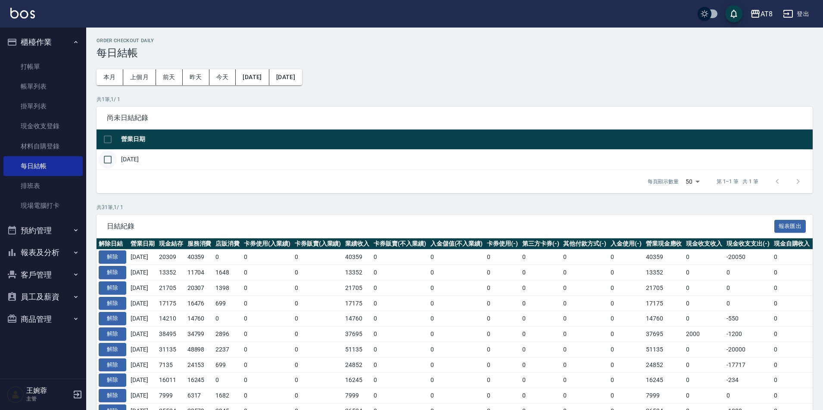
drag, startPoint x: 111, startPoint y: 165, endPoint x: 118, endPoint y: 171, distance: 9.4
click at [111, 165] on input "checkbox" at bounding box center [108, 160] width 18 height 18
checkbox input "true"
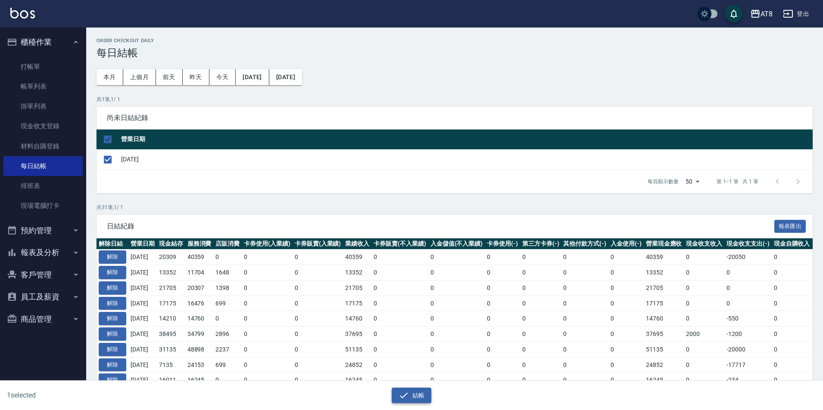
click at [401, 396] on icon "button" at bounding box center [403, 396] width 10 height 10
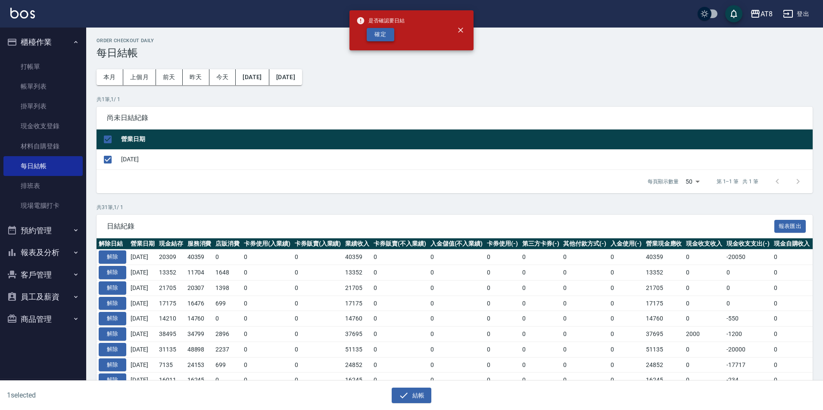
click at [382, 38] on button "確定" at bounding box center [380, 34] width 28 height 13
checkbox input "false"
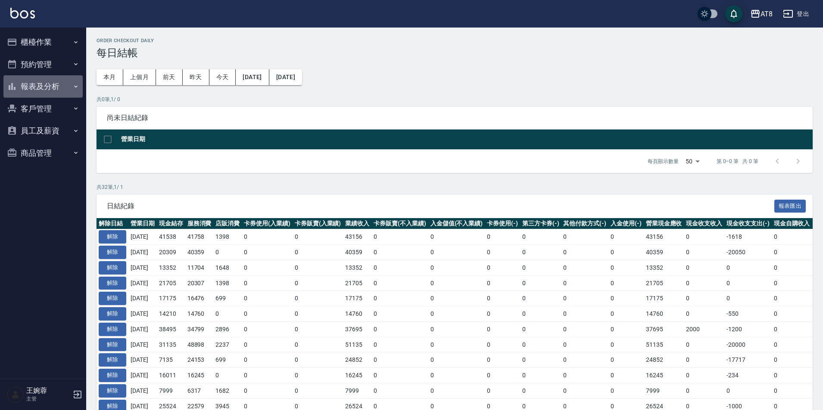
click at [44, 84] on button "報表及分析" at bounding box center [42, 86] width 79 height 22
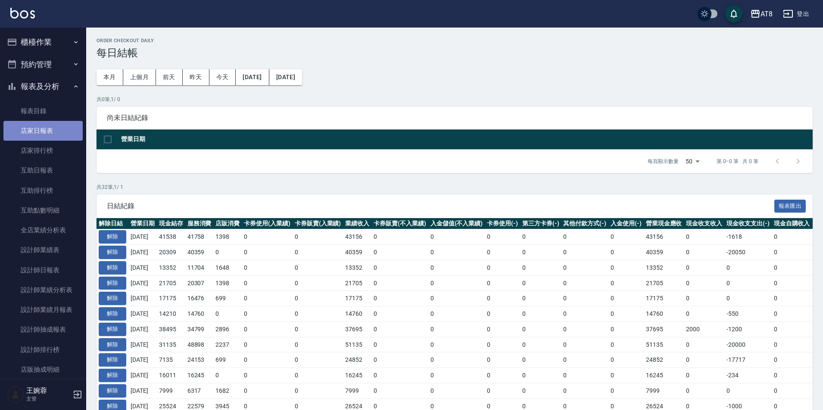
click at [53, 132] on link "店家日報表" at bounding box center [42, 131] width 79 height 20
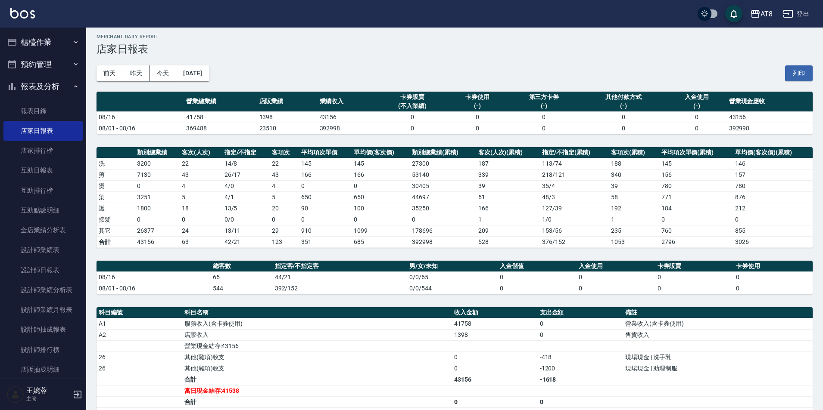
scroll to position [2, 0]
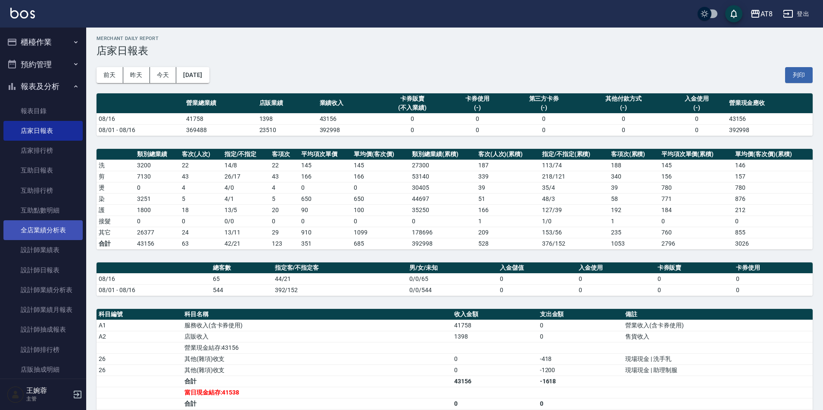
click at [49, 234] on link "全店業績分析表" at bounding box center [42, 230] width 79 height 20
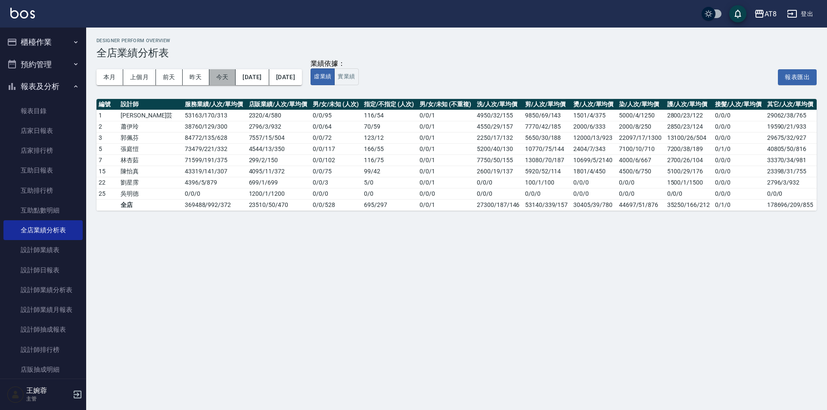
click at [212, 80] on button "今天" at bounding box center [222, 77] width 27 height 16
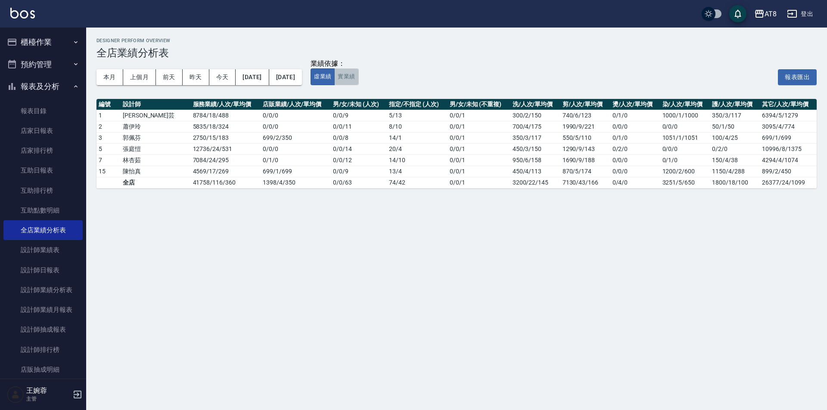
click at [358, 82] on button "實業績" at bounding box center [346, 76] width 24 height 17
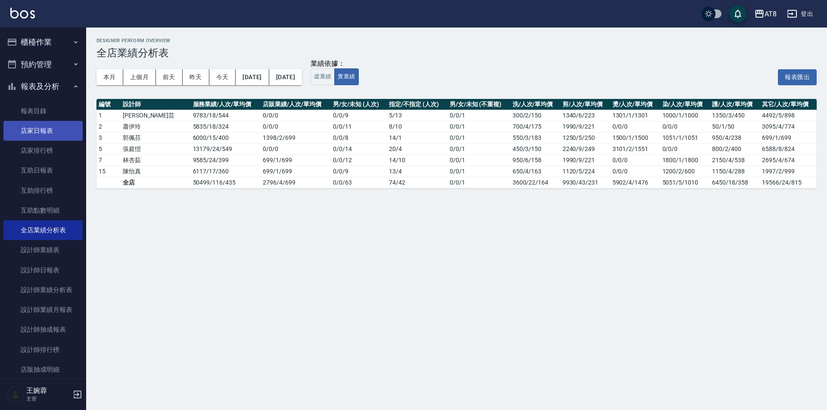
click at [40, 131] on link "店家日報表" at bounding box center [42, 131] width 79 height 20
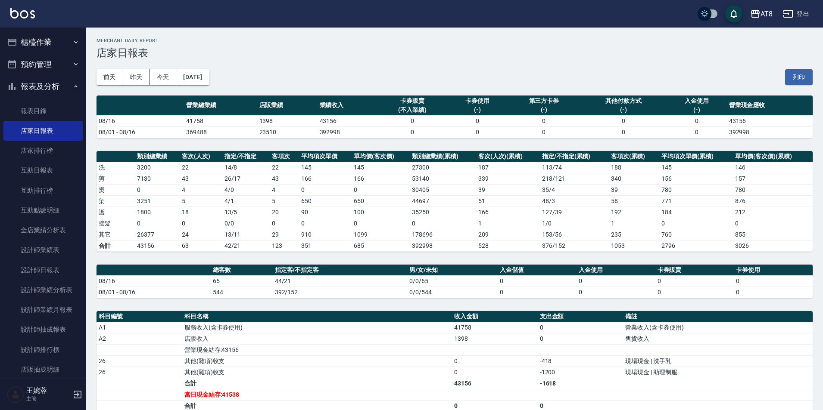
click at [48, 86] on button "報表及分析" at bounding box center [42, 86] width 79 height 22
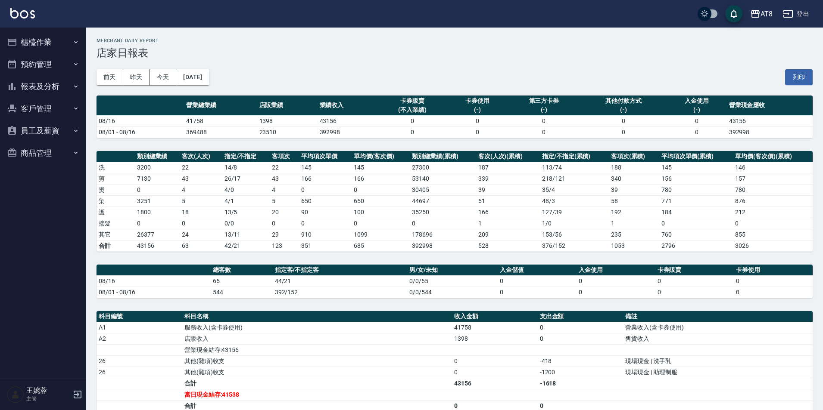
click at [47, 25] on div "AT8 登出" at bounding box center [411, 14] width 823 height 28
click at [42, 34] on button "櫃檯作業" at bounding box center [42, 42] width 79 height 22
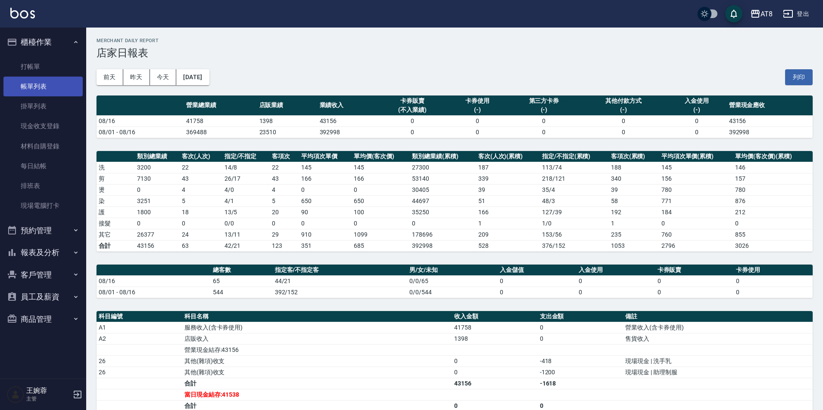
click at [62, 89] on link "帳單列表" at bounding box center [42, 87] width 79 height 20
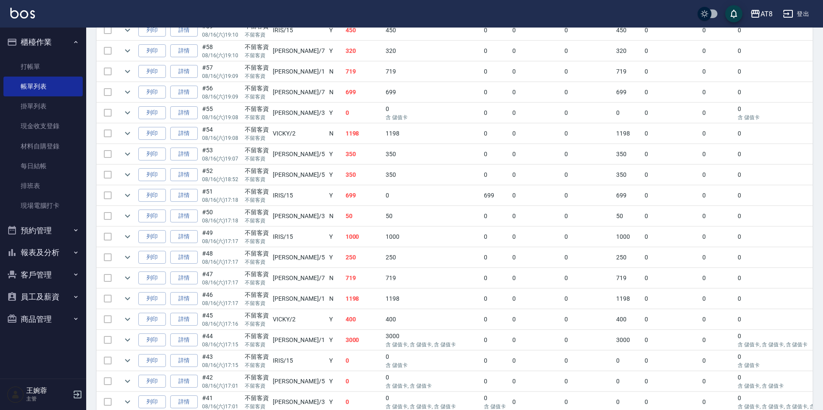
scroll to position [365, 0]
click at [183, 242] on link "詳情" at bounding box center [184, 234] width 28 height 13
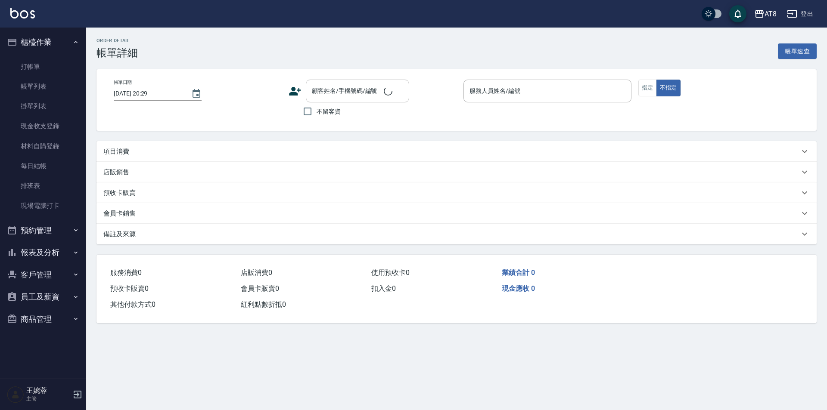
type input "[DATE] 17:17"
checkbox input "true"
type input "IRIS-15"
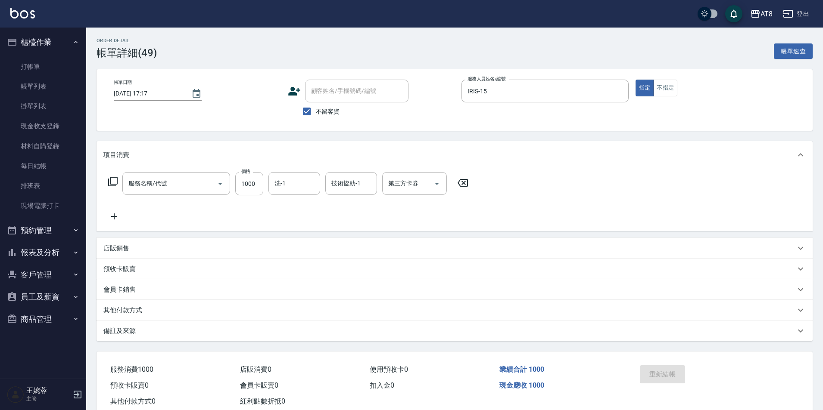
type input "入金染髮1000(401000)"
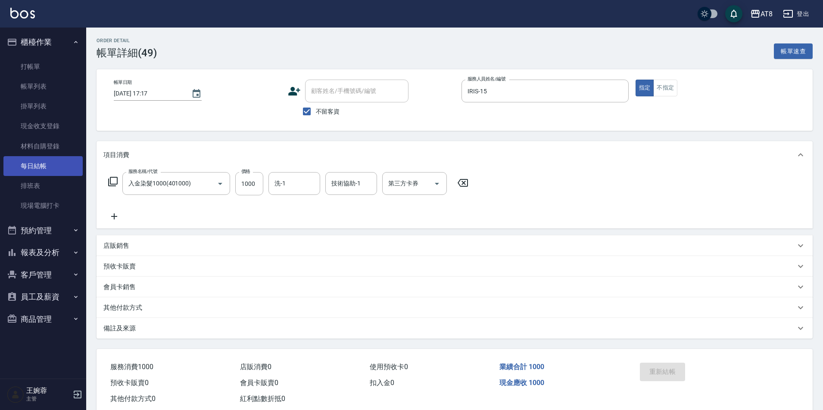
click at [40, 167] on link "每日結帳" at bounding box center [42, 166] width 79 height 20
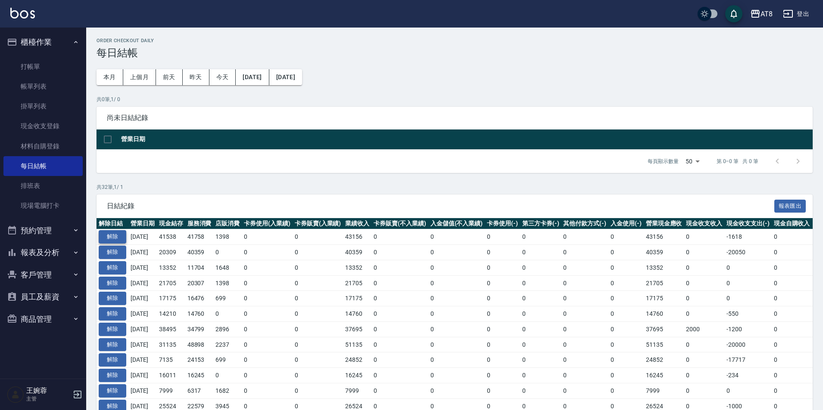
click at [117, 244] on button "解除" at bounding box center [113, 236] width 28 height 13
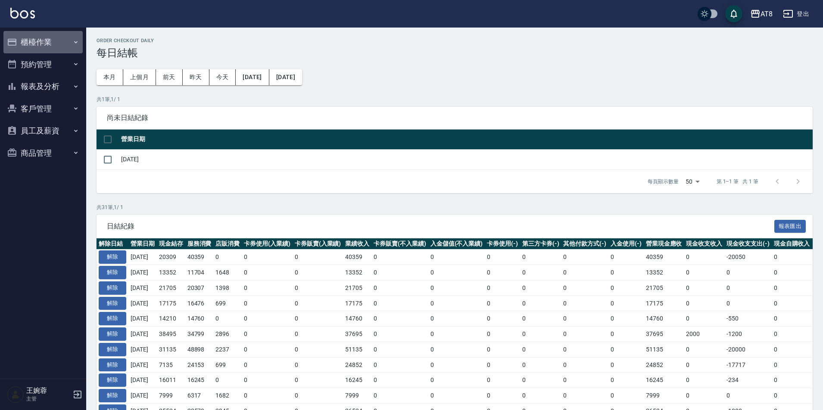
click at [55, 39] on button "櫃檯作業" at bounding box center [42, 42] width 79 height 22
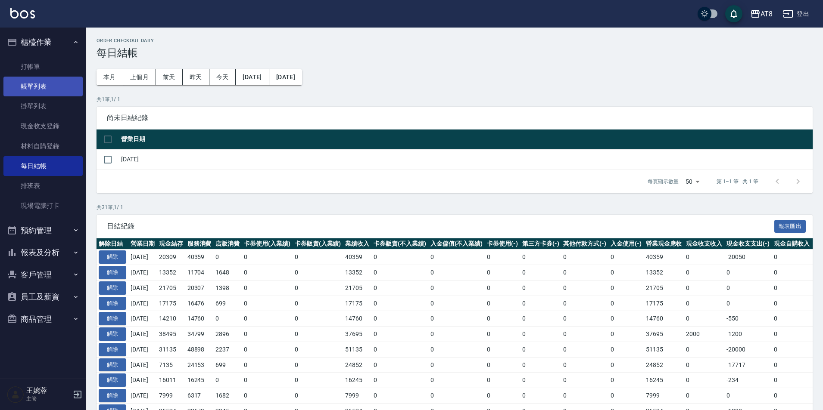
click at [47, 83] on link "帳單列表" at bounding box center [42, 87] width 79 height 20
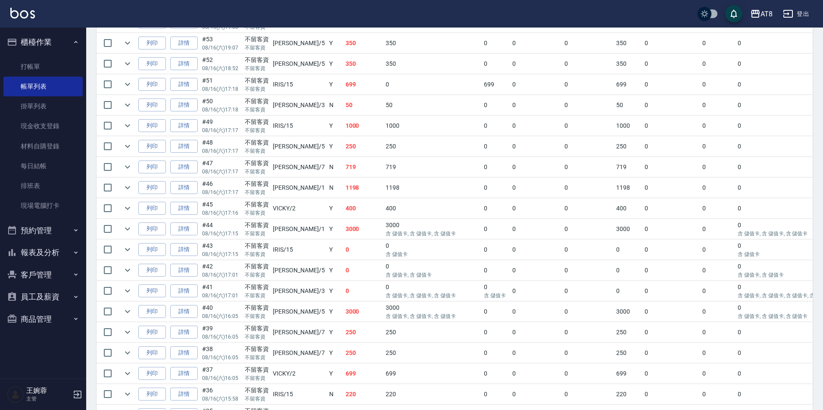
scroll to position [539, 0]
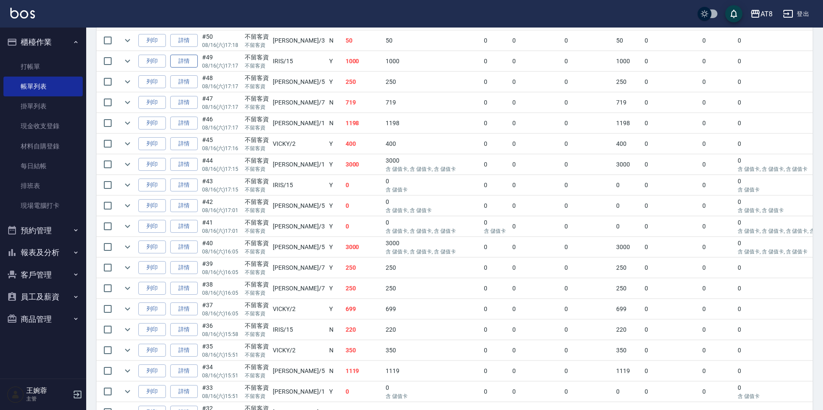
click at [178, 68] on link "詳情" at bounding box center [184, 61] width 28 height 13
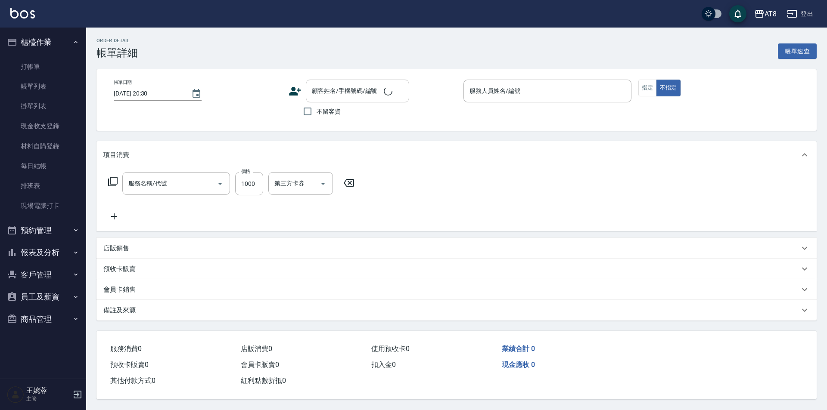
type input "[DATE] 17:17"
checkbox input "true"
type input "IRIS-15"
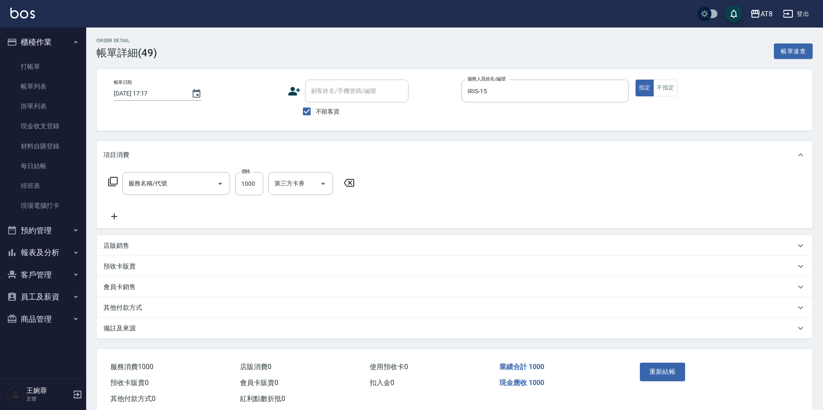
type input "入金染髮1000(401000)"
click at [468, 186] on icon at bounding box center [462, 183] width 10 height 8
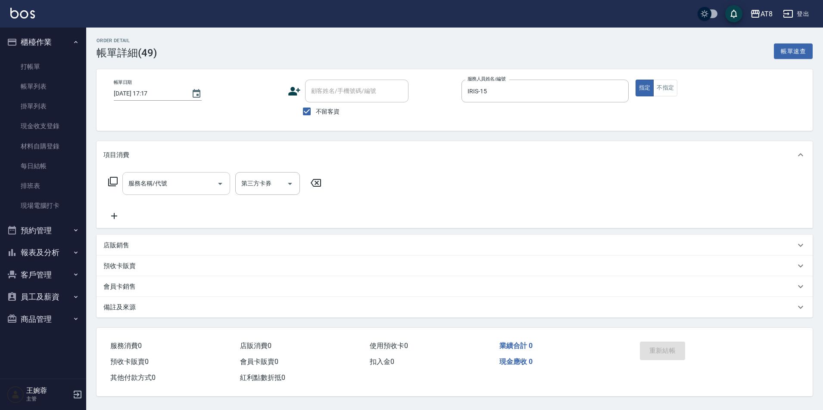
click at [151, 185] on input "服務名稱/代號" at bounding box center [169, 183] width 87 height 15
click at [118, 187] on icon at bounding box center [113, 182] width 10 height 10
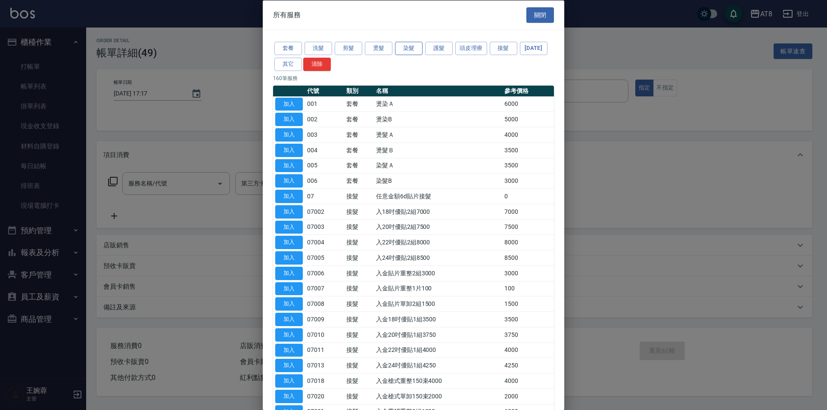
click at [417, 53] on button "染髮" at bounding box center [409, 48] width 28 height 13
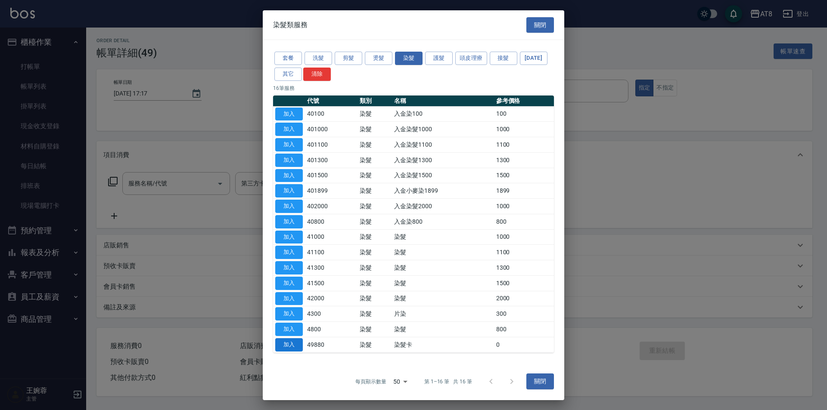
click at [292, 352] on button "加入" at bounding box center [289, 344] width 28 height 13
type input "染髮卡(49880)"
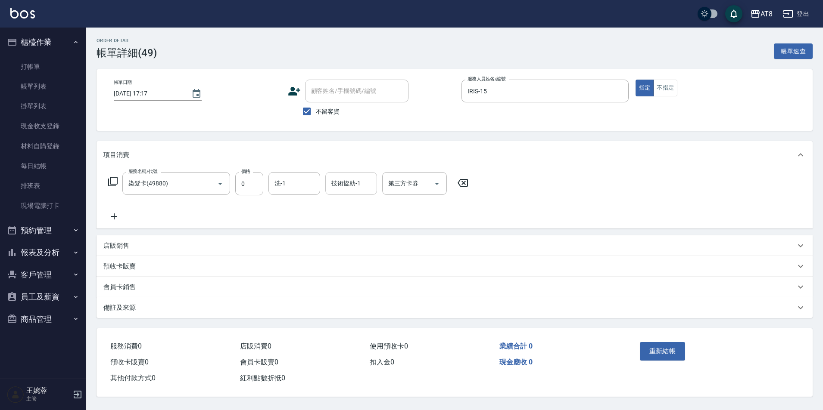
click at [347, 185] on input "技術協助-1" at bounding box center [351, 183] width 44 height 15
type input "助理-25"
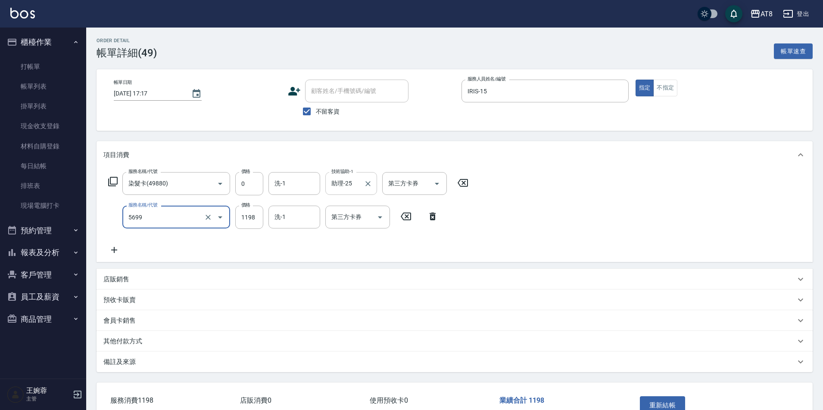
type input "水沁涼套餐(5699)"
type input "1098"
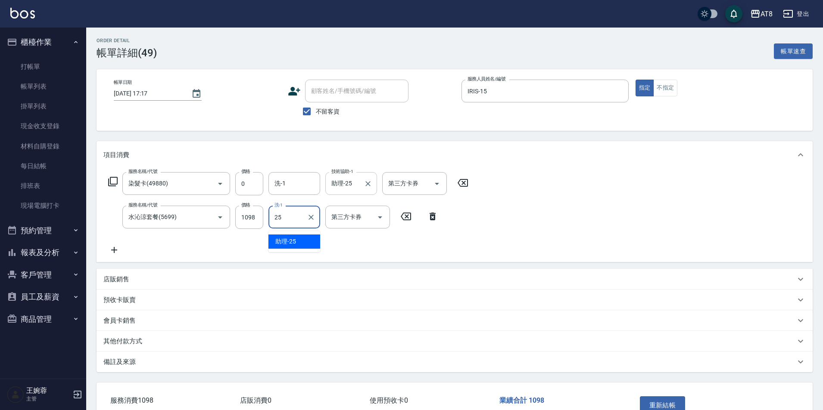
type input "助理-25"
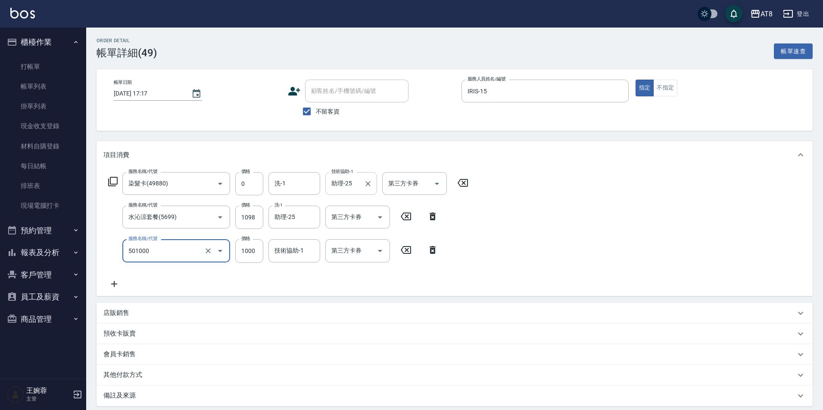
type input "入金護髮1000(501000)"
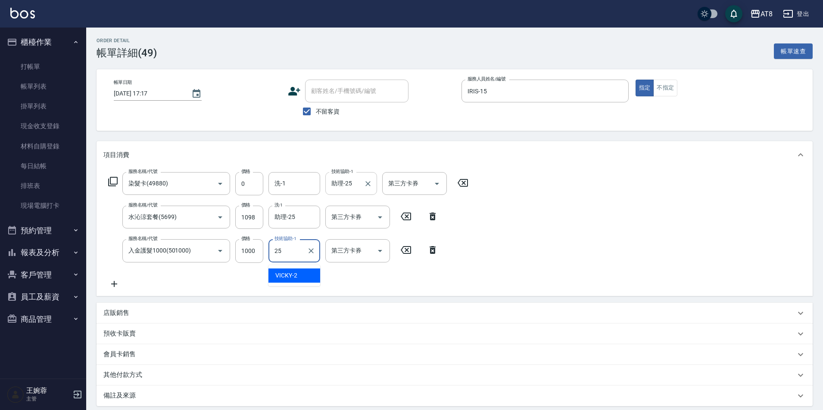
type input "助理-25"
click at [661, 239] on div "服務名稱/代號 染髮卡(49880) 服務名稱/代號 價格 0 價格 洗-1 洗-1 技術協助-1 助理-25 技術協助-1 第三方卡券 第三方卡券 服務名稱…" at bounding box center [454, 232] width 716 height 127
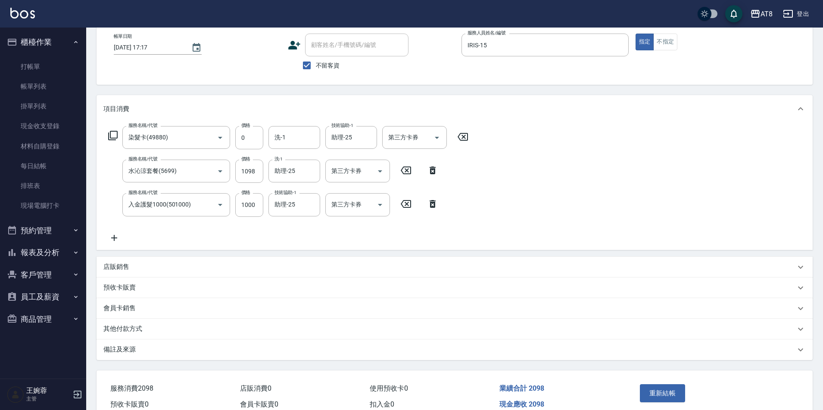
scroll to position [84, 0]
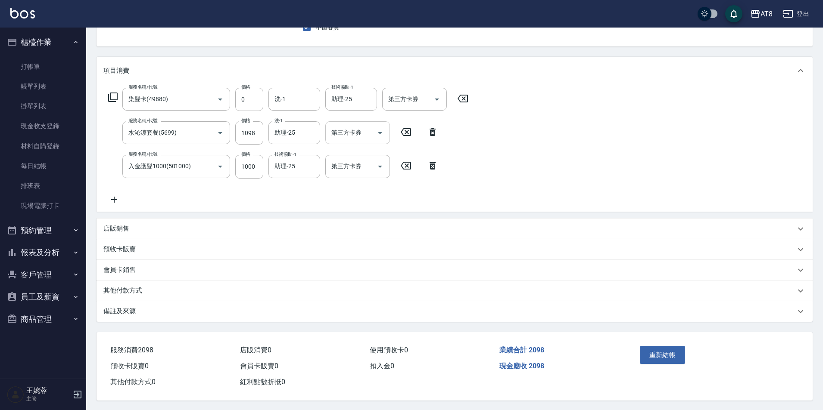
click at [378, 131] on icon "Open" at bounding box center [380, 133] width 10 height 10
click at [369, 217] on span "儲值卡" at bounding box center [357, 214] width 65 height 14
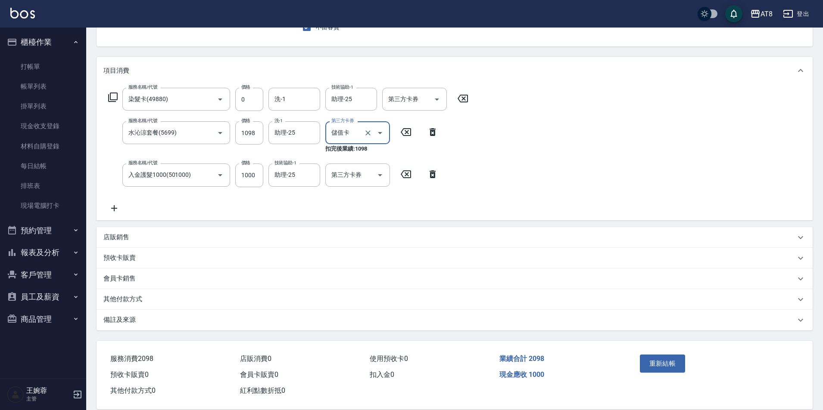
type input "儲值卡"
click at [379, 175] on icon "Open" at bounding box center [380, 175] width 10 height 10
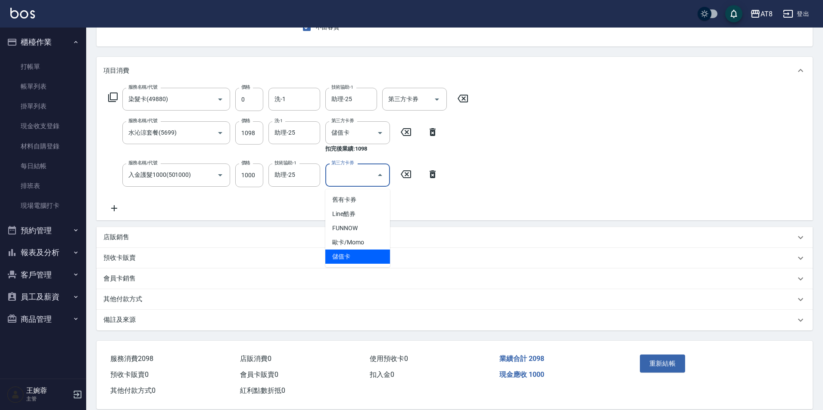
click at [387, 253] on span "儲值卡" at bounding box center [357, 257] width 65 height 14
type input "儲值卡"
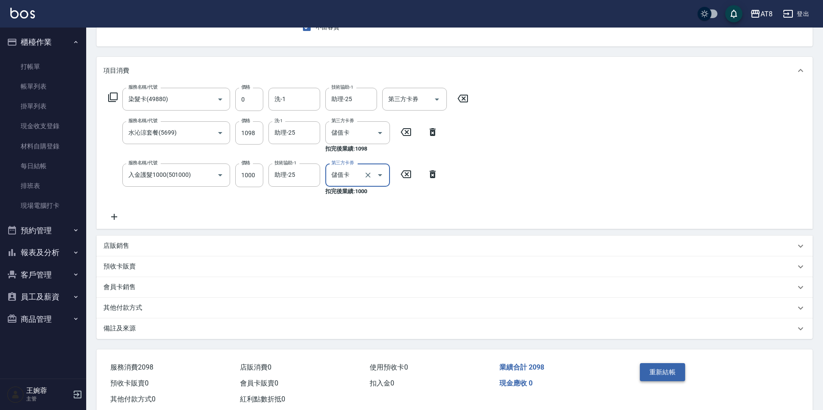
click at [671, 382] on button "重新結帳" at bounding box center [662, 372] width 46 height 18
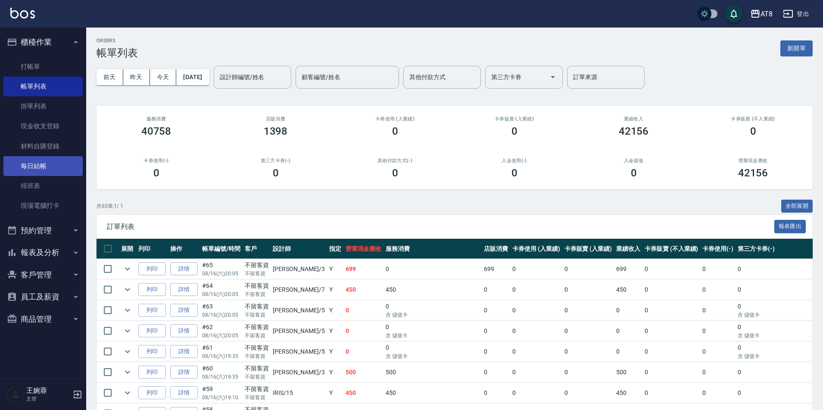
click at [37, 164] on link "每日結帳" at bounding box center [42, 166] width 79 height 20
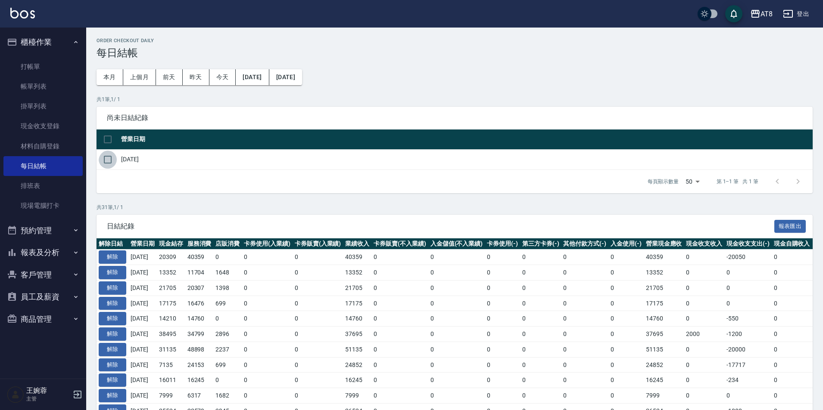
click at [105, 161] on input "checkbox" at bounding box center [108, 160] width 18 height 18
checkbox input "true"
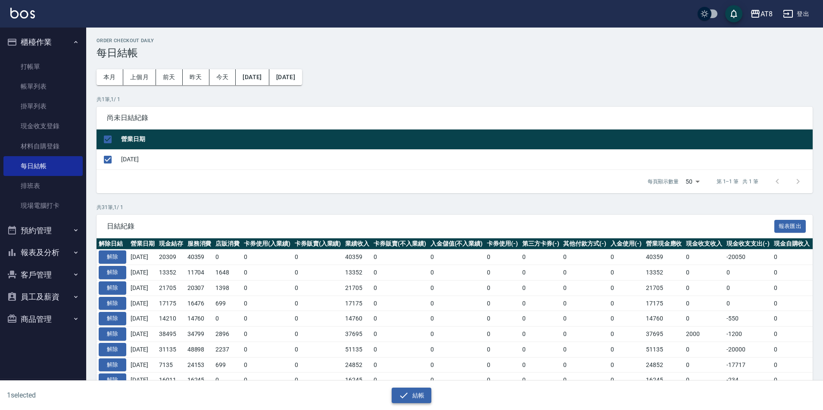
click at [413, 388] on button "結帳" at bounding box center [411, 396] width 40 height 16
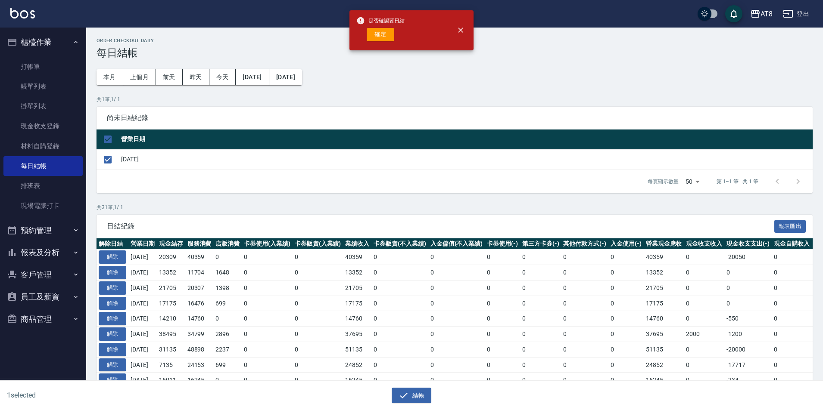
click at [387, 44] on div "是否確認要日結 確定" at bounding box center [380, 30] width 48 height 35
click at [388, 36] on button "確定" at bounding box center [380, 34] width 28 height 13
checkbox input "false"
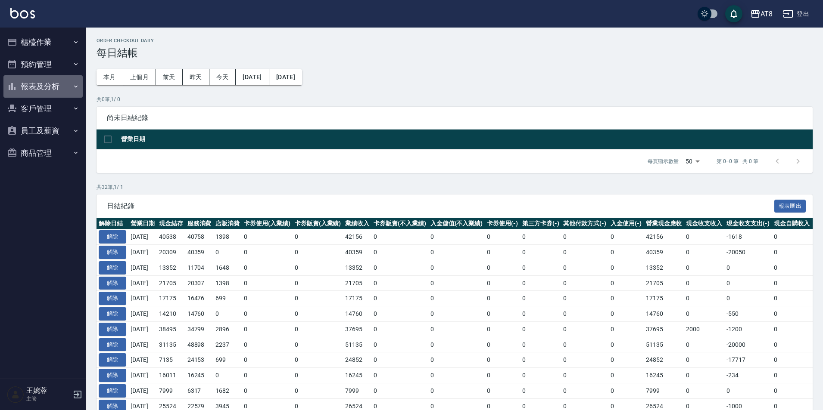
click at [43, 89] on button "報表及分析" at bounding box center [42, 86] width 79 height 22
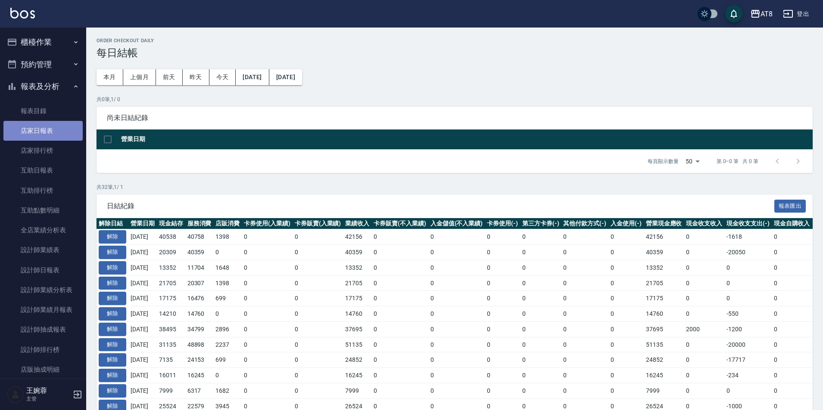
click at [47, 131] on link "店家日報表" at bounding box center [42, 131] width 79 height 20
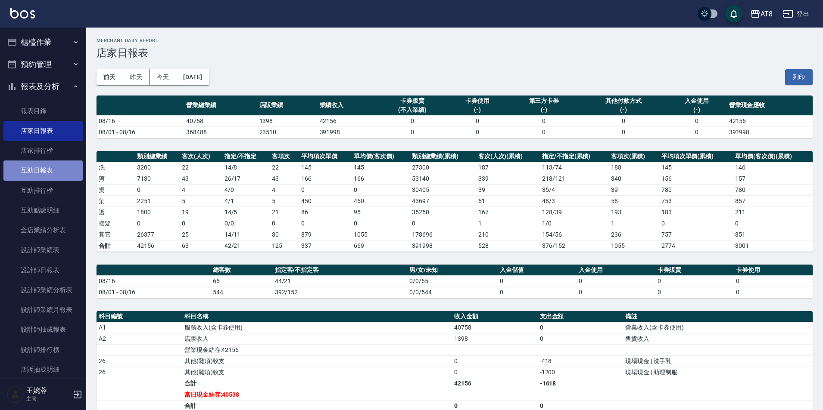
click at [52, 167] on link "互助日報表" at bounding box center [42, 171] width 79 height 20
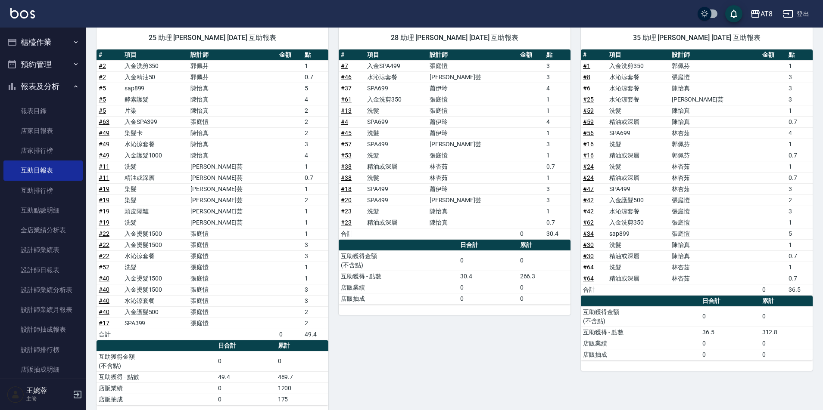
scroll to position [602, 0]
